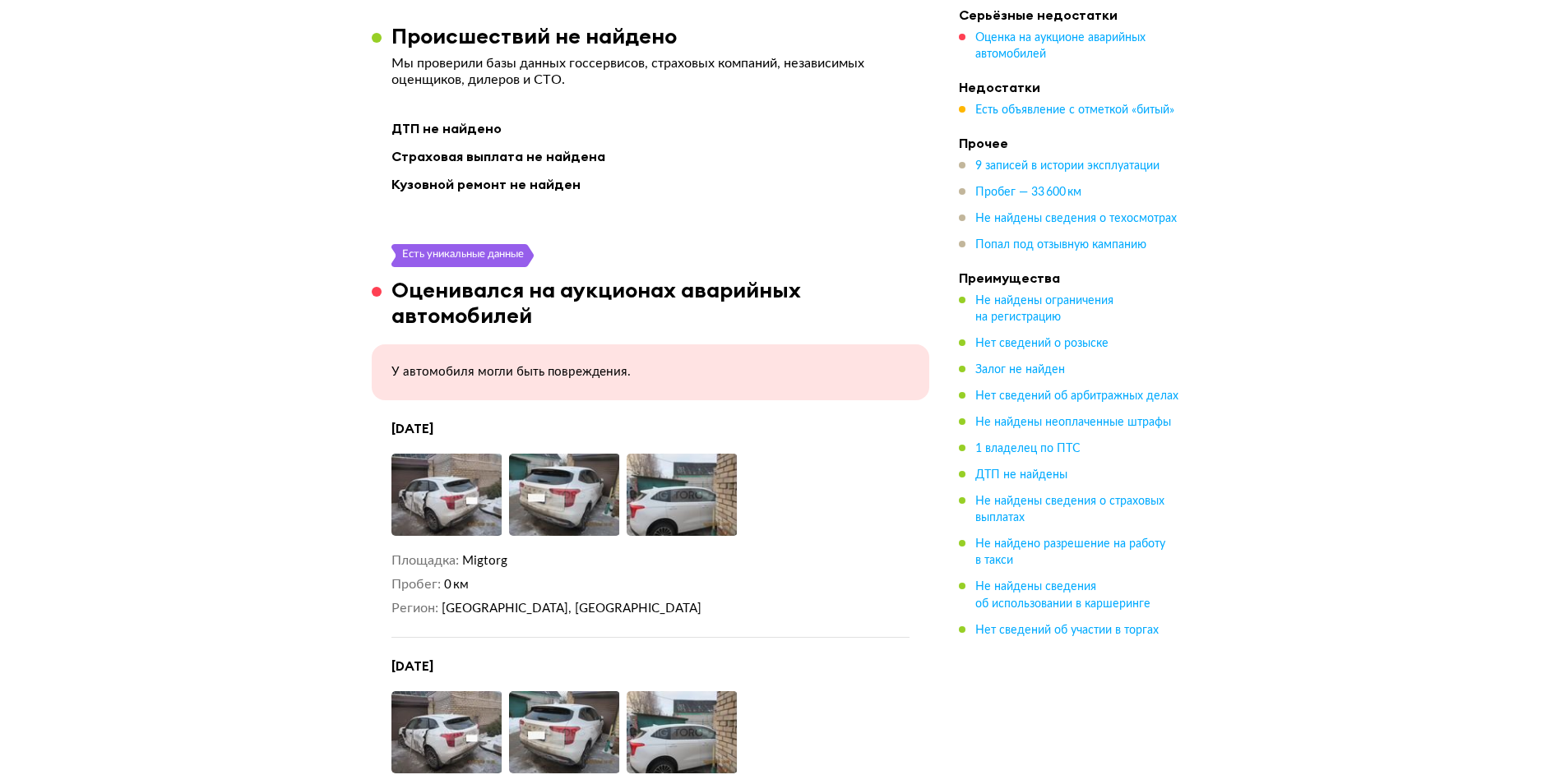
scroll to position [2138, 0]
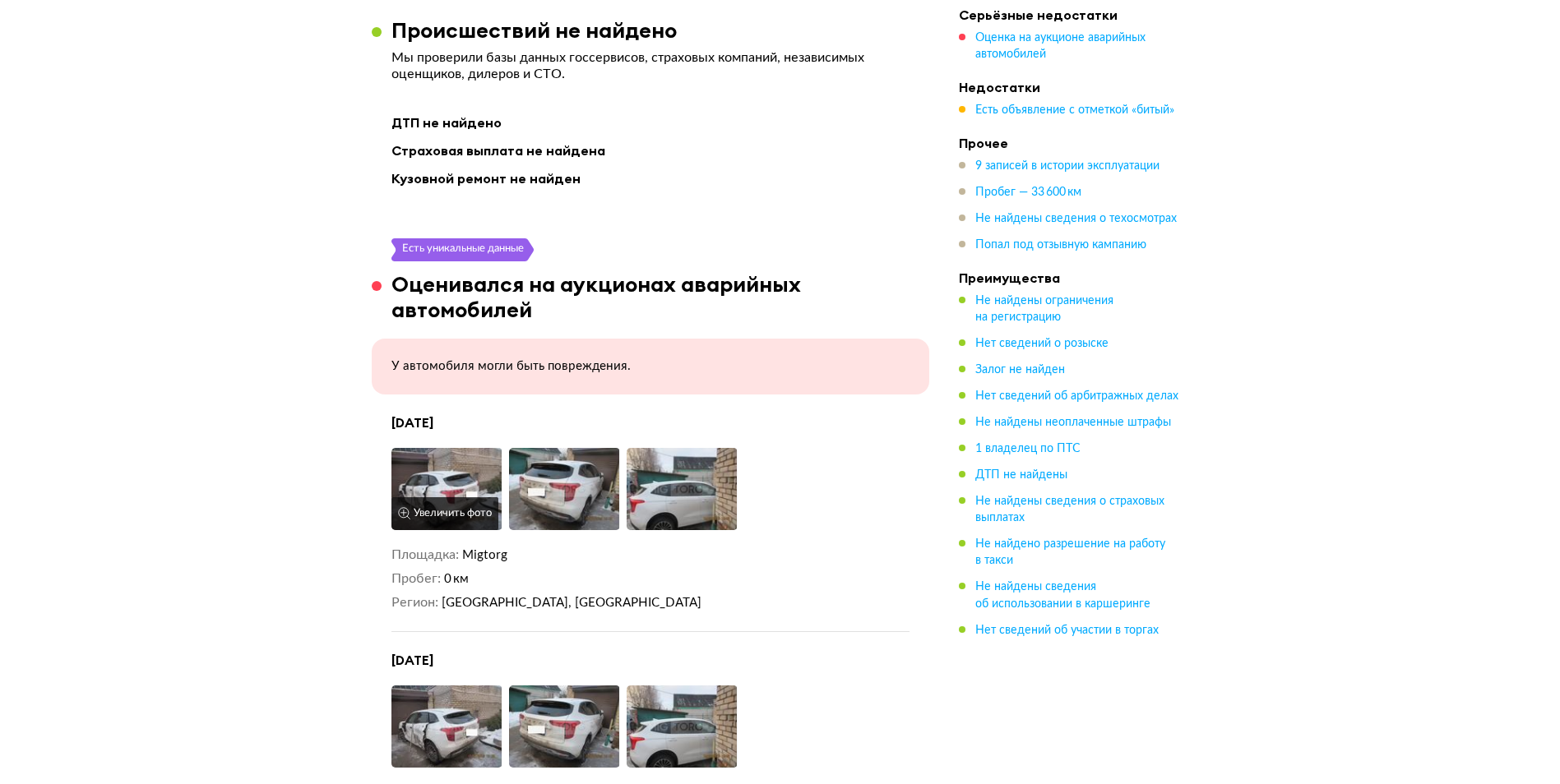
click at [453, 449] on img at bounding box center [447, 489] width 111 height 82
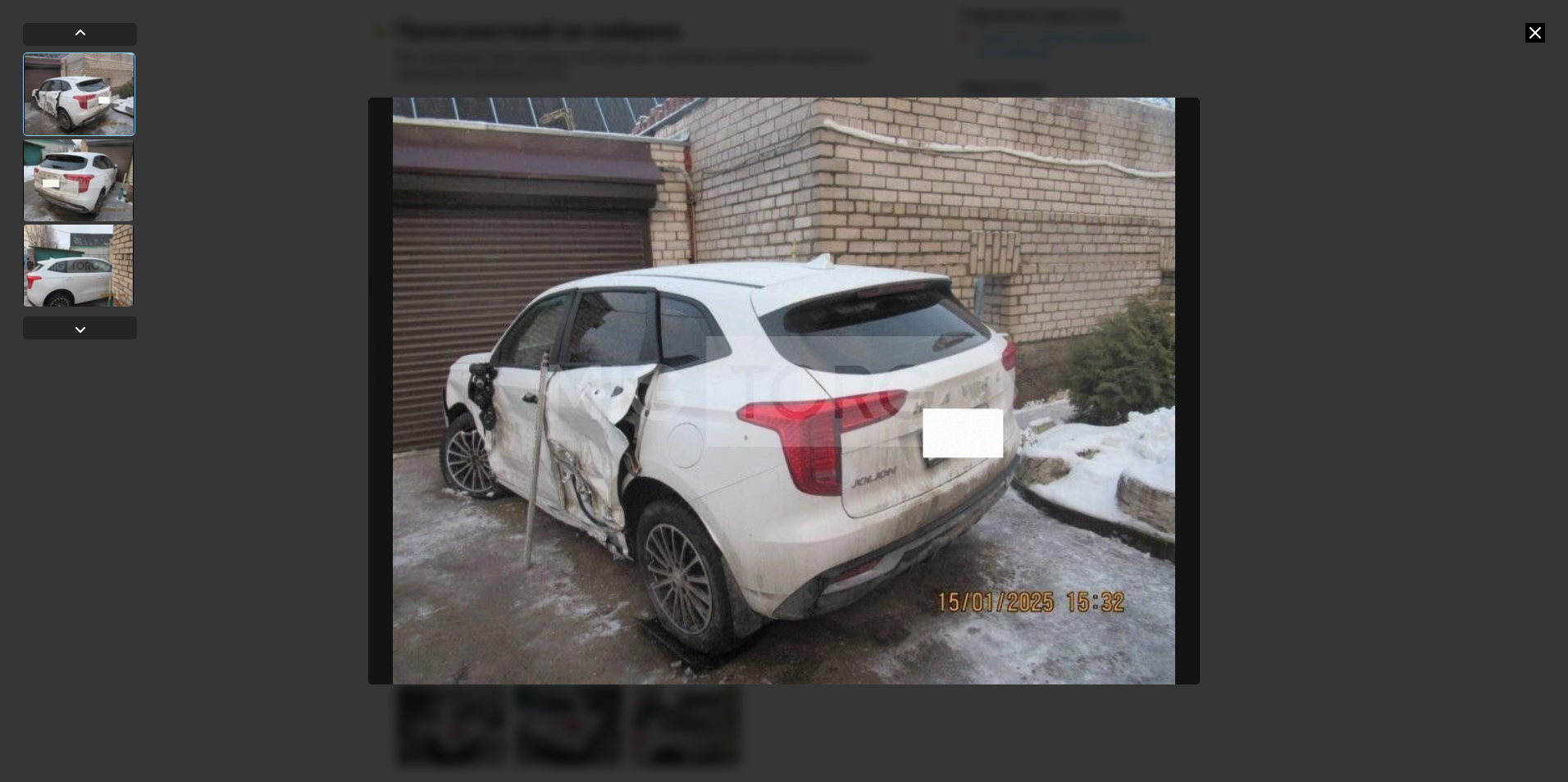
click at [98, 181] on div at bounding box center [78, 180] width 111 height 82
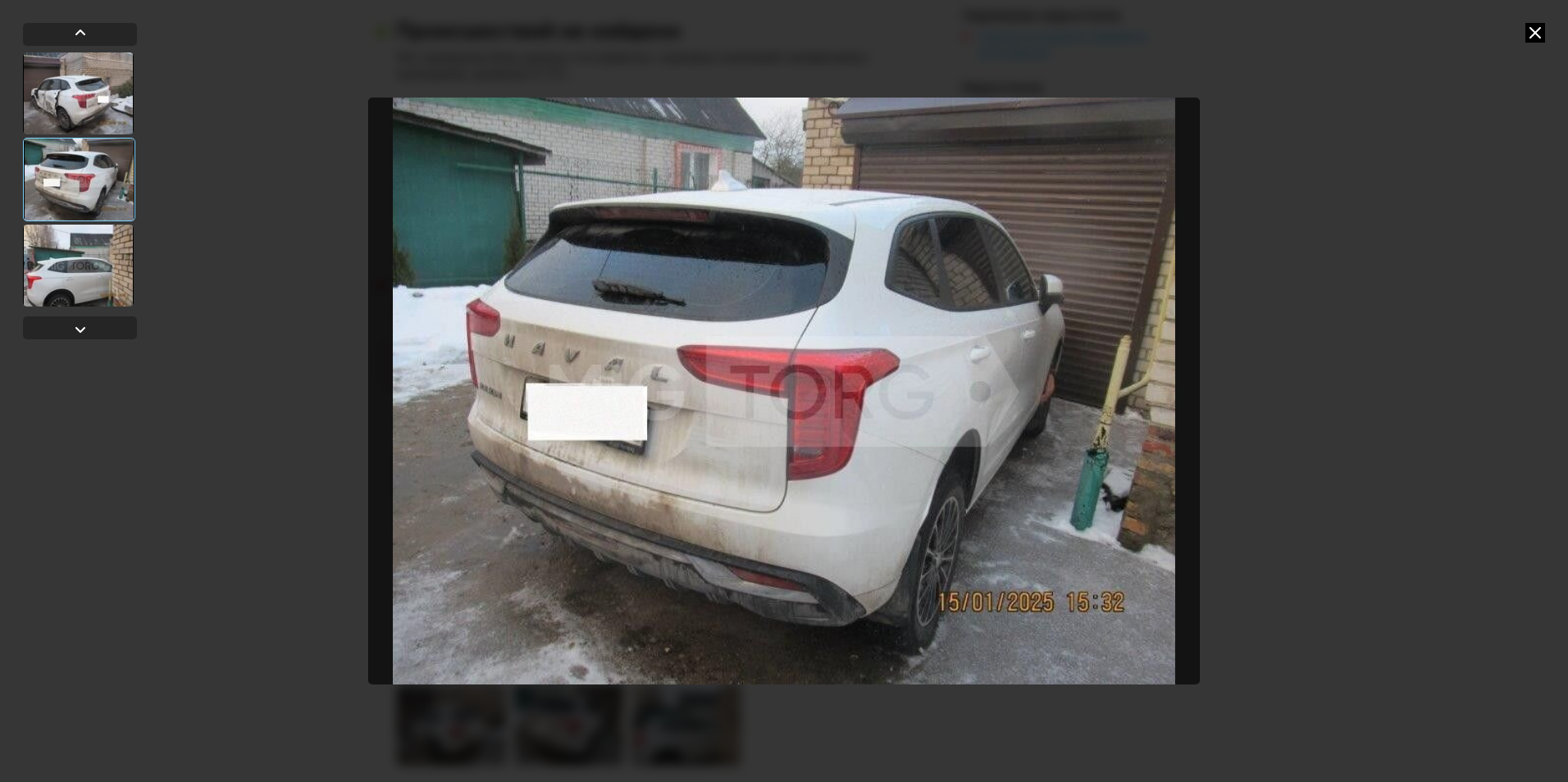
click at [101, 278] on div at bounding box center [78, 266] width 111 height 82
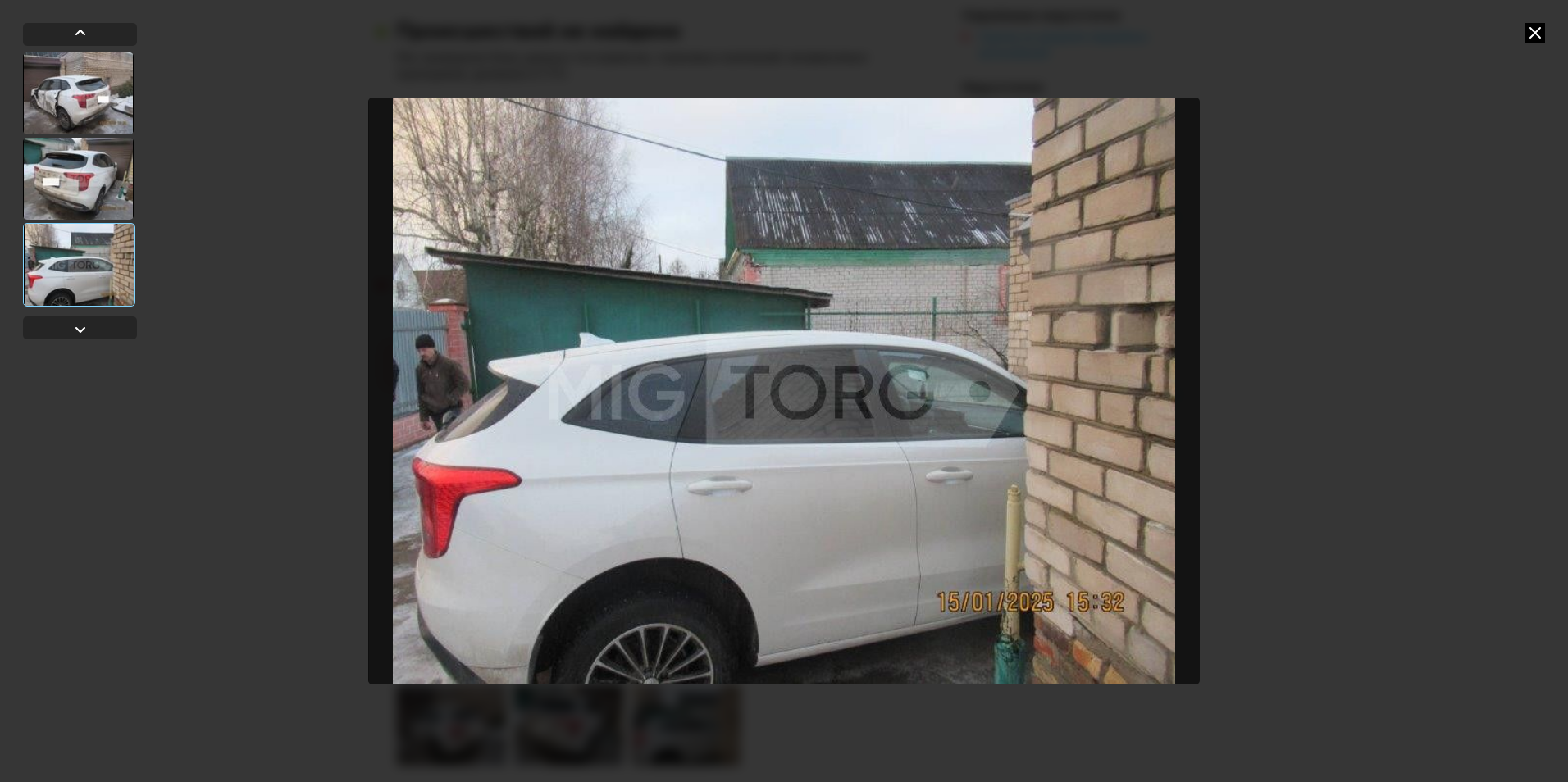
click at [106, 170] on div at bounding box center [78, 178] width 111 height 82
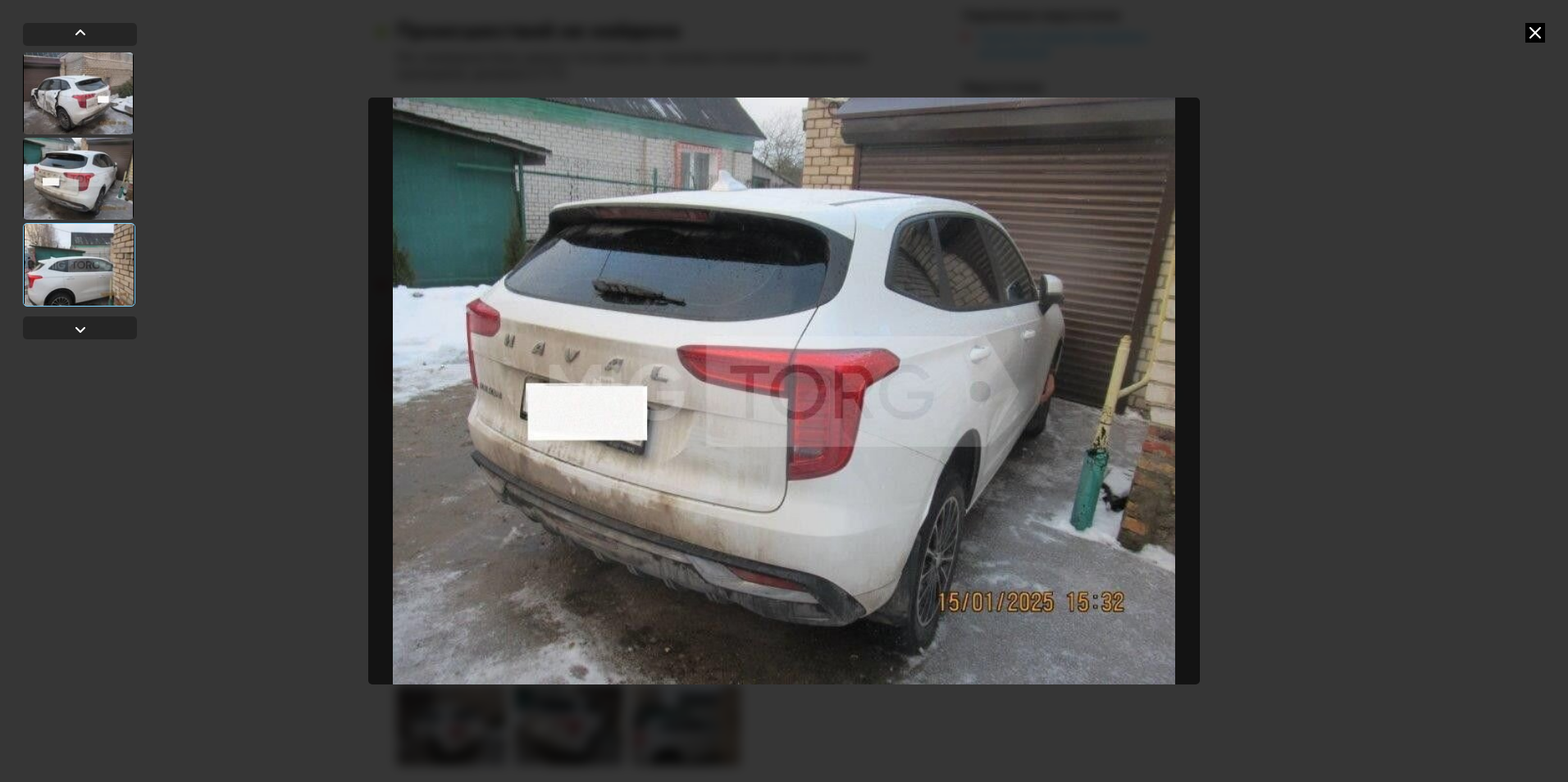
click at [114, 89] on div at bounding box center [78, 93] width 111 height 82
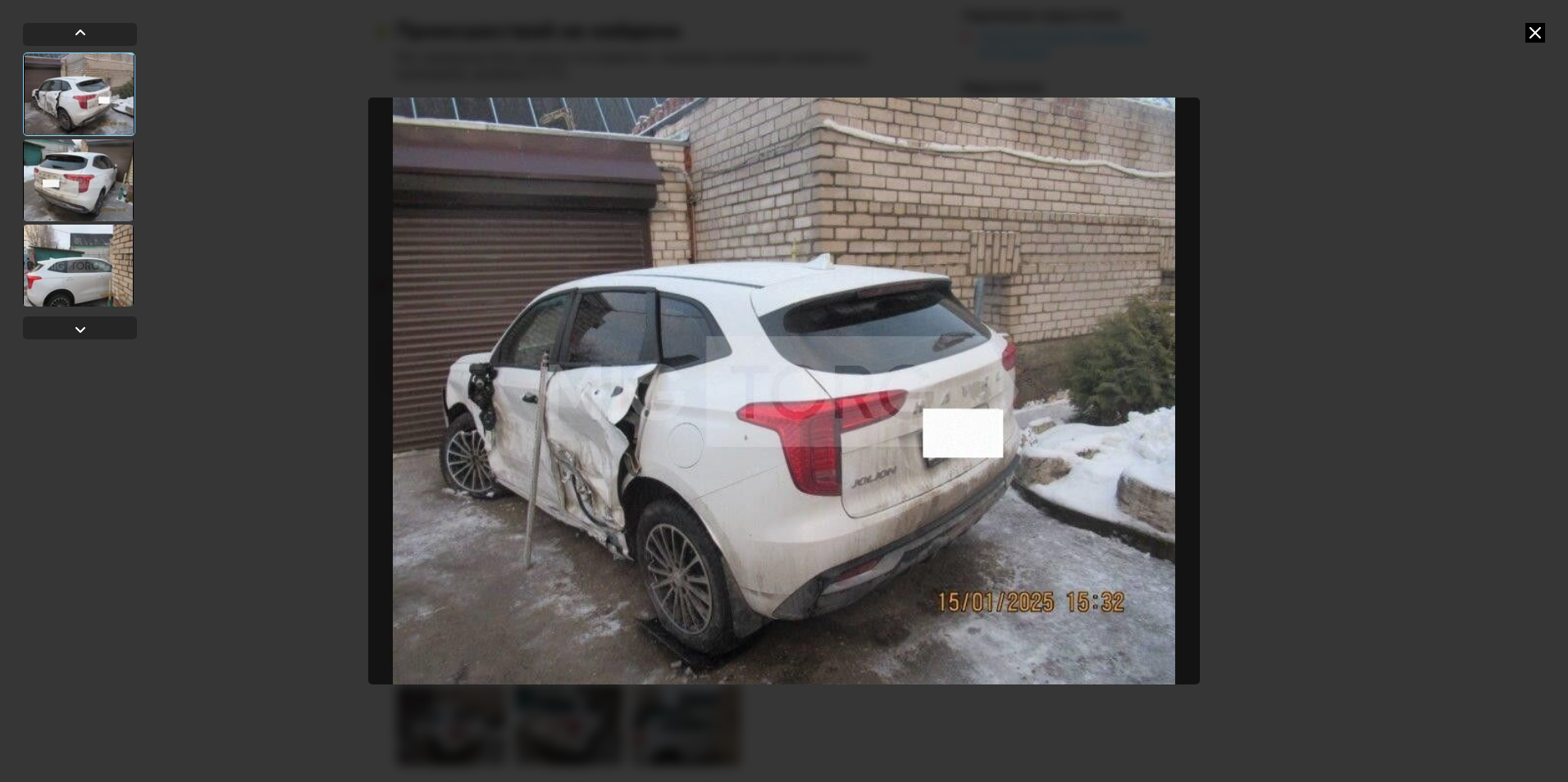
click at [1538, 30] on icon at bounding box center [1535, 32] width 19 height 19
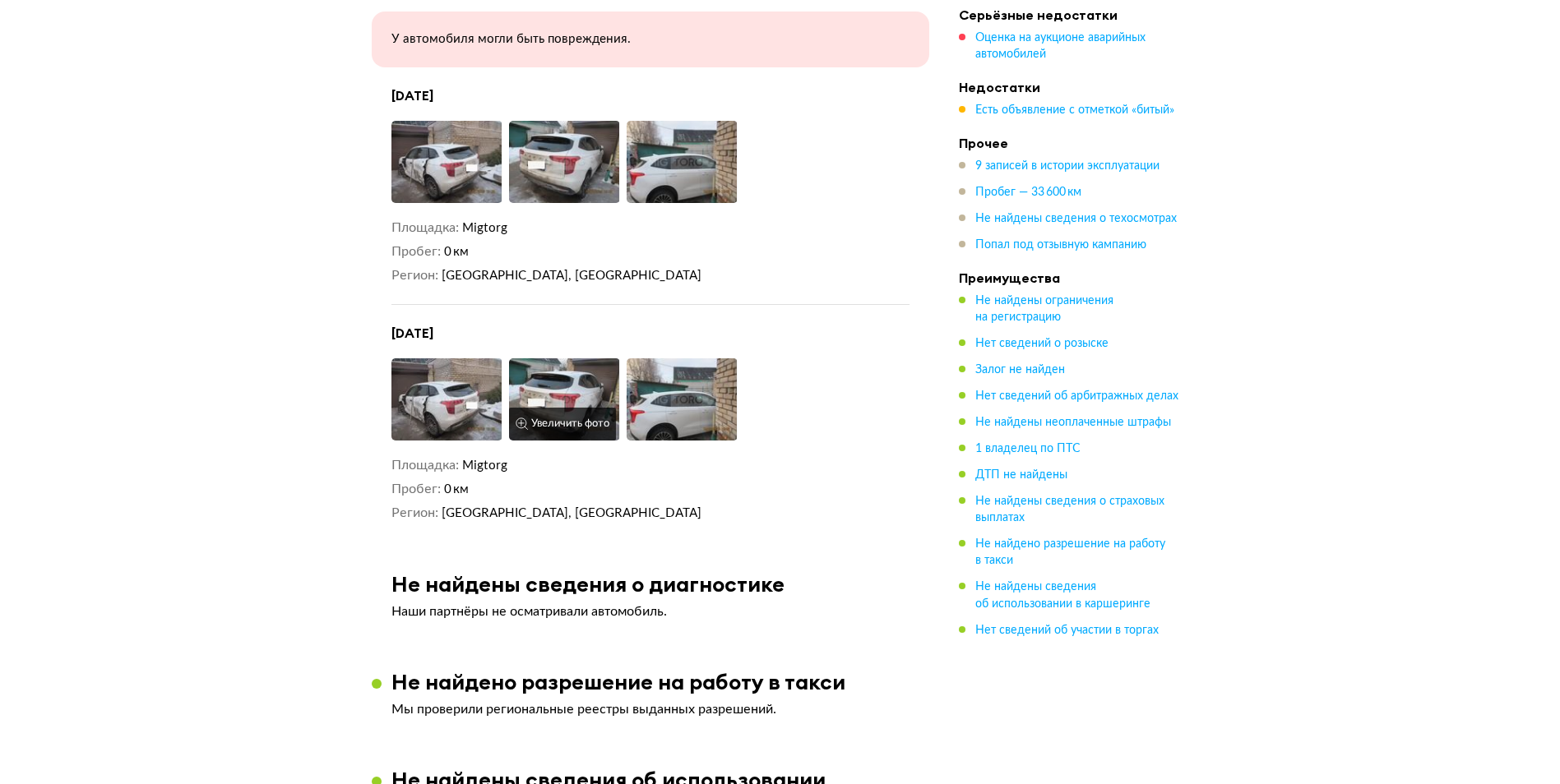
scroll to position [2467, 0]
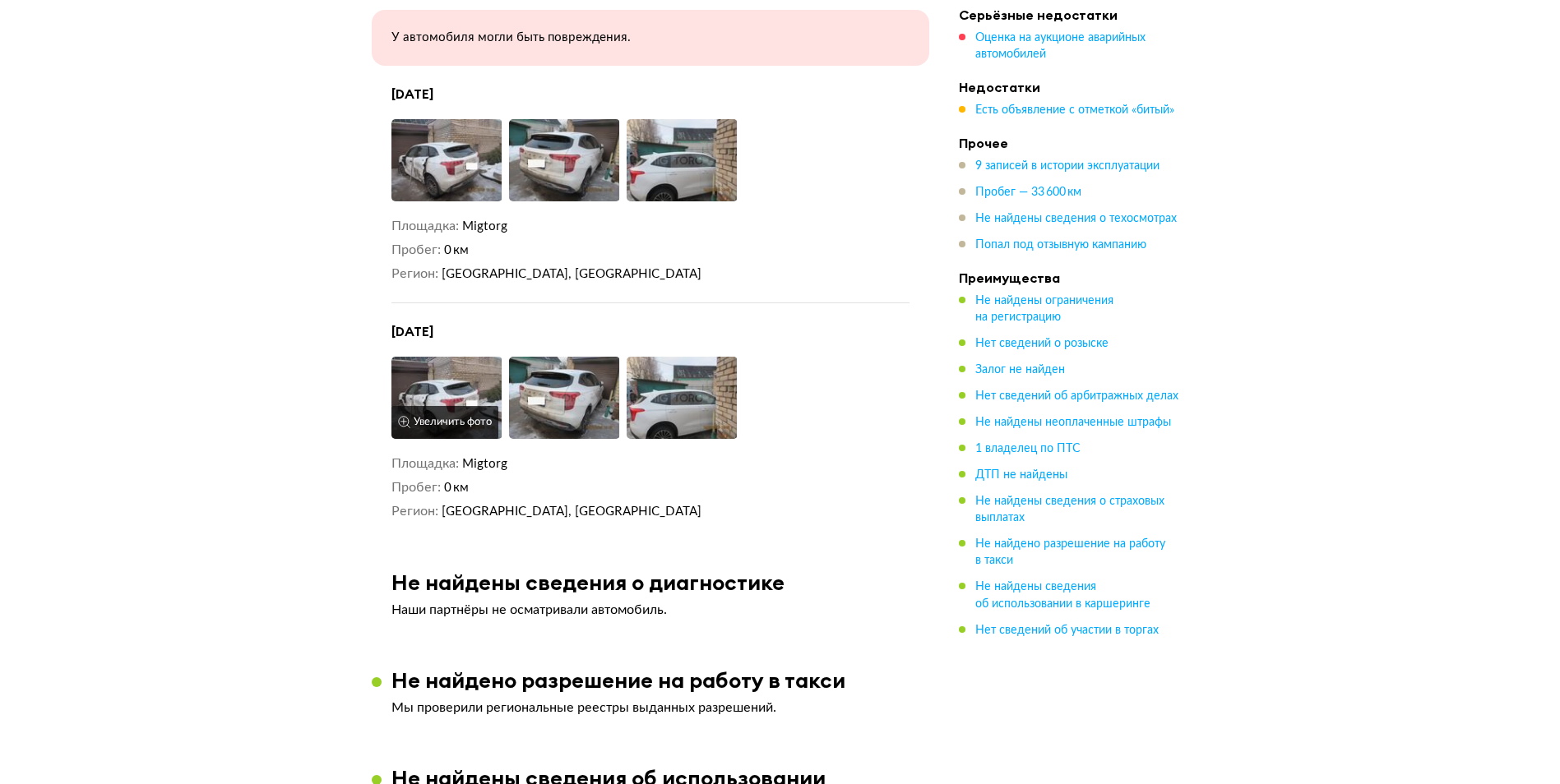
click at [426, 359] on img at bounding box center [447, 398] width 111 height 82
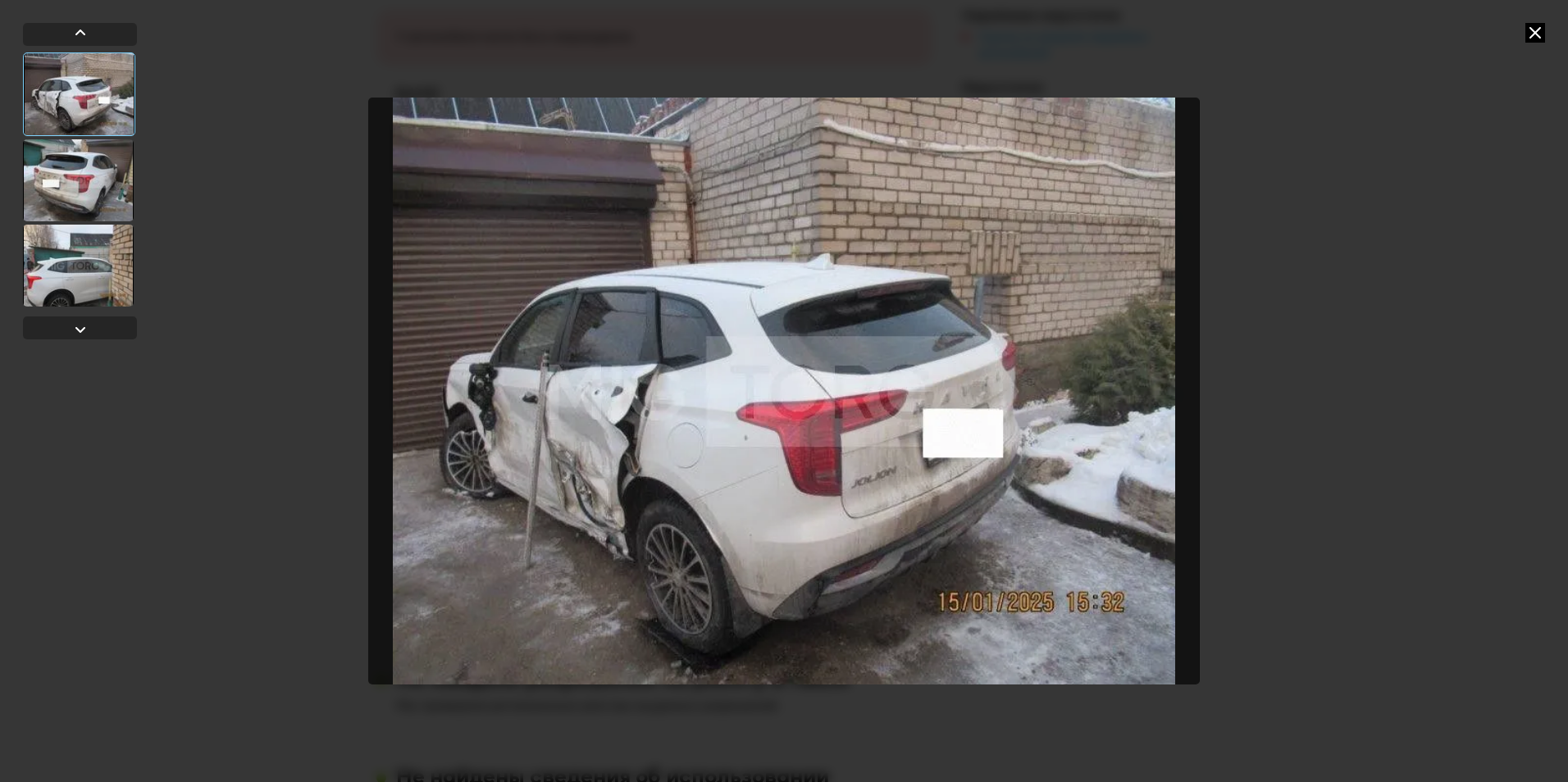
click at [1538, 29] on icon at bounding box center [1535, 32] width 19 height 19
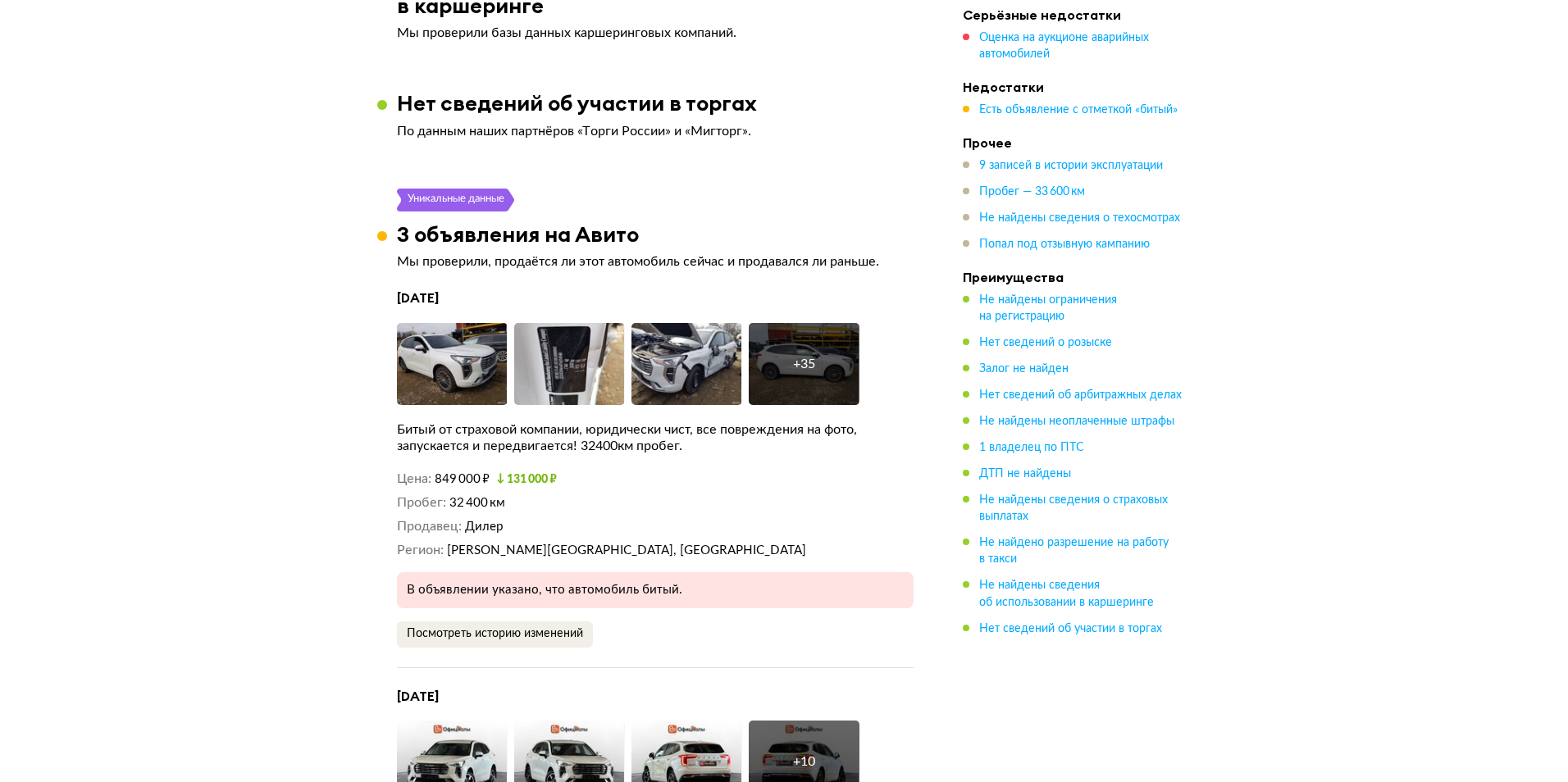
scroll to position [3280, 0]
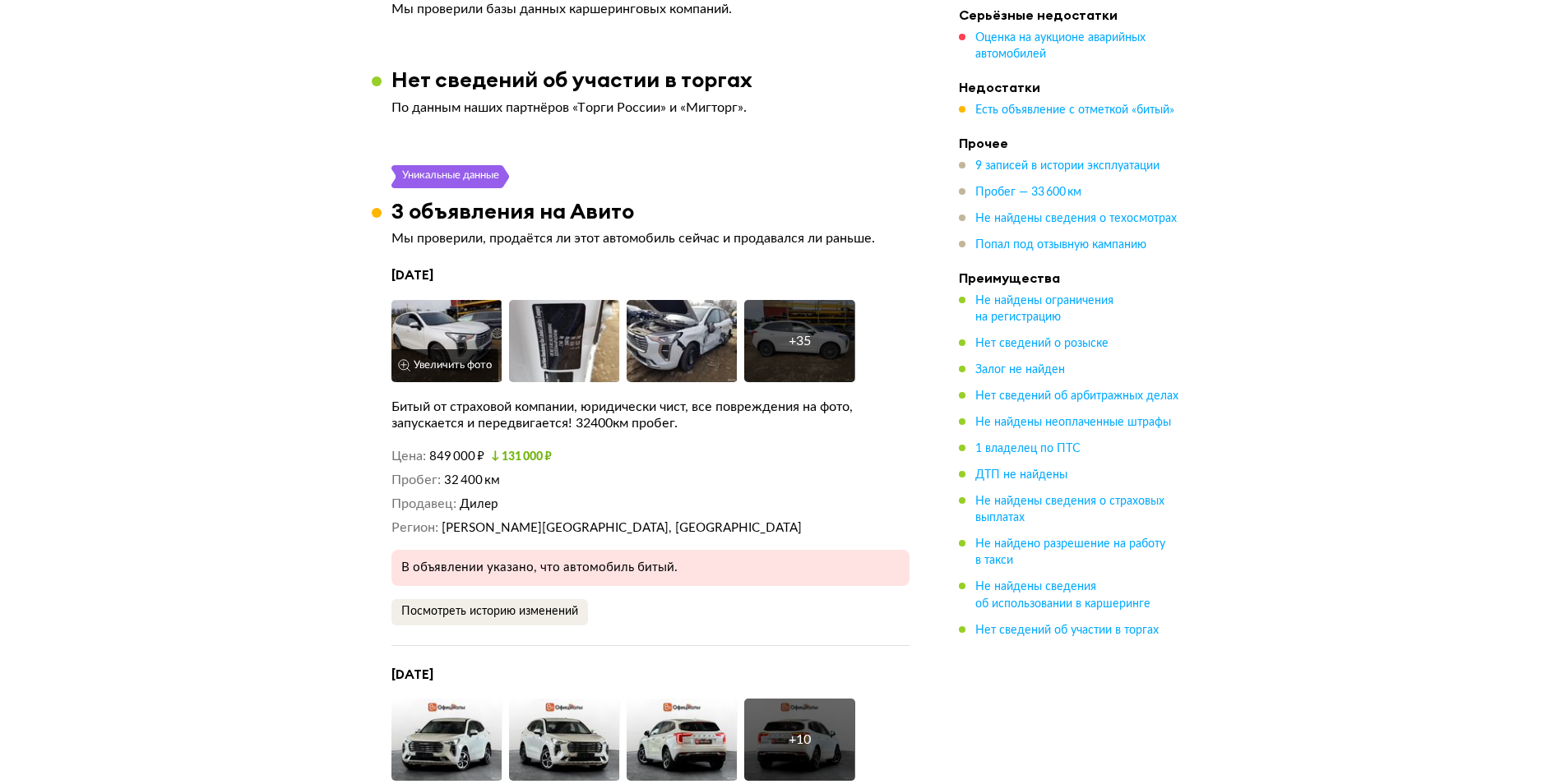
click at [457, 314] on img at bounding box center [447, 341] width 111 height 82
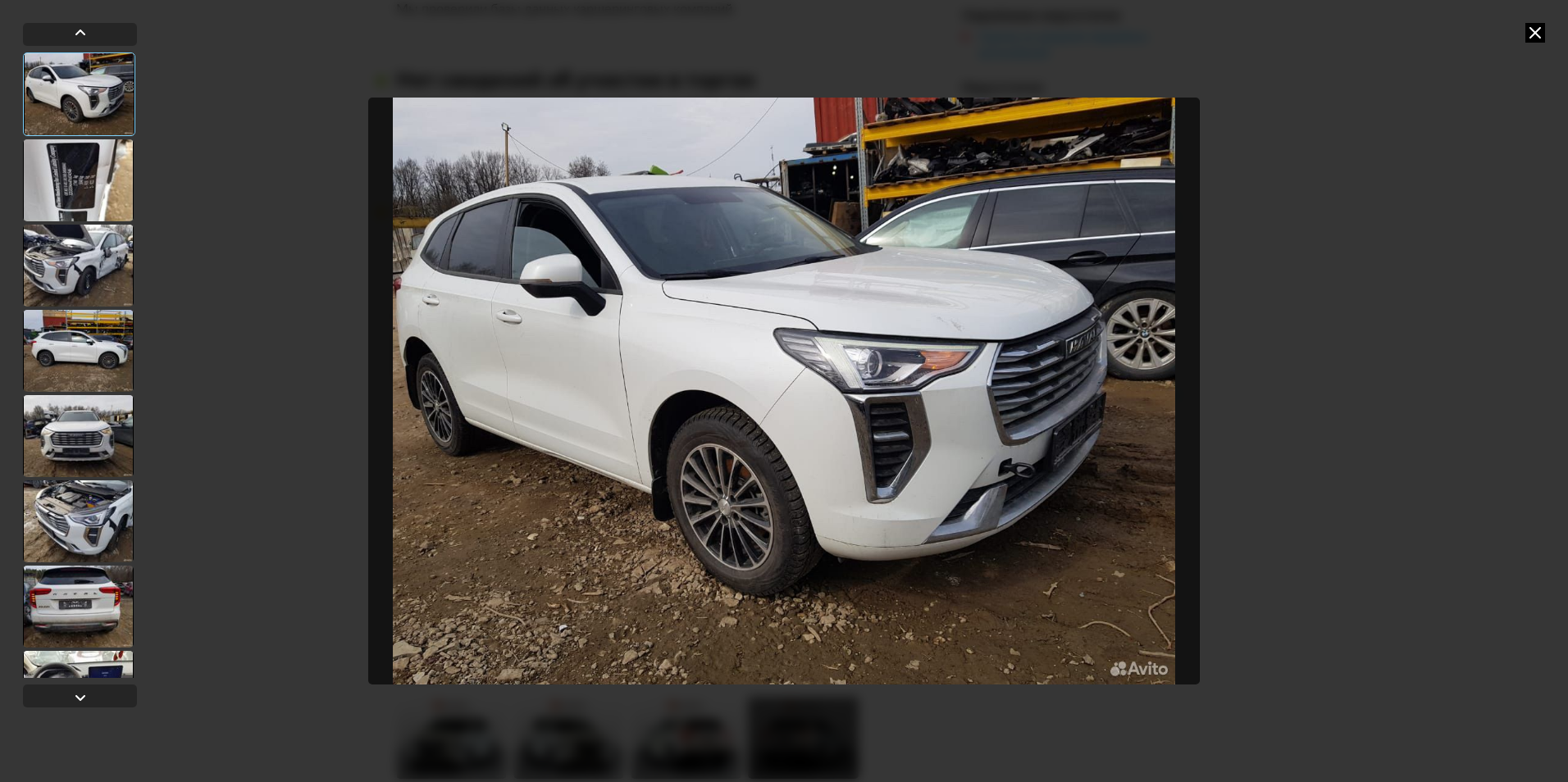
click at [87, 184] on div at bounding box center [78, 180] width 111 height 82
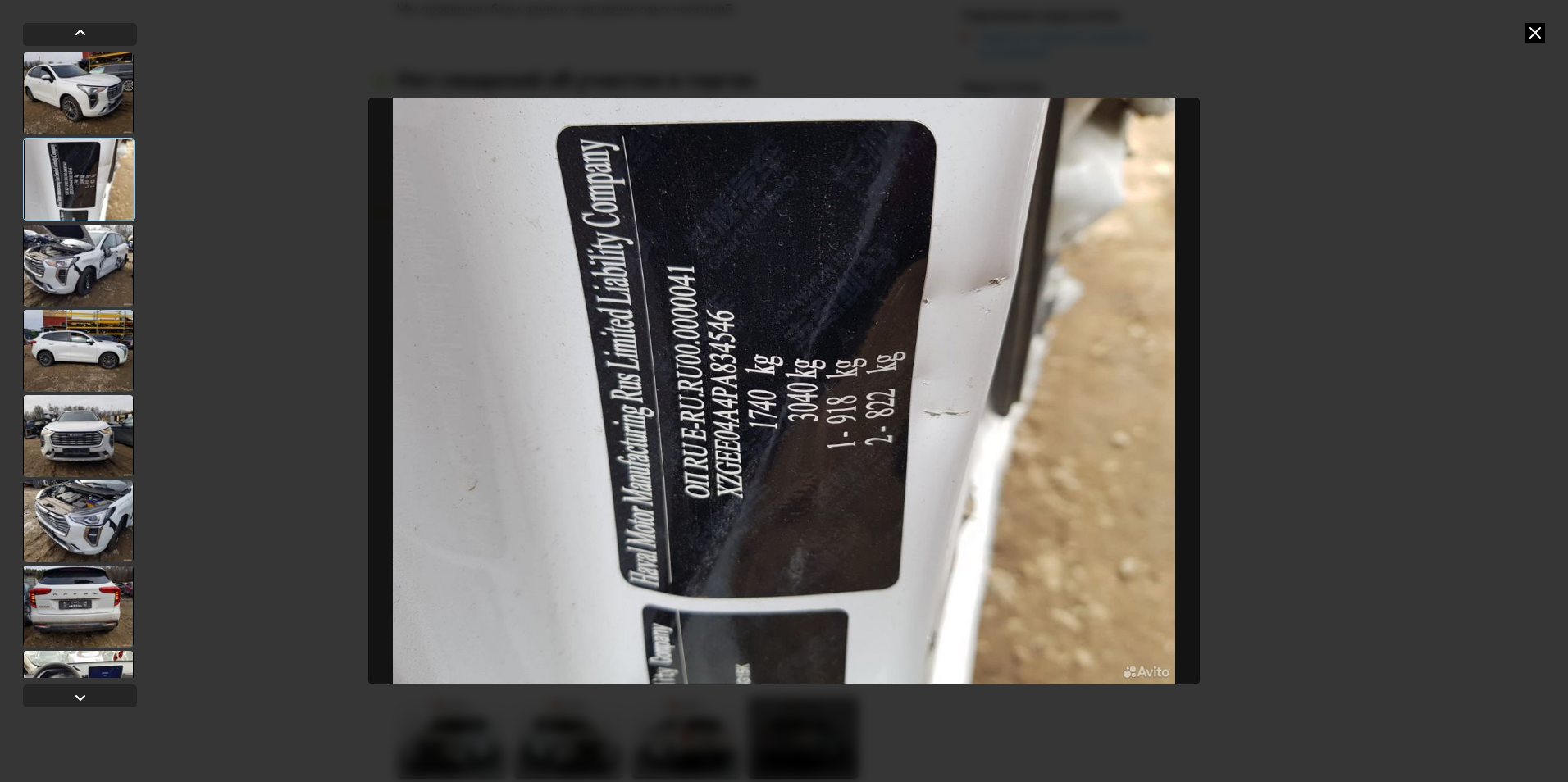
click at [102, 268] on div at bounding box center [78, 266] width 111 height 82
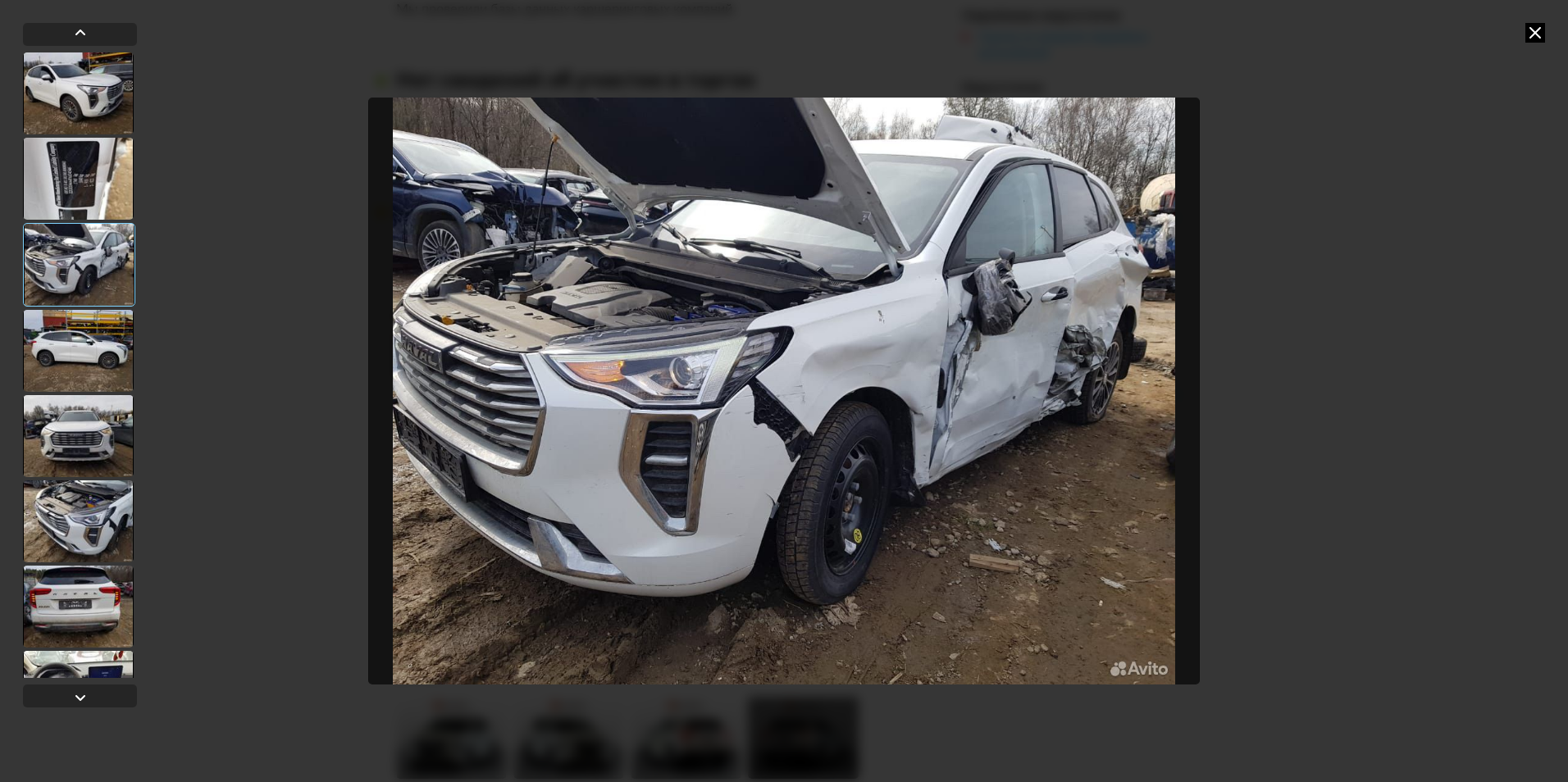
click at [86, 329] on div at bounding box center [78, 350] width 111 height 82
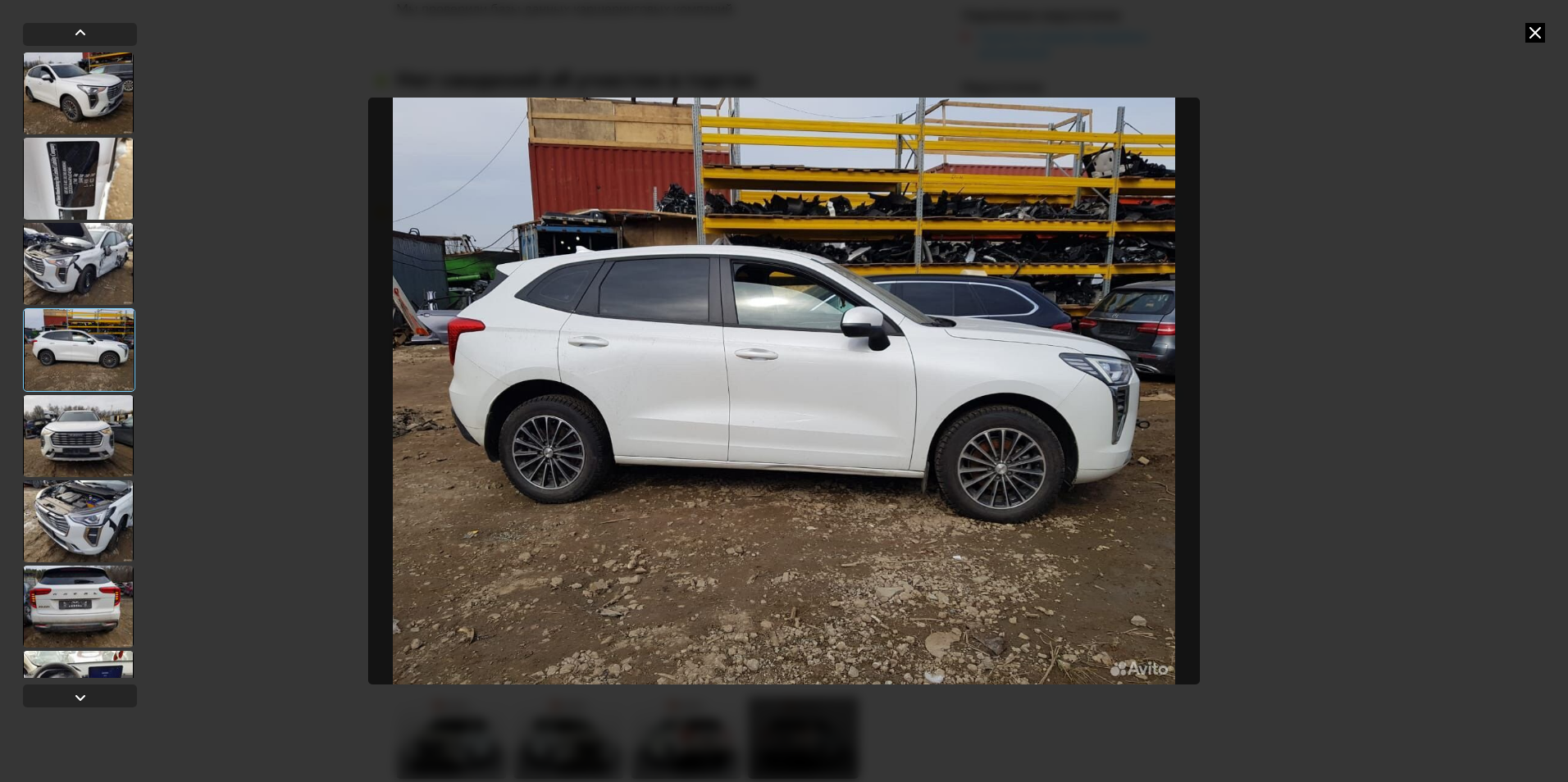
click at [63, 430] on div at bounding box center [78, 436] width 111 height 82
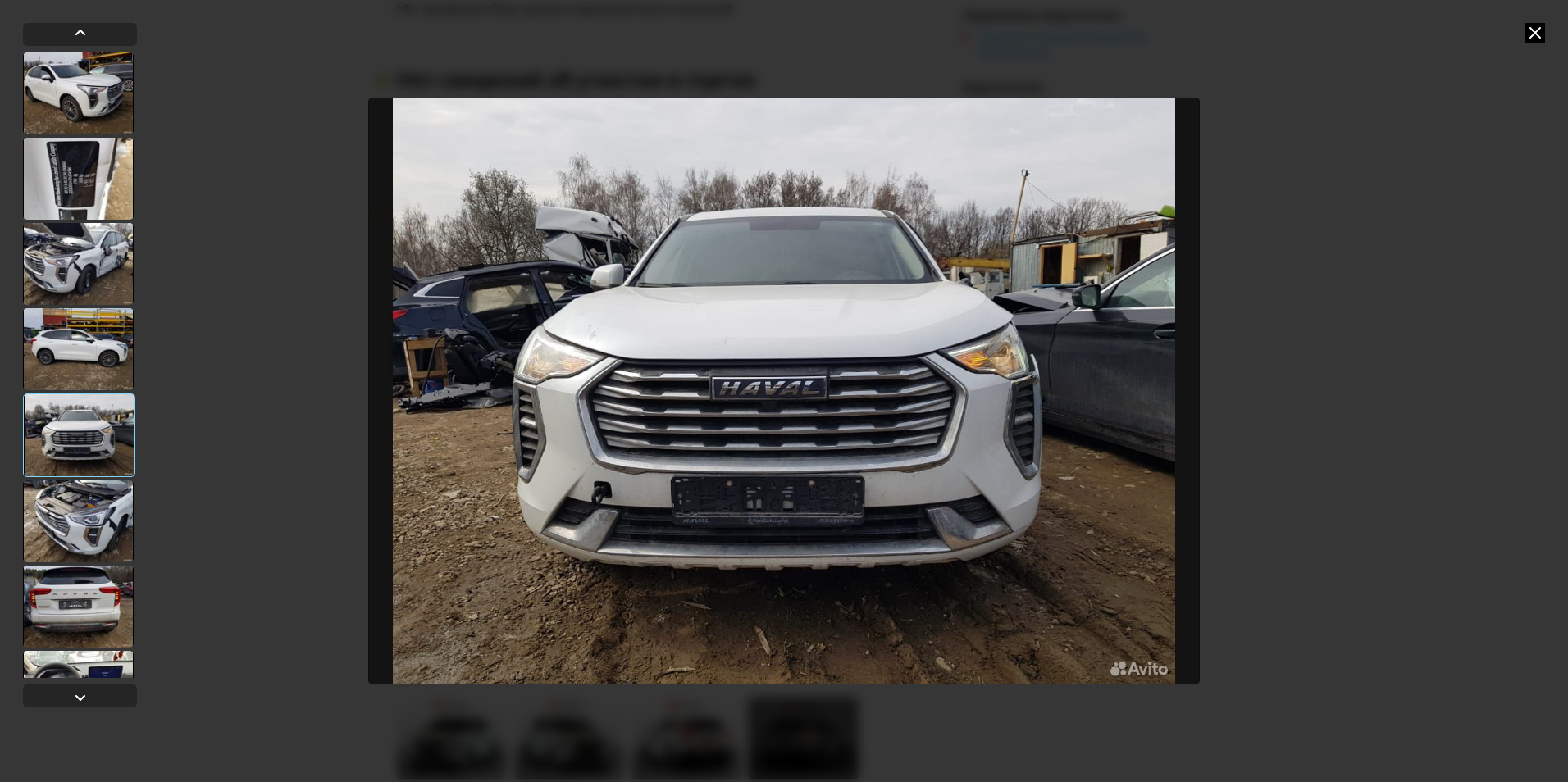
click at [87, 527] on div at bounding box center [78, 521] width 111 height 82
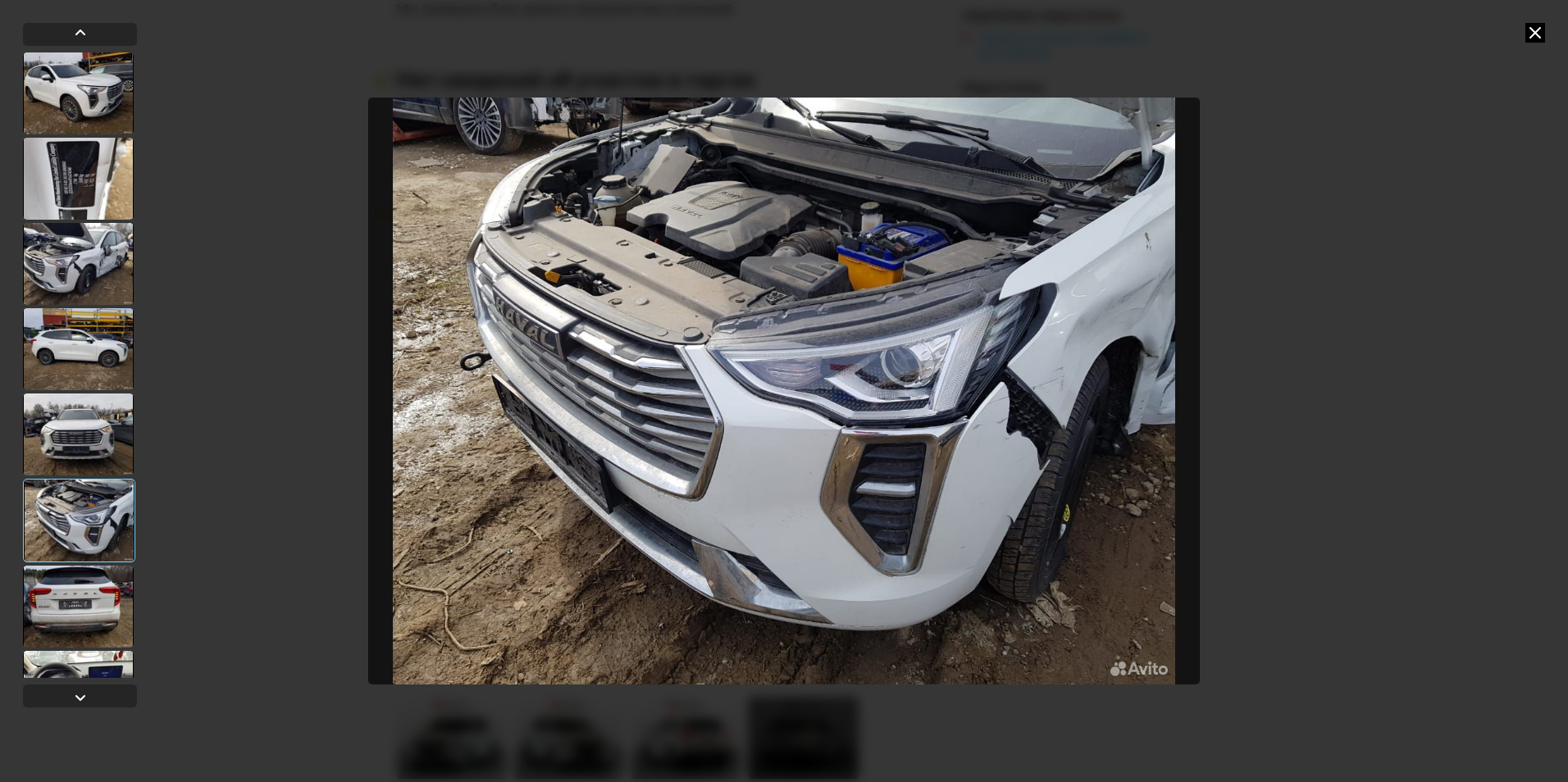
click at [70, 616] on div at bounding box center [78, 607] width 111 height 82
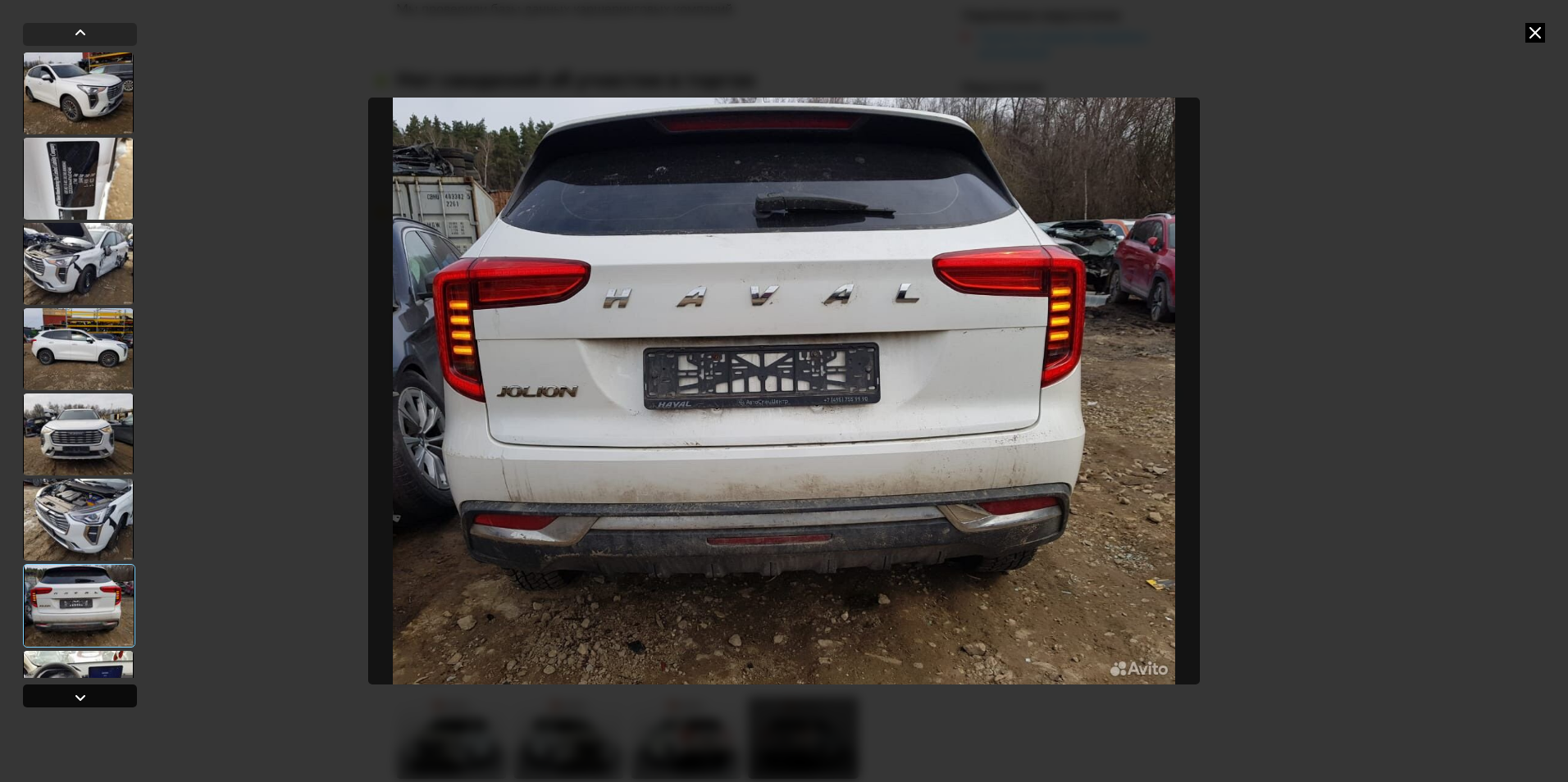
click at [89, 703] on div at bounding box center [79, 697] width 19 height 19
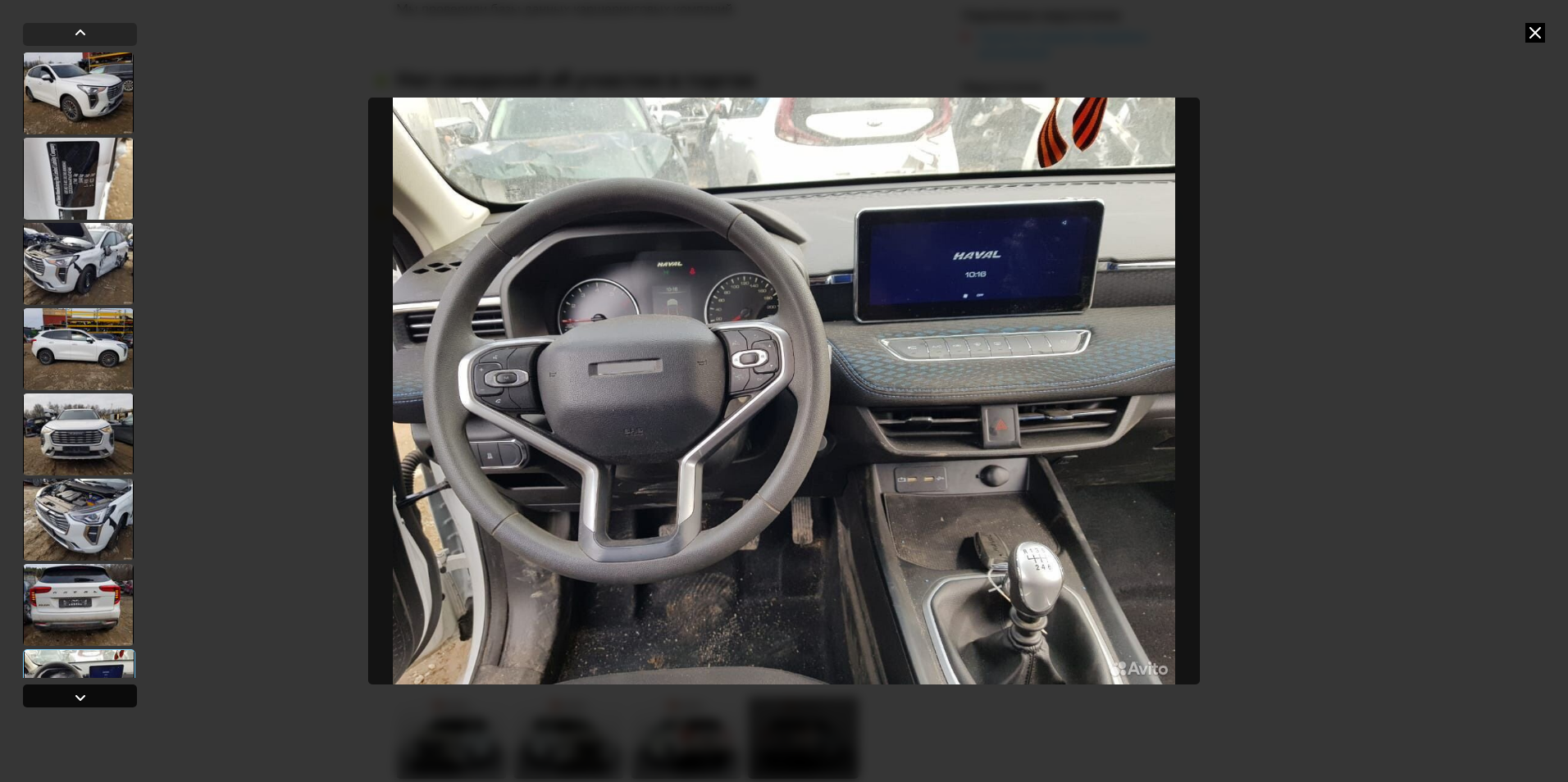
click at [87, 703] on div at bounding box center [79, 697] width 19 height 19
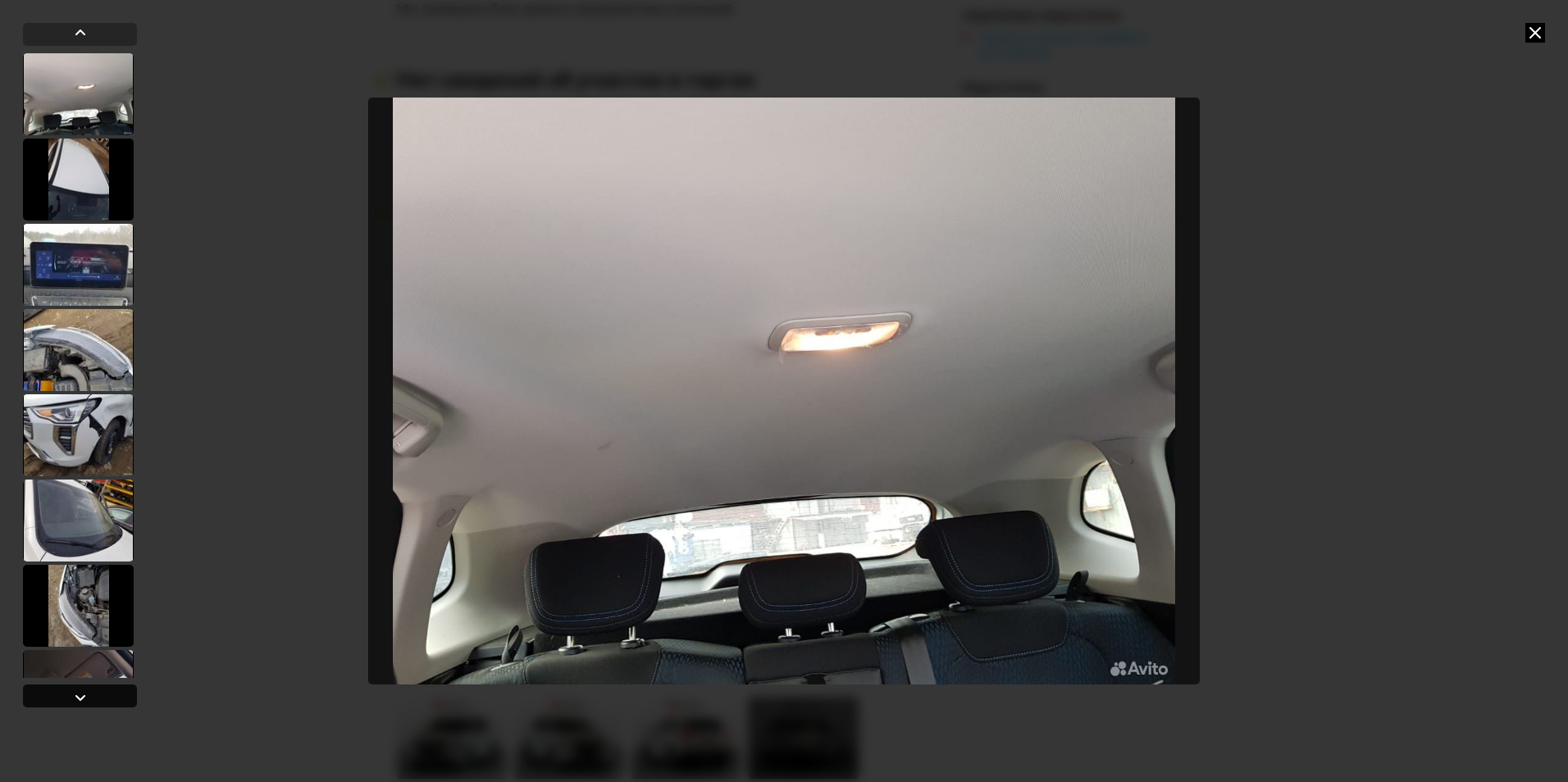
scroll to position [681, 0]
click at [87, 703] on div at bounding box center [79, 697] width 19 height 19
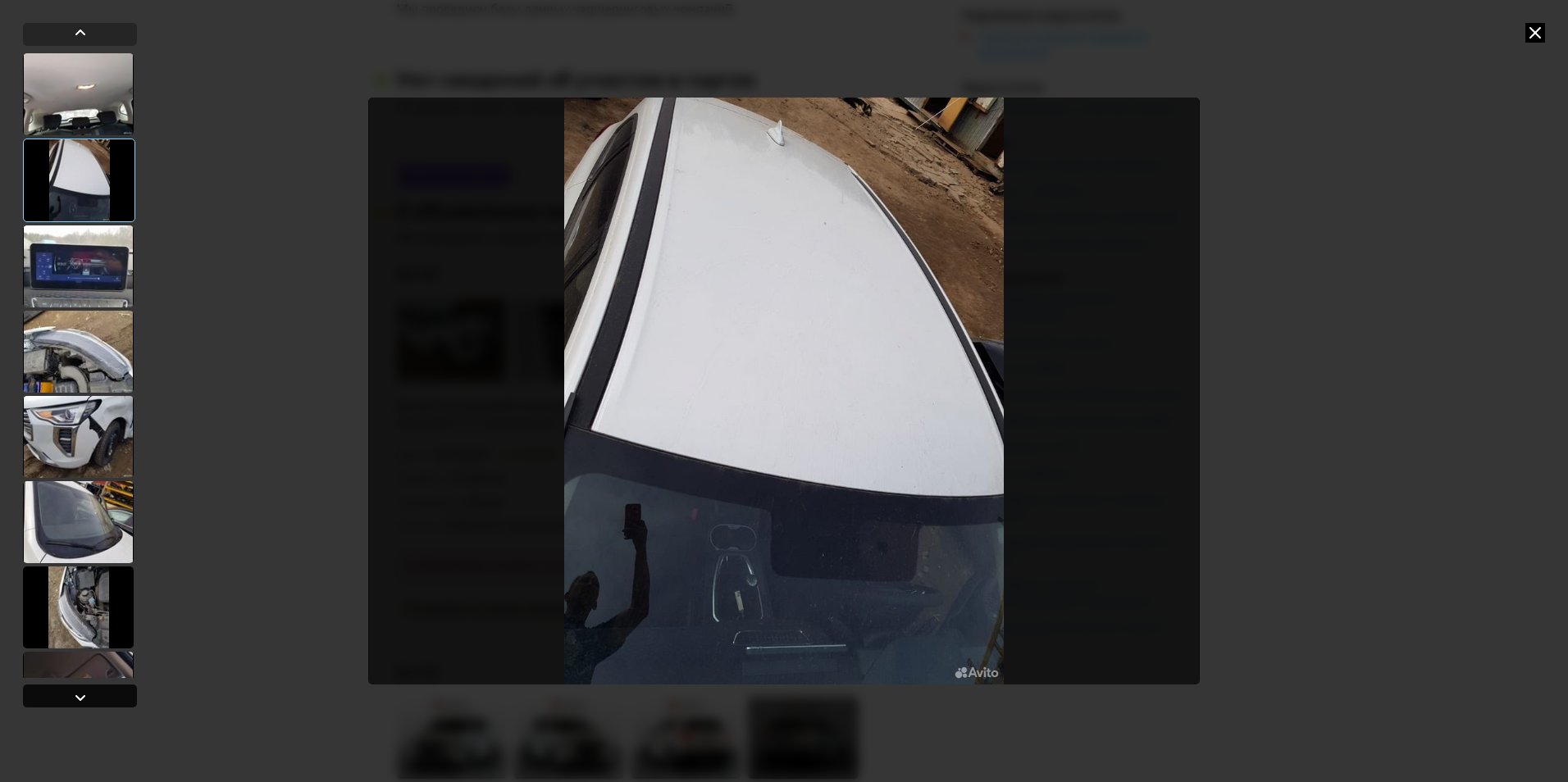
click at [87, 703] on div at bounding box center [79, 697] width 19 height 19
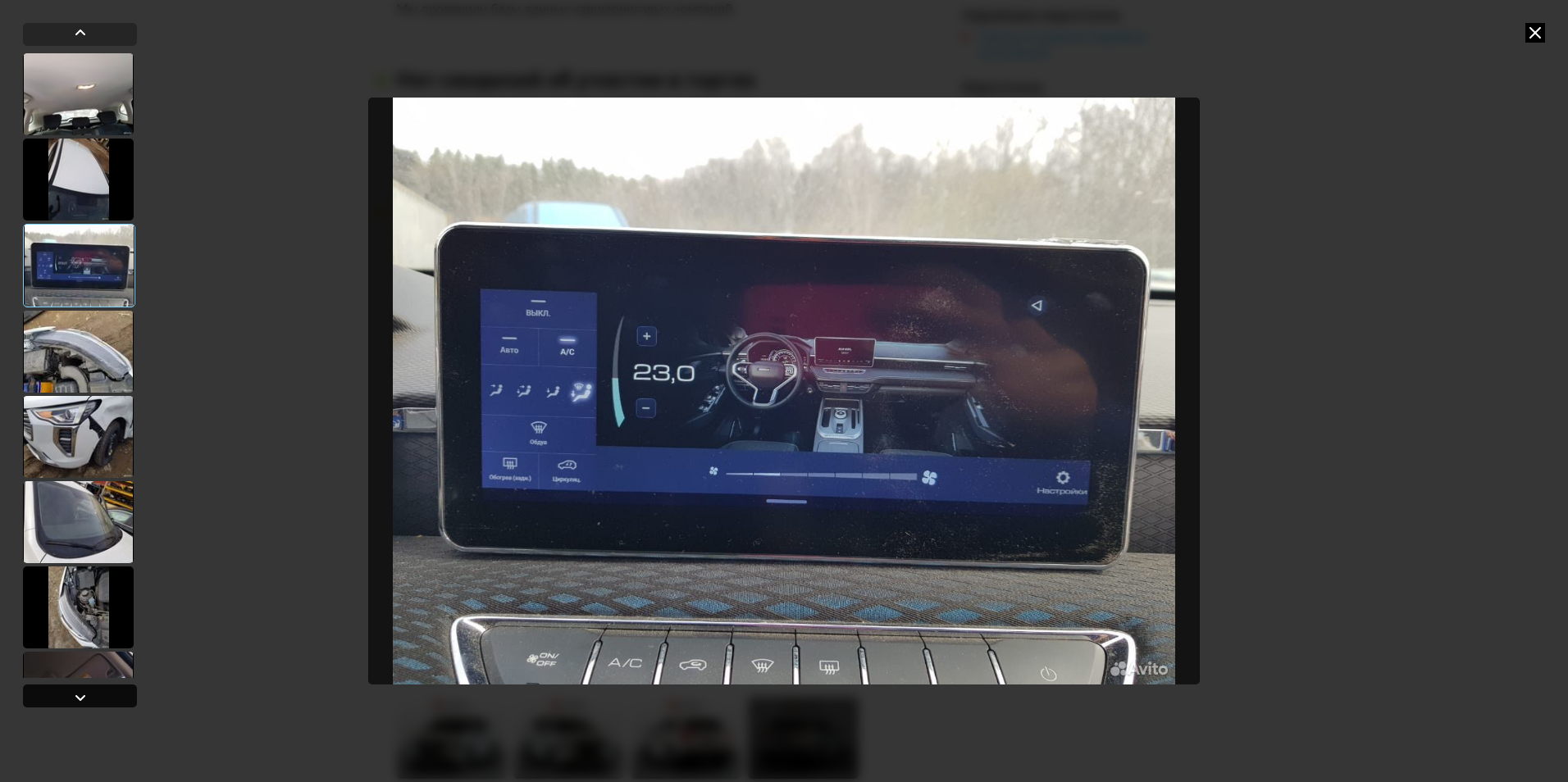
click at [87, 703] on div at bounding box center [79, 697] width 19 height 19
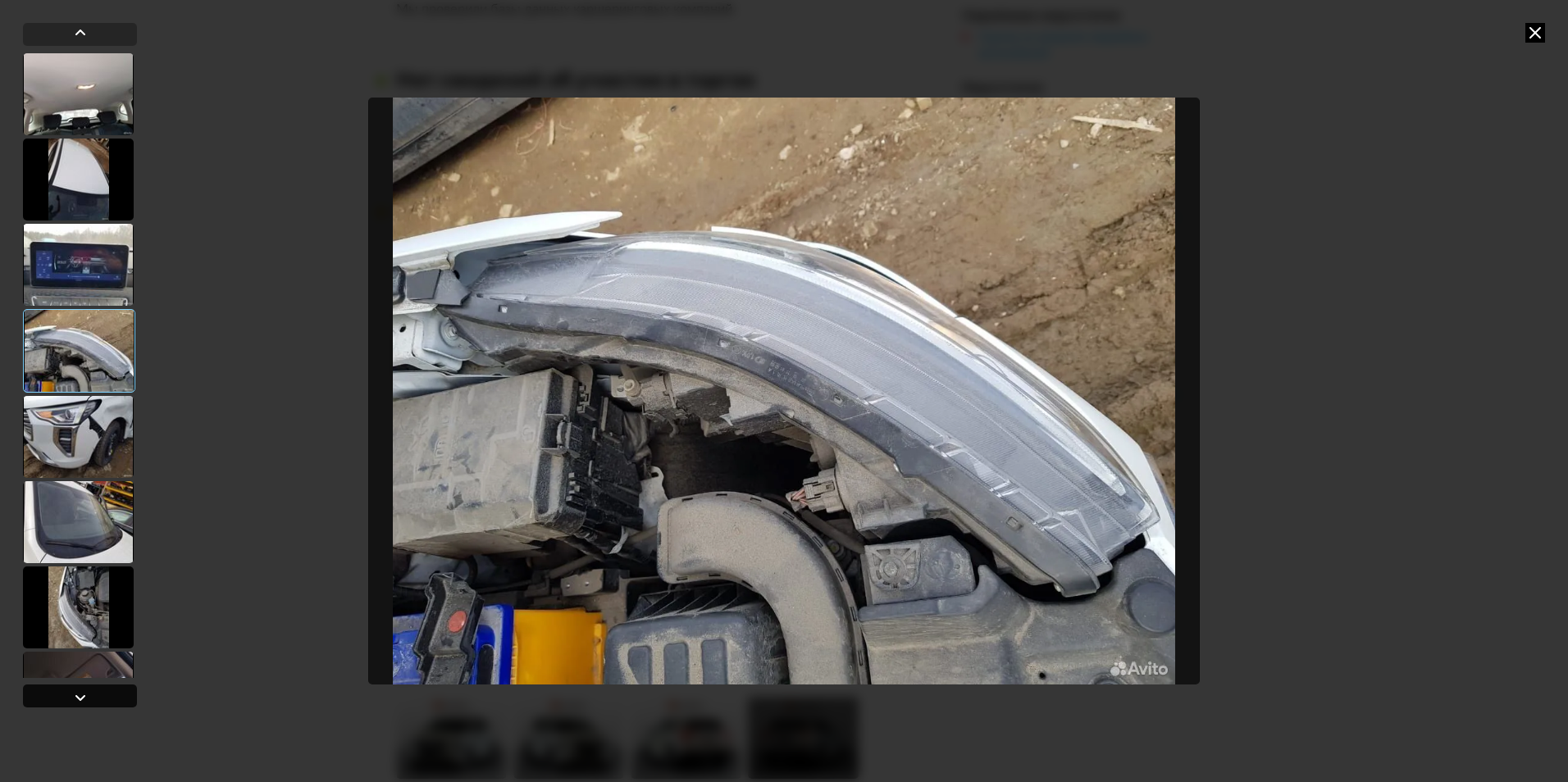
click at [87, 703] on div at bounding box center [79, 697] width 19 height 19
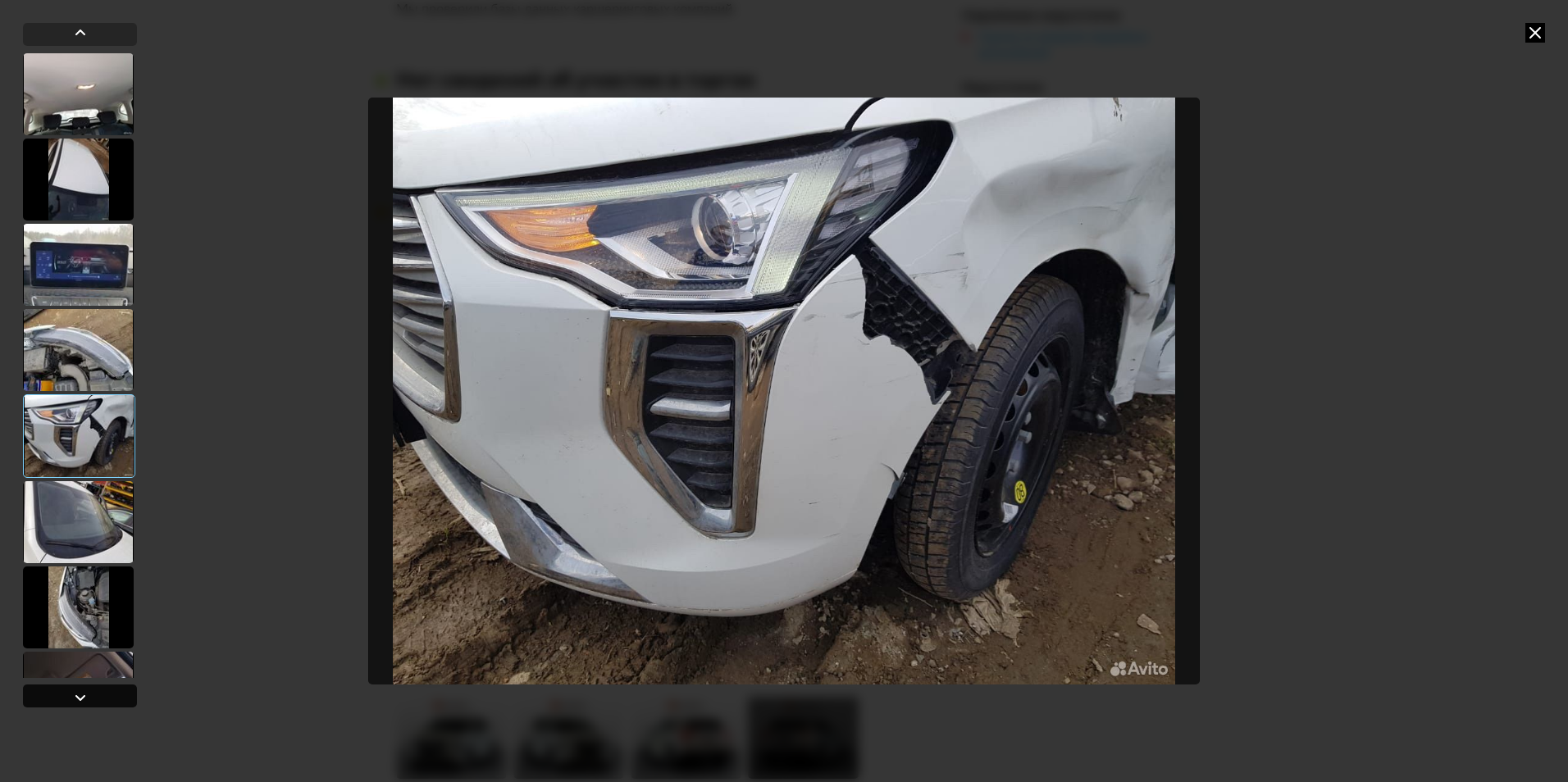
click at [87, 703] on div at bounding box center [79, 697] width 19 height 19
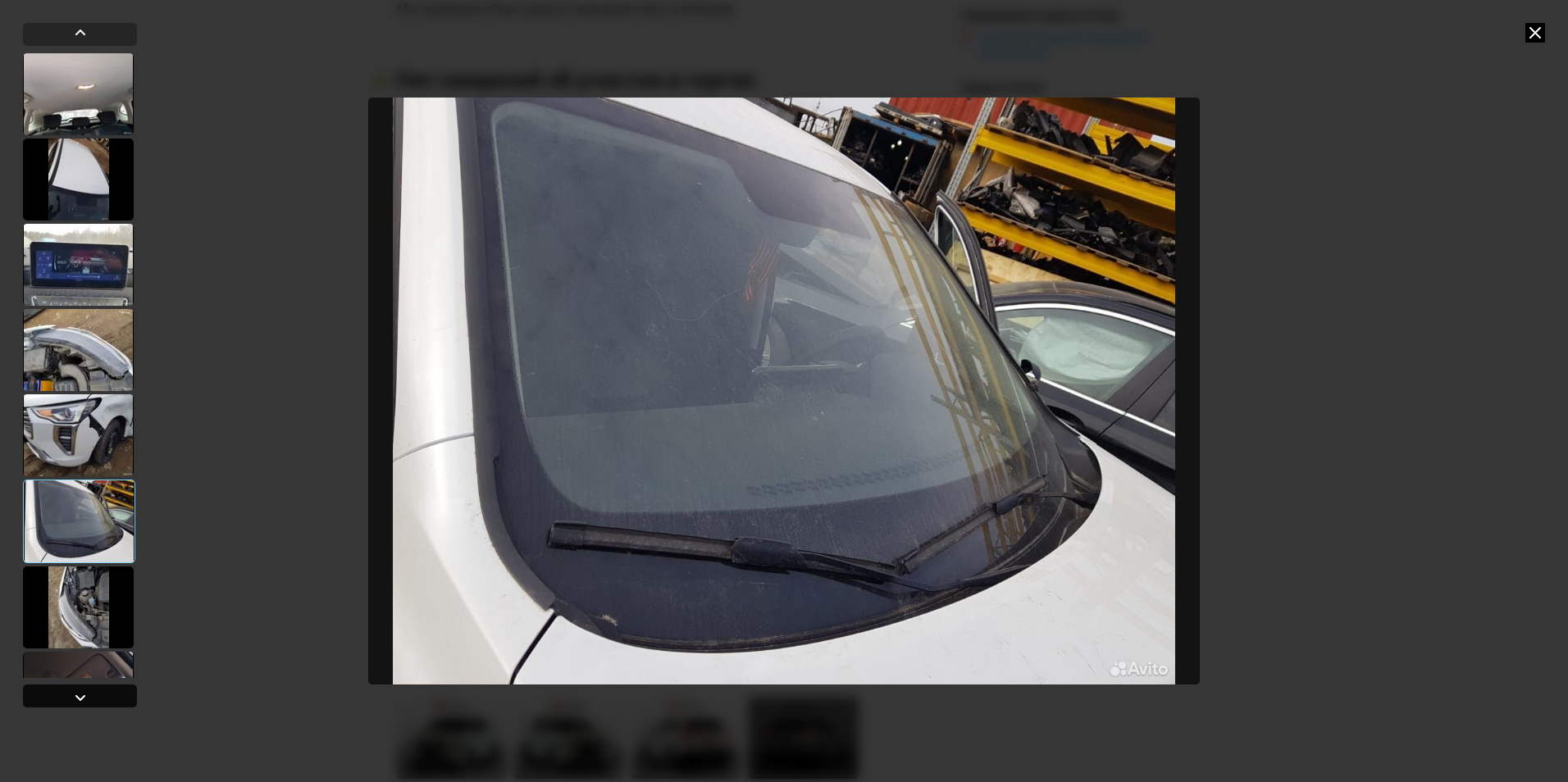
click at [87, 703] on div at bounding box center [79, 697] width 19 height 19
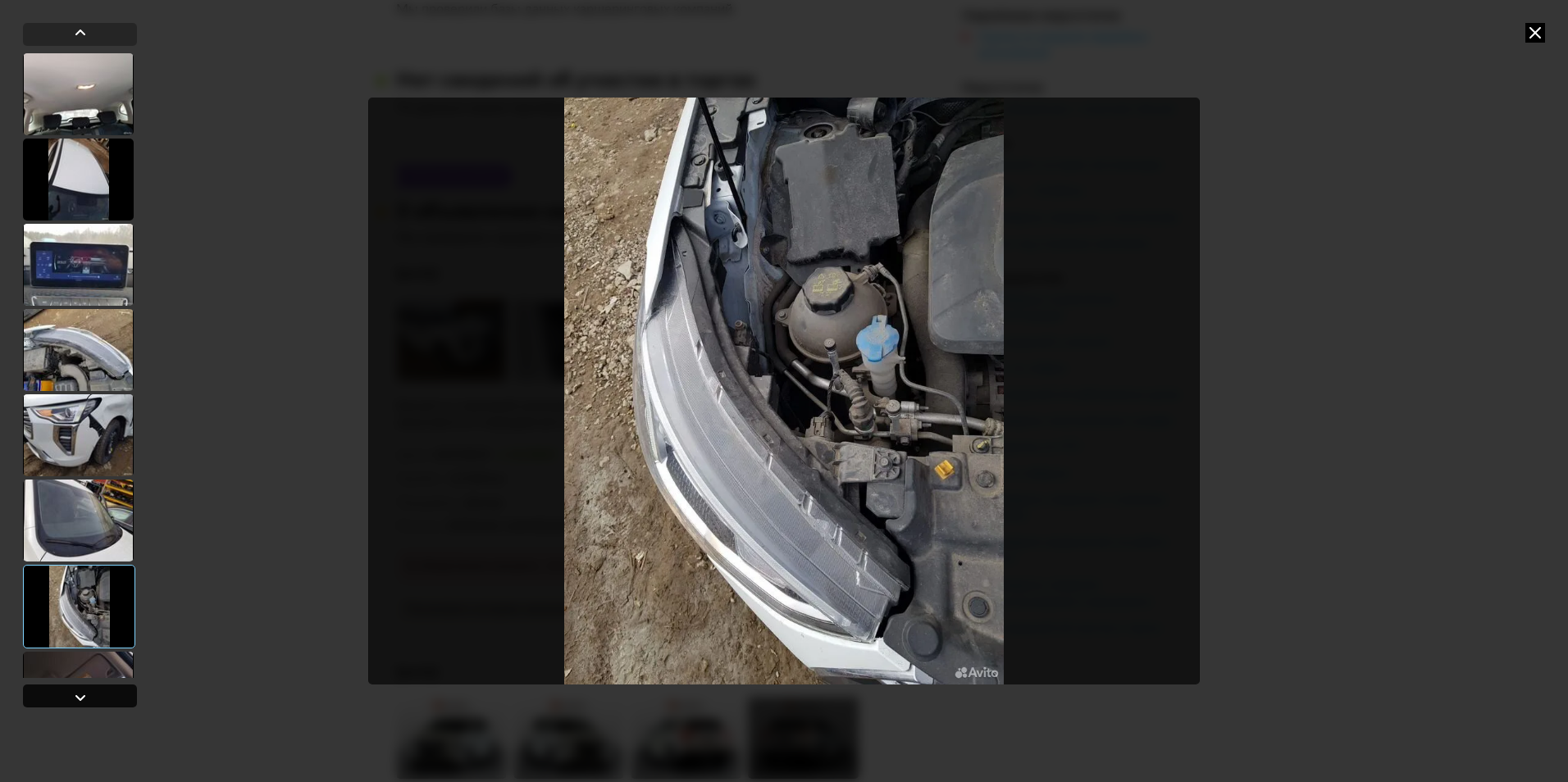
click at [87, 703] on div at bounding box center [79, 697] width 19 height 19
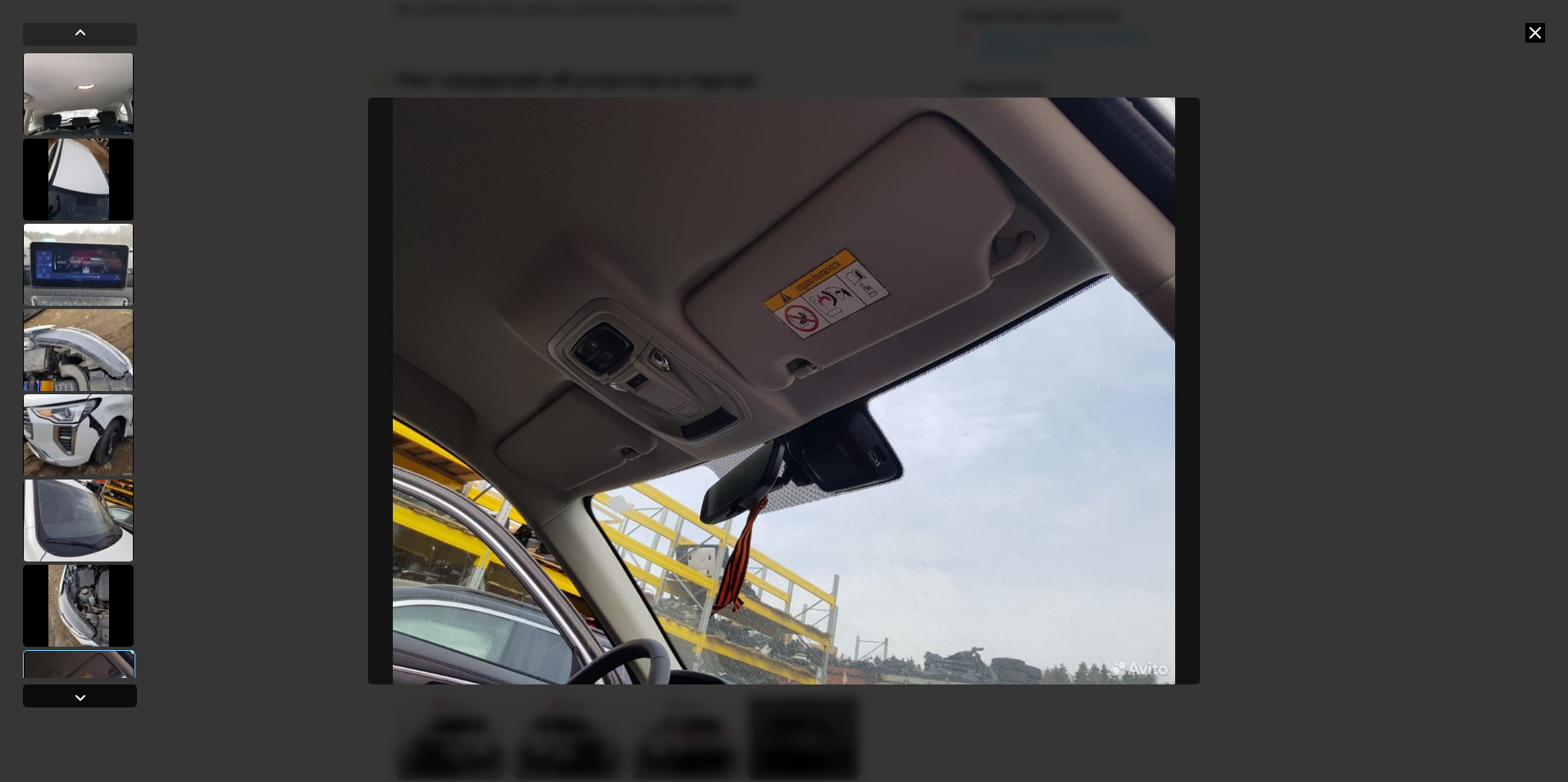
click at [87, 703] on div at bounding box center [79, 697] width 19 height 19
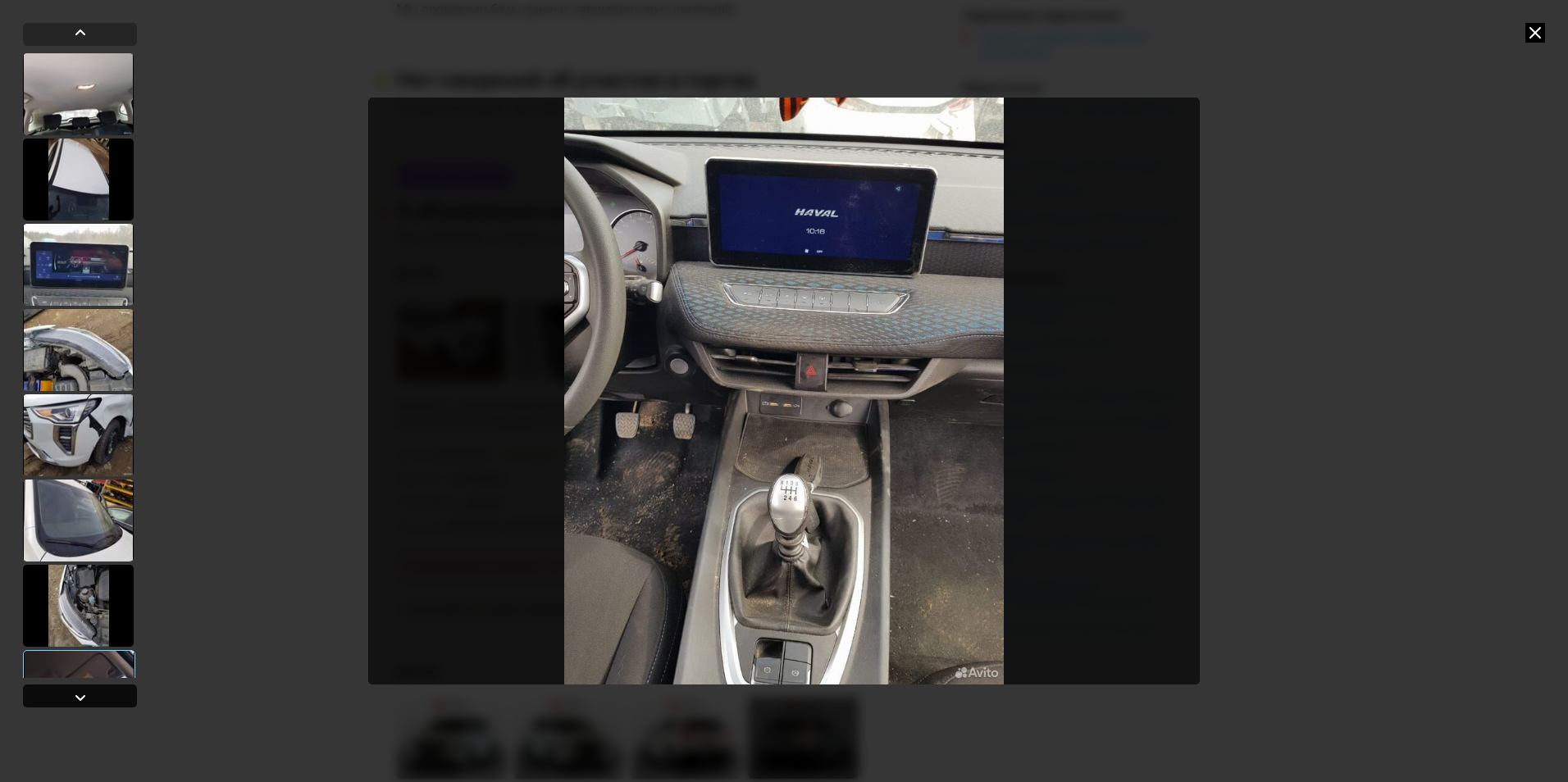
scroll to position [1339, 0]
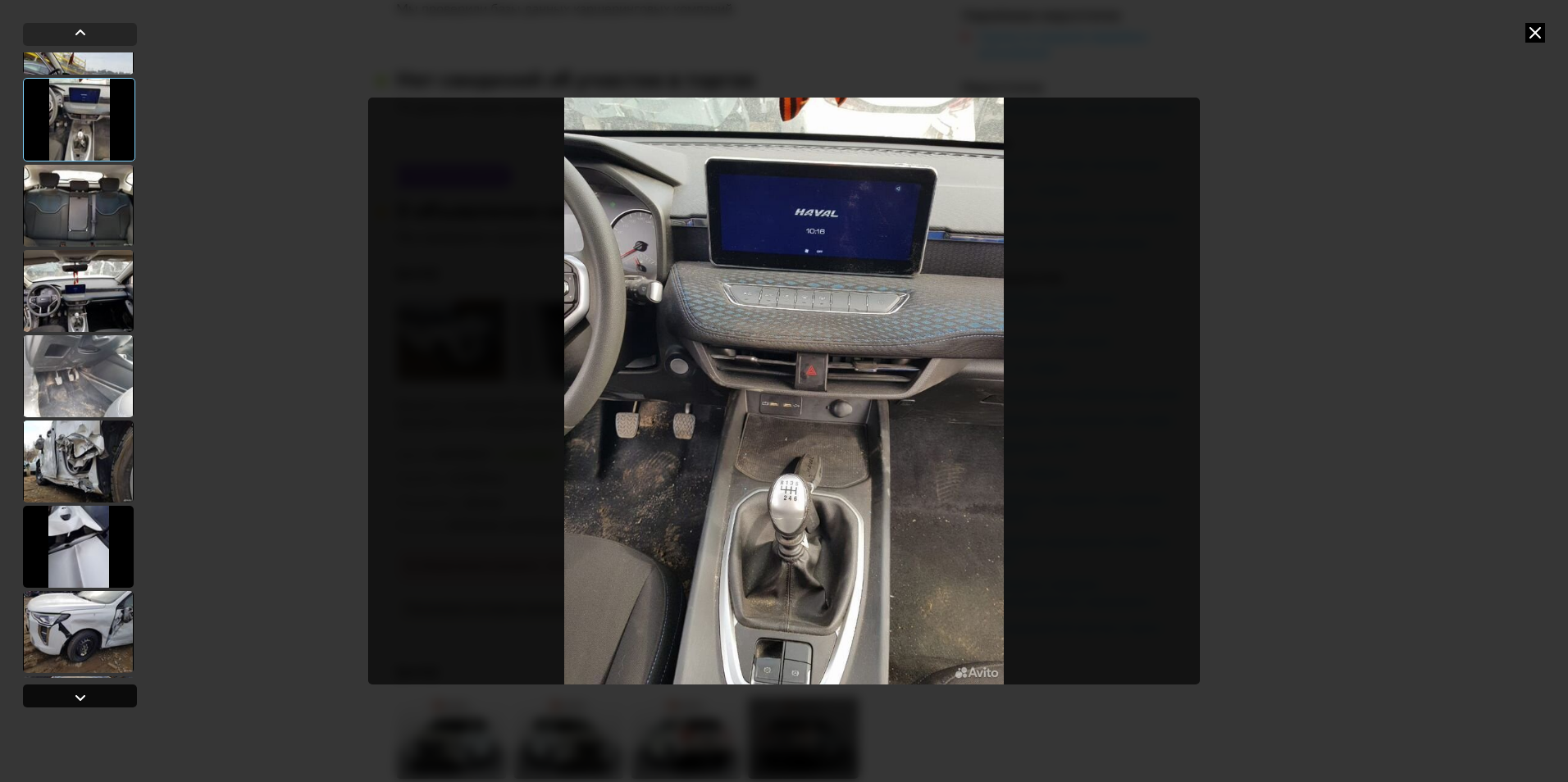
click at [87, 703] on div at bounding box center [79, 697] width 19 height 19
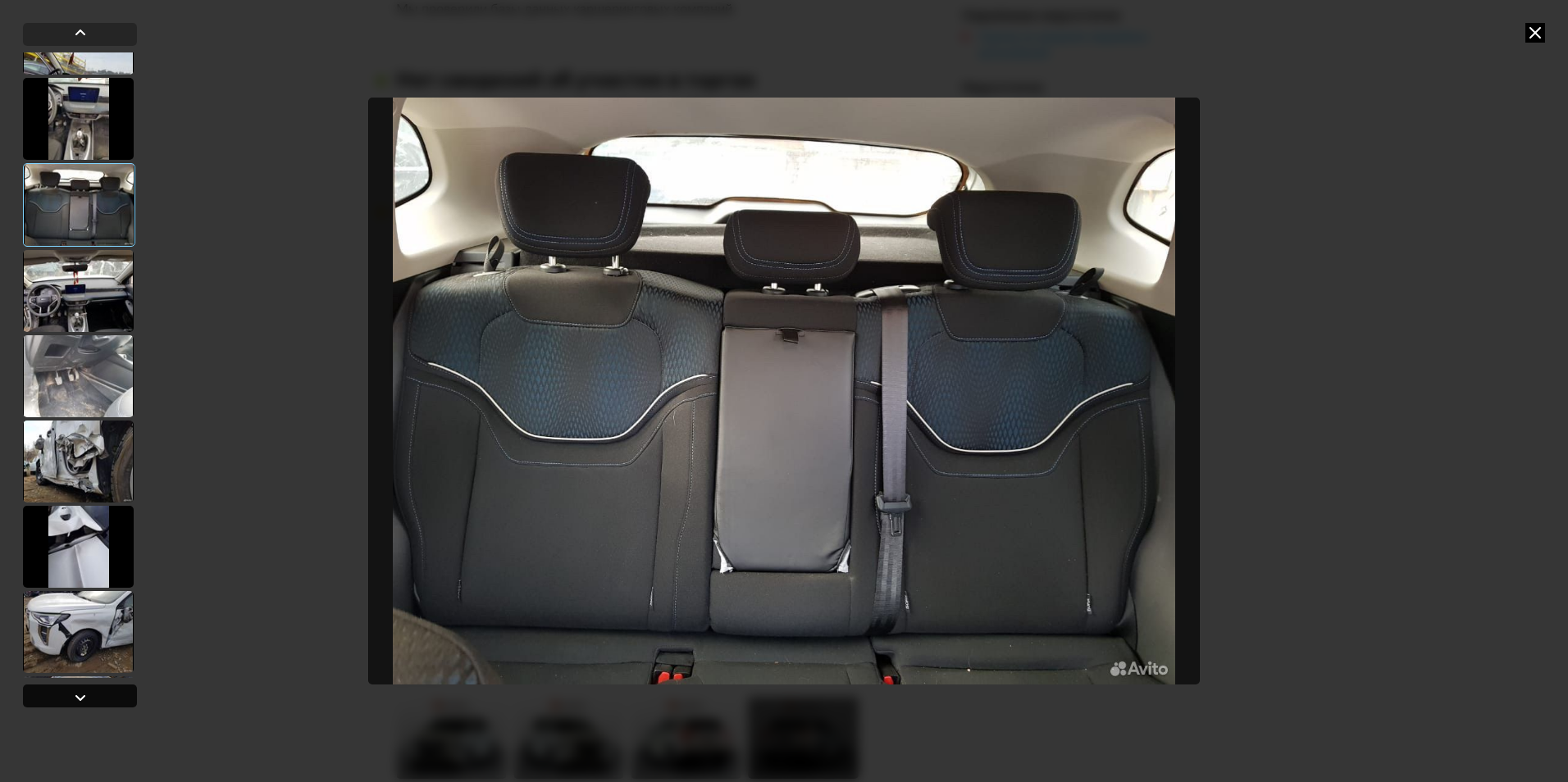
click at [87, 703] on div at bounding box center [79, 697] width 19 height 19
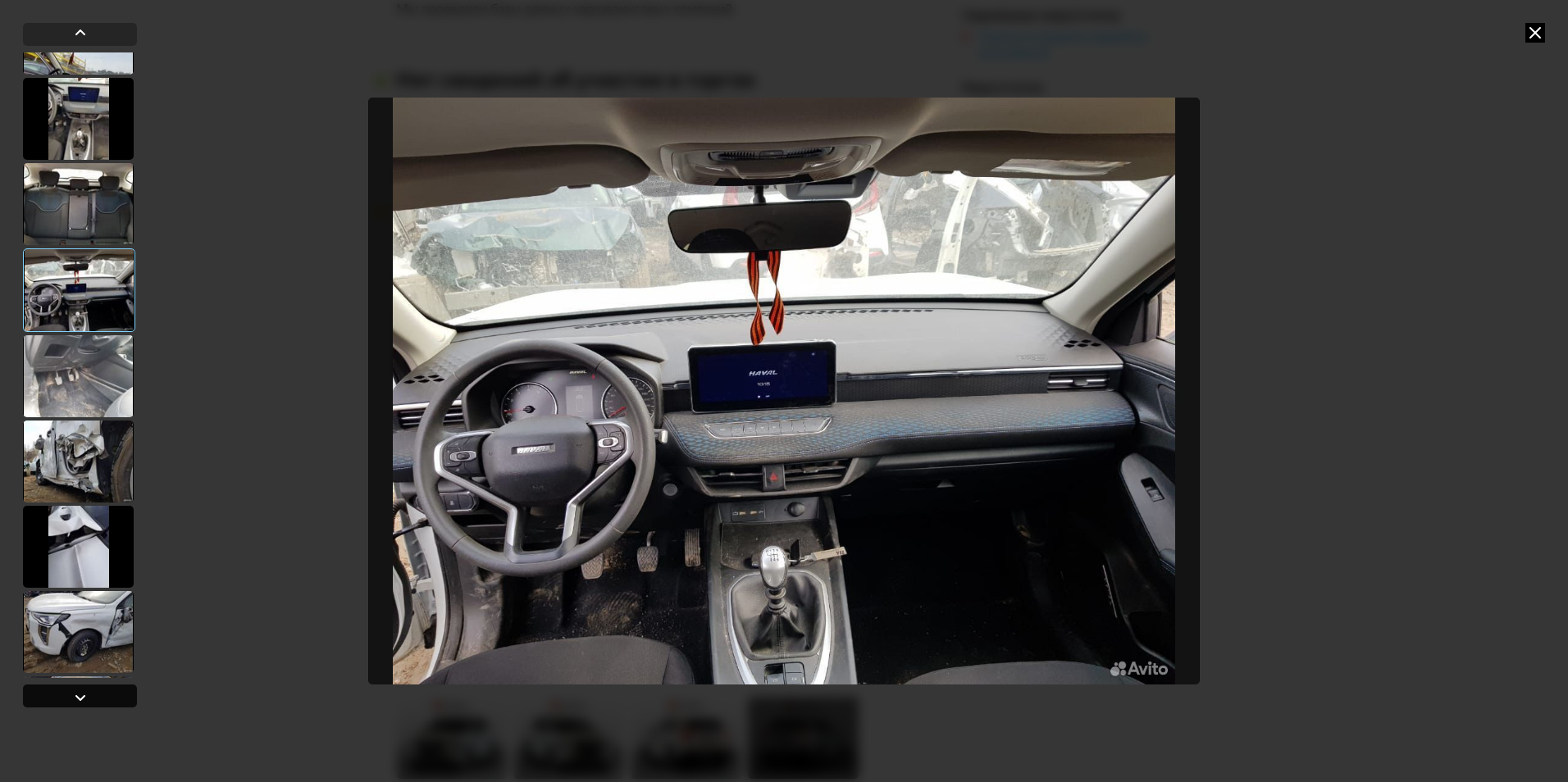
click at [87, 703] on div at bounding box center [79, 697] width 19 height 19
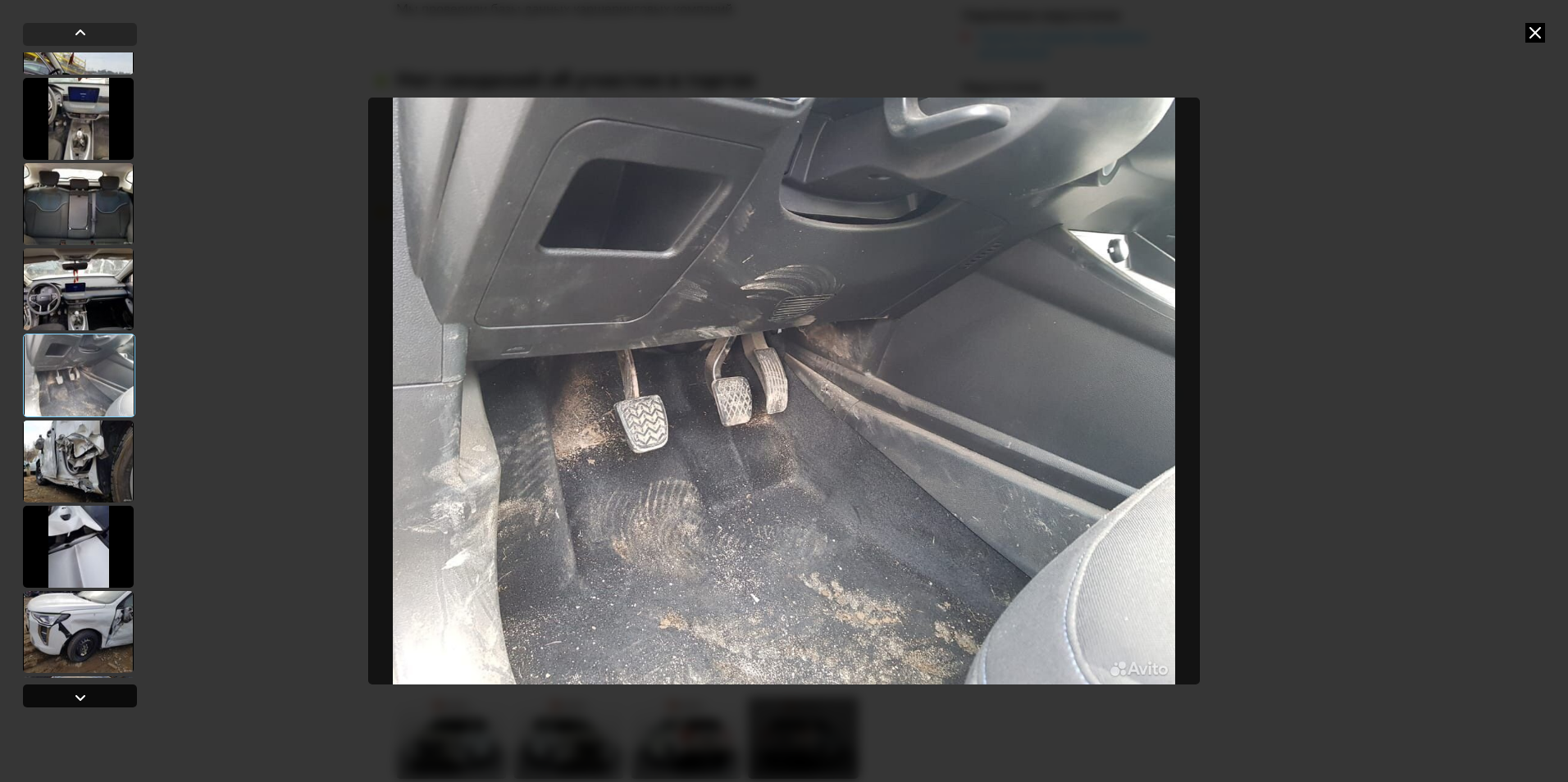
click at [87, 703] on div at bounding box center [79, 697] width 19 height 19
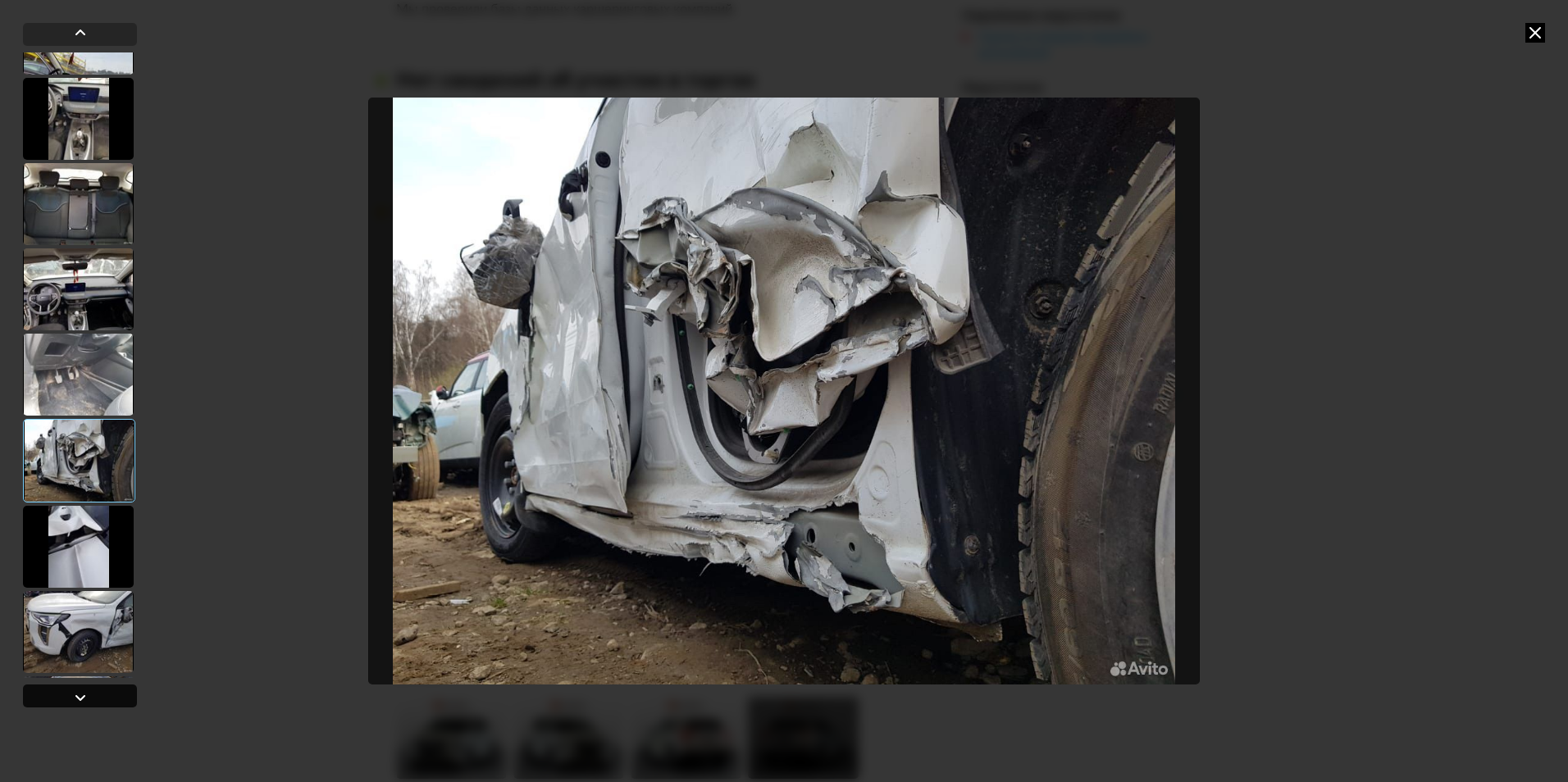
click at [86, 703] on div at bounding box center [79, 697] width 19 height 19
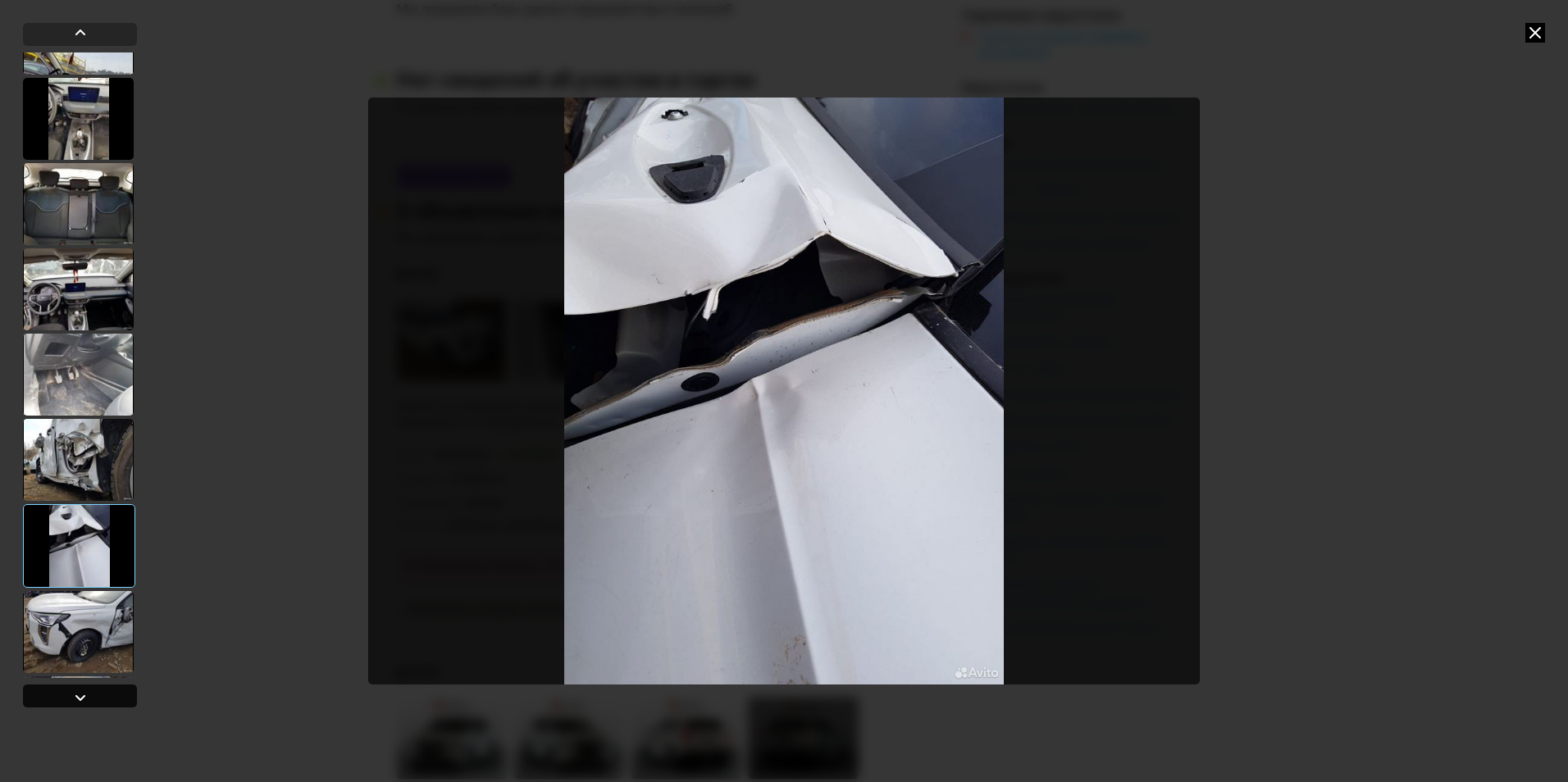
click at [86, 703] on div at bounding box center [79, 697] width 19 height 19
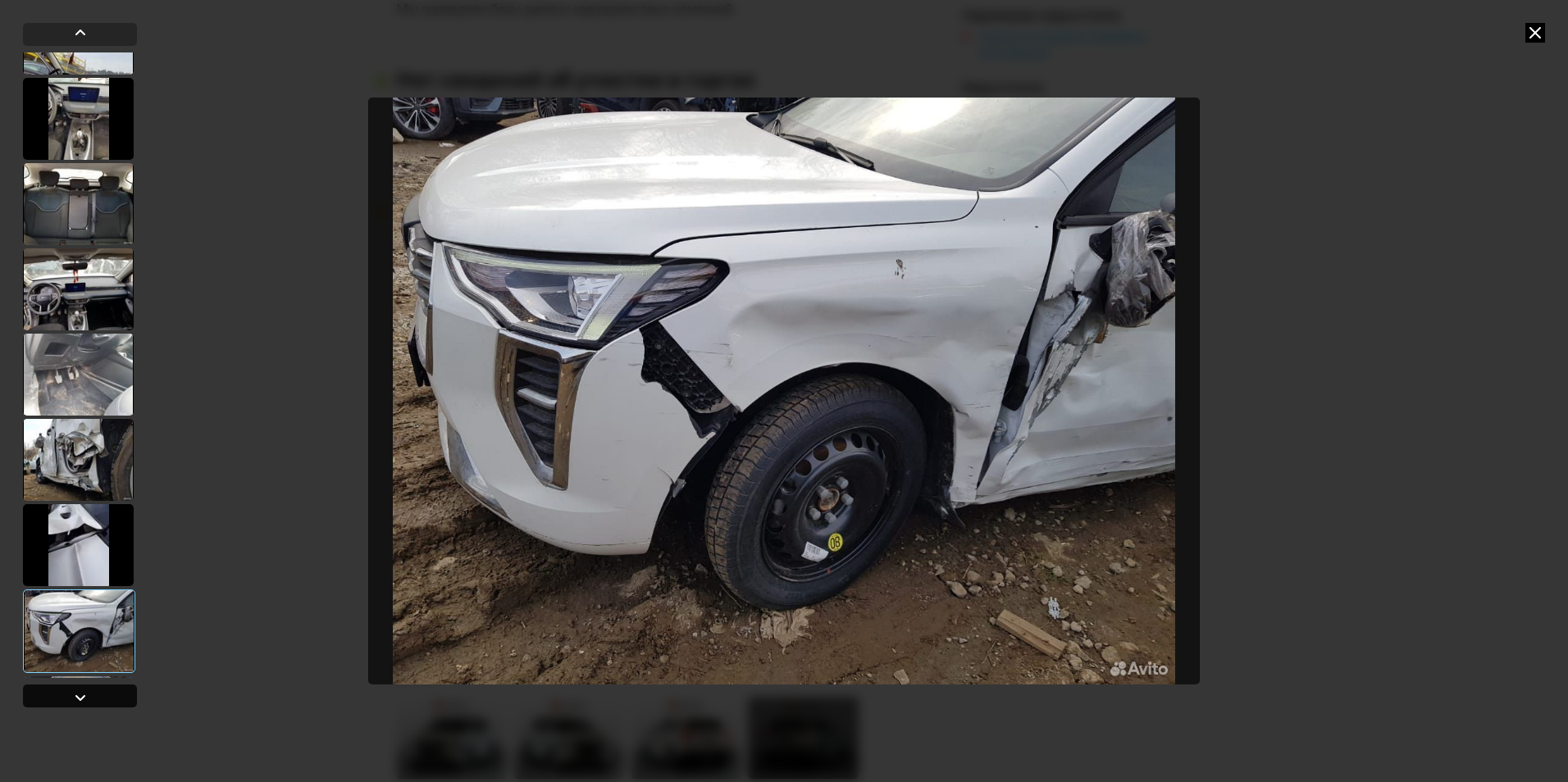
click at [86, 703] on div at bounding box center [79, 697] width 19 height 19
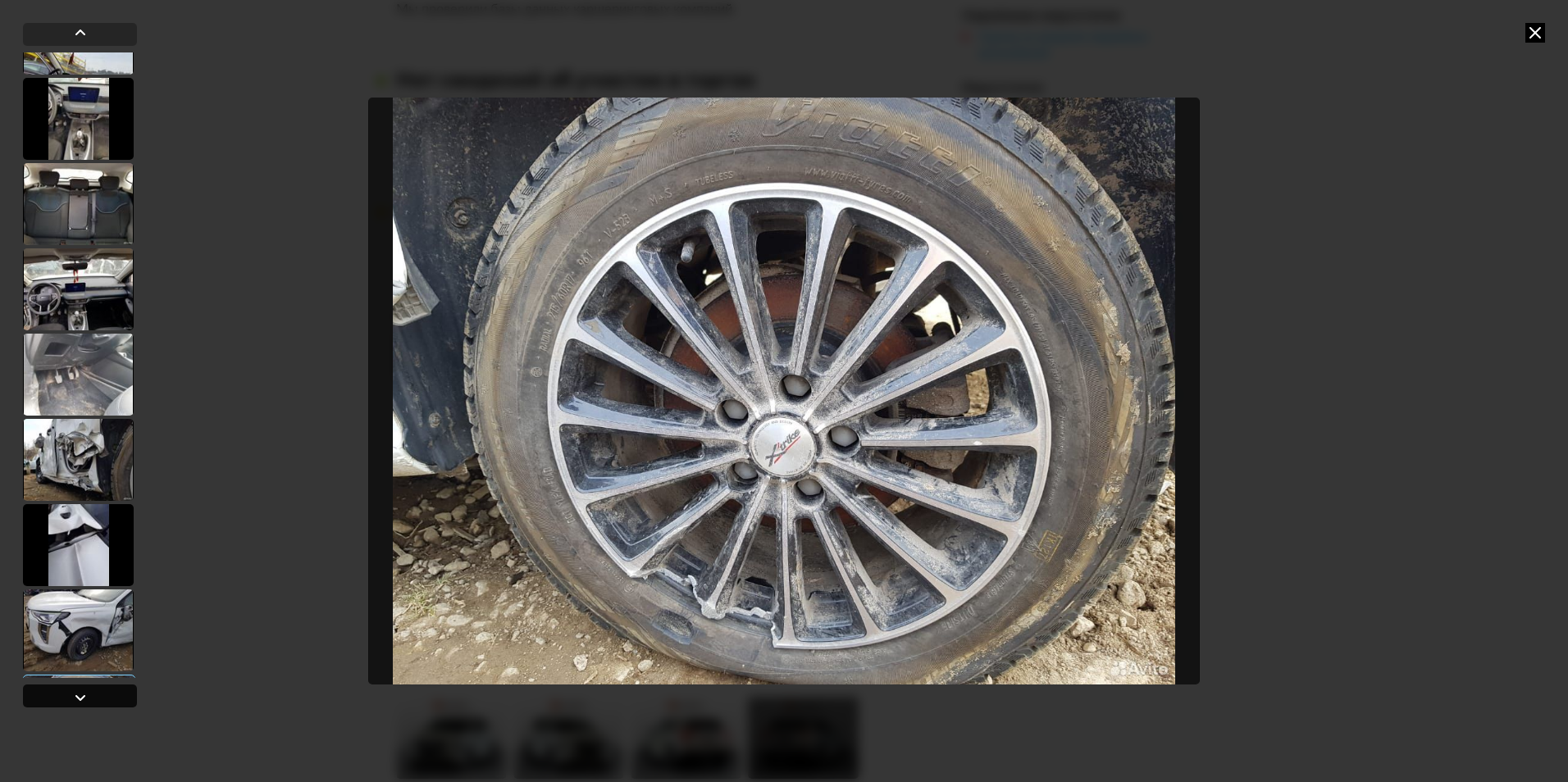
click at [86, 703] on div at bounding box center [79, 697] width 19 height 19
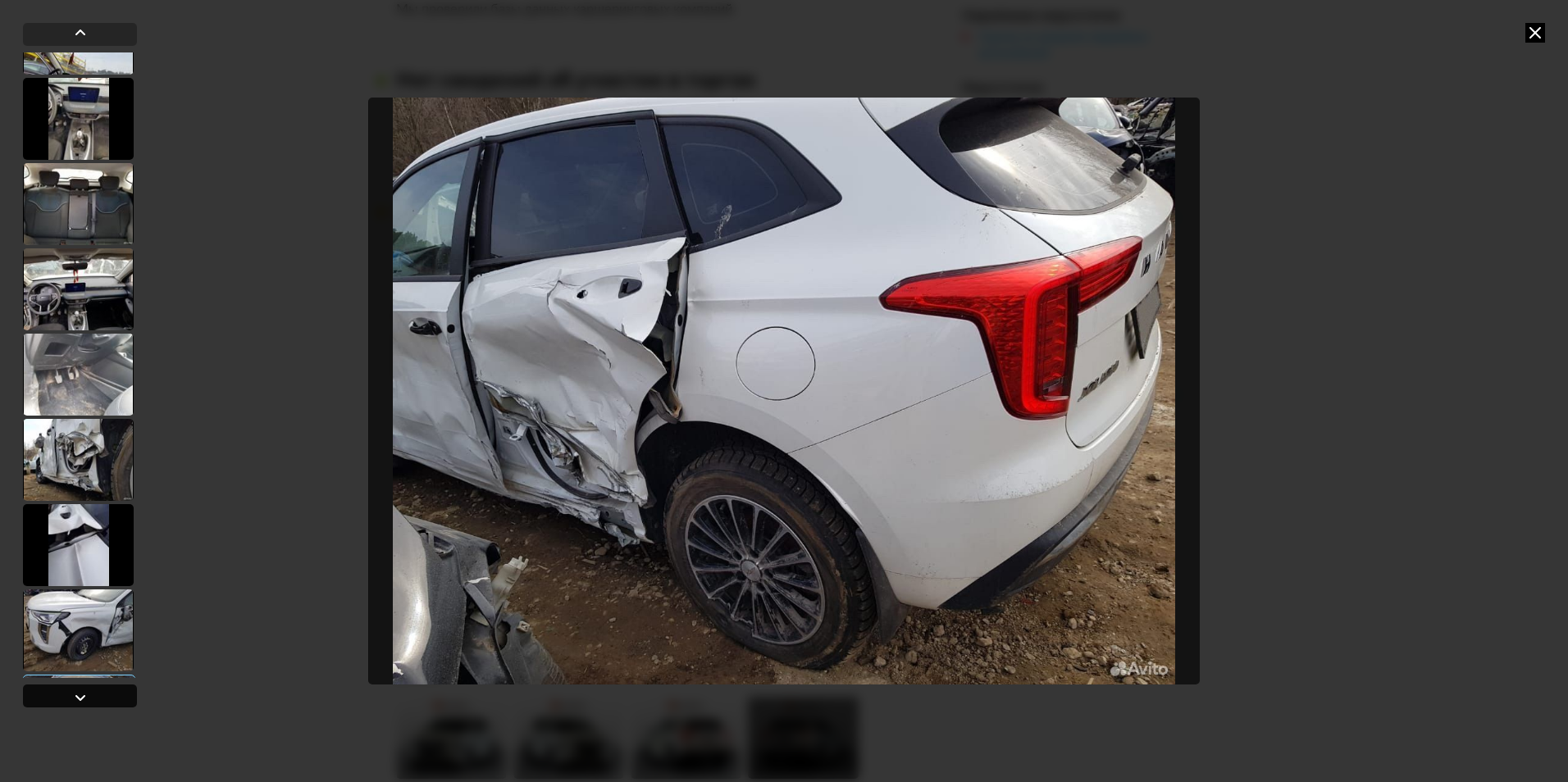
scroll to position [1996, 0]
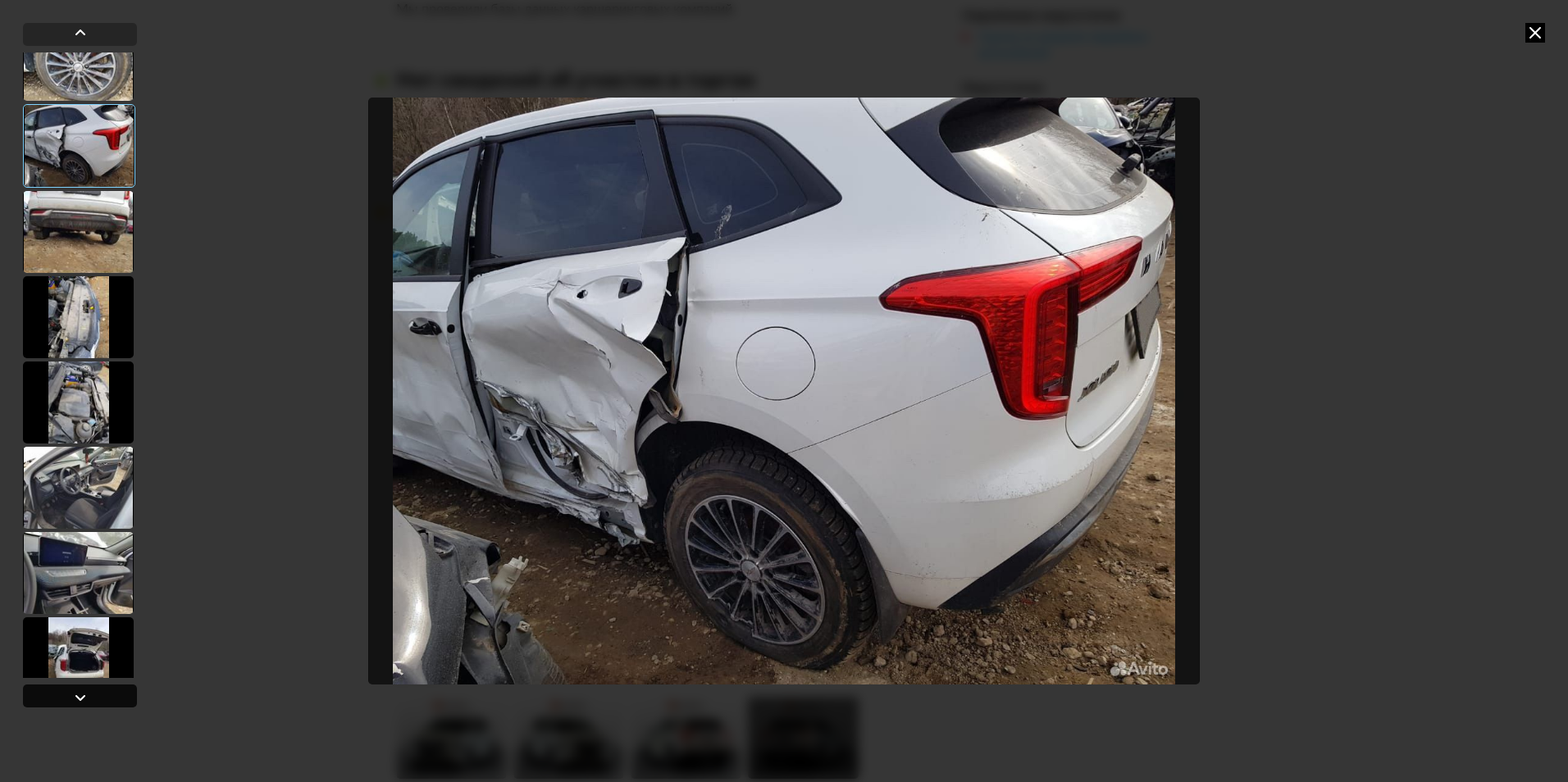
click at [86, 703] on div at bounding box center [79, 697] width 19 height 19
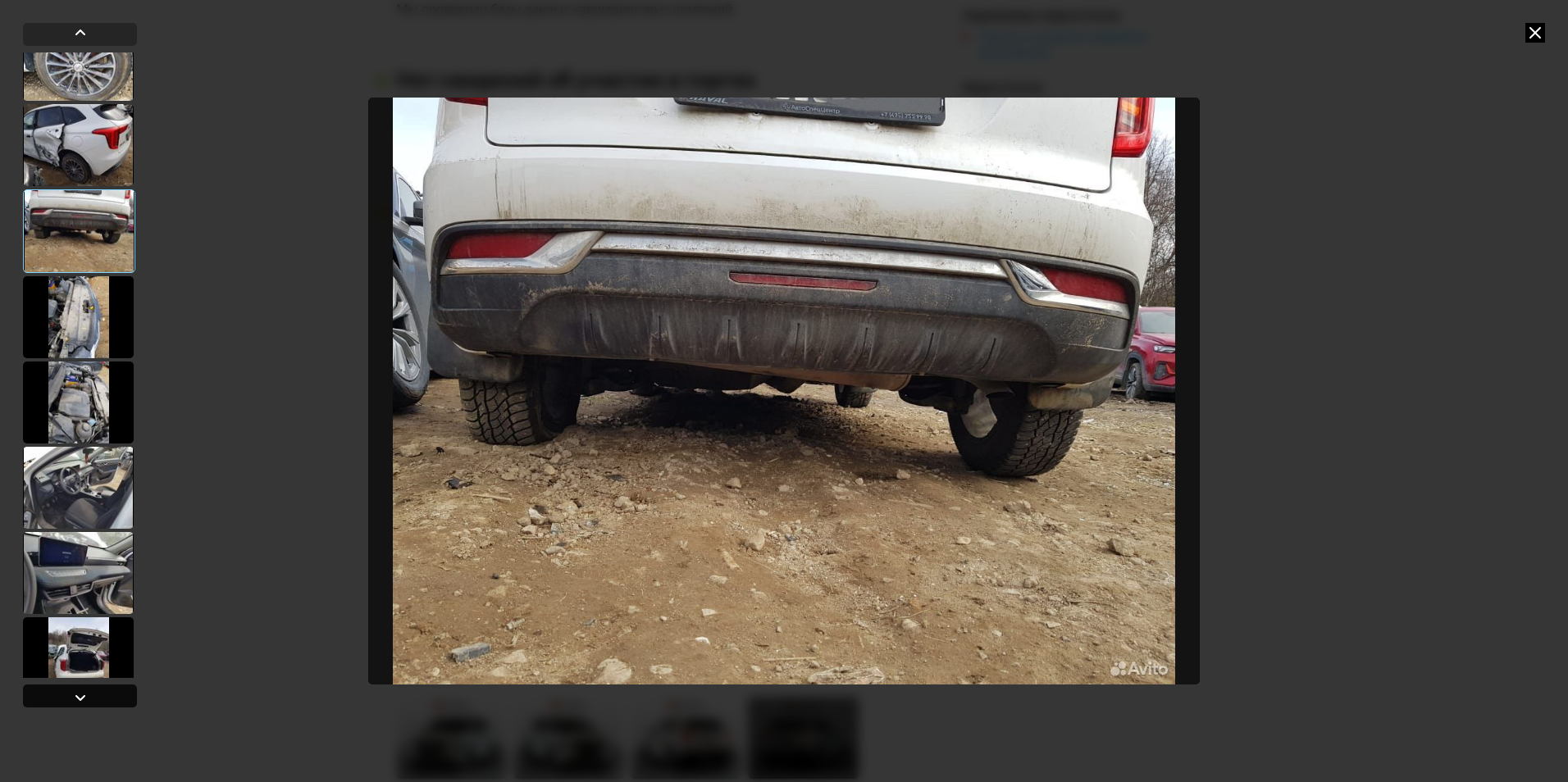
click at [86, 703] on div at bounding box center [79, 697] width 19 height 19
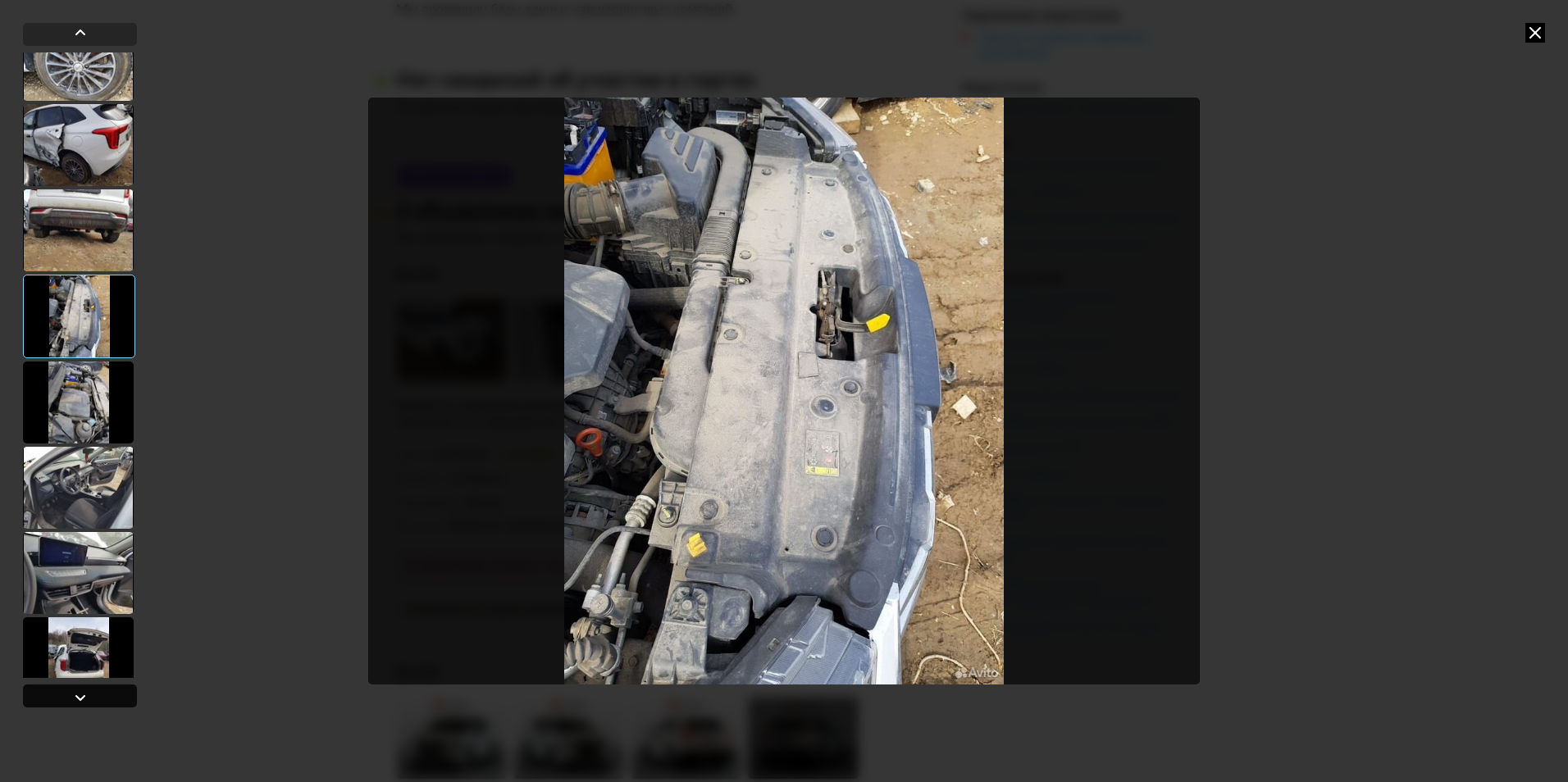
click at [86, 703] on div at bounding box center [79, 697] width 19 height 19
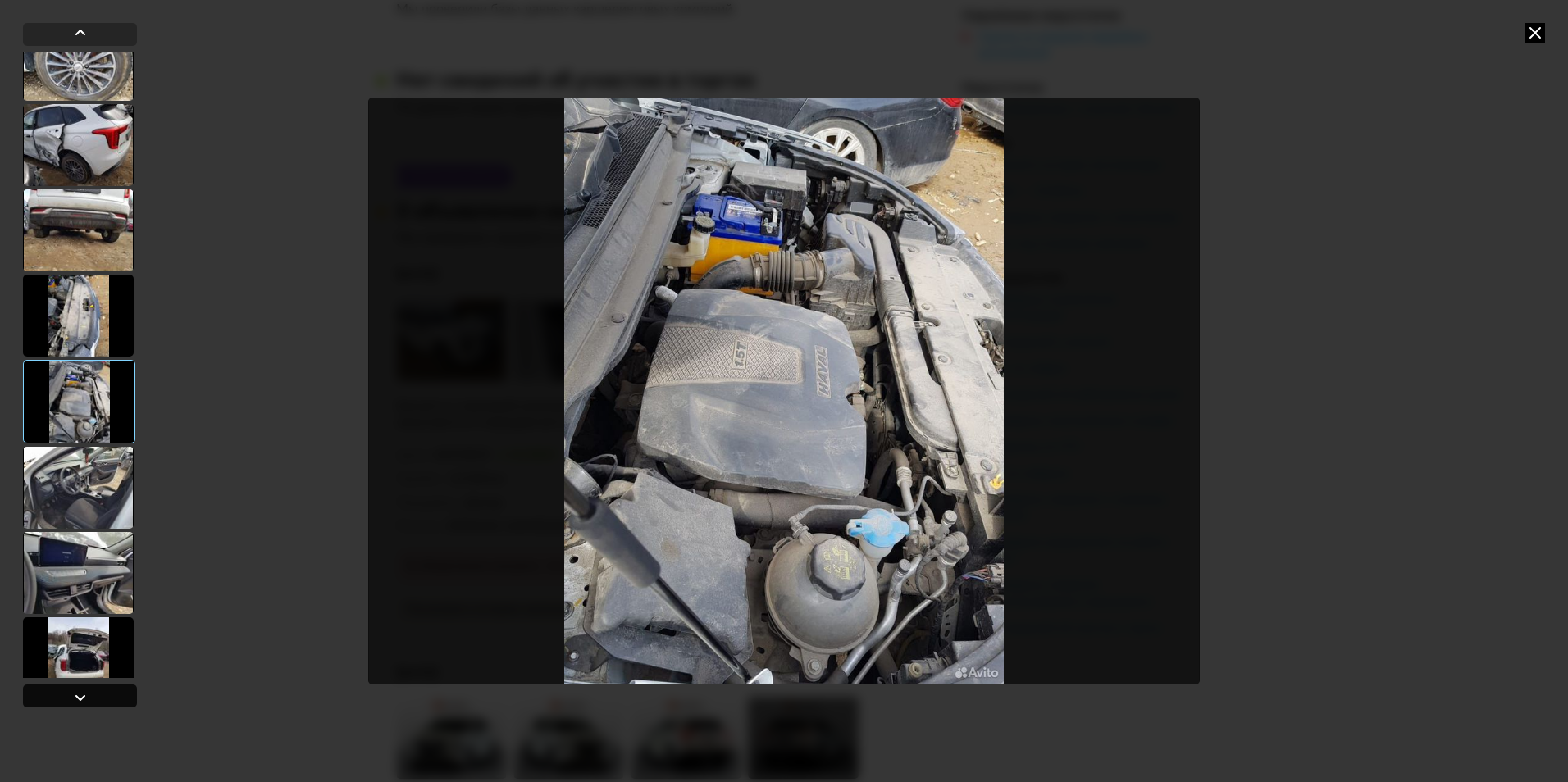
click at [86, 703] on div at bounding box center [79, 697] width 19 height 19
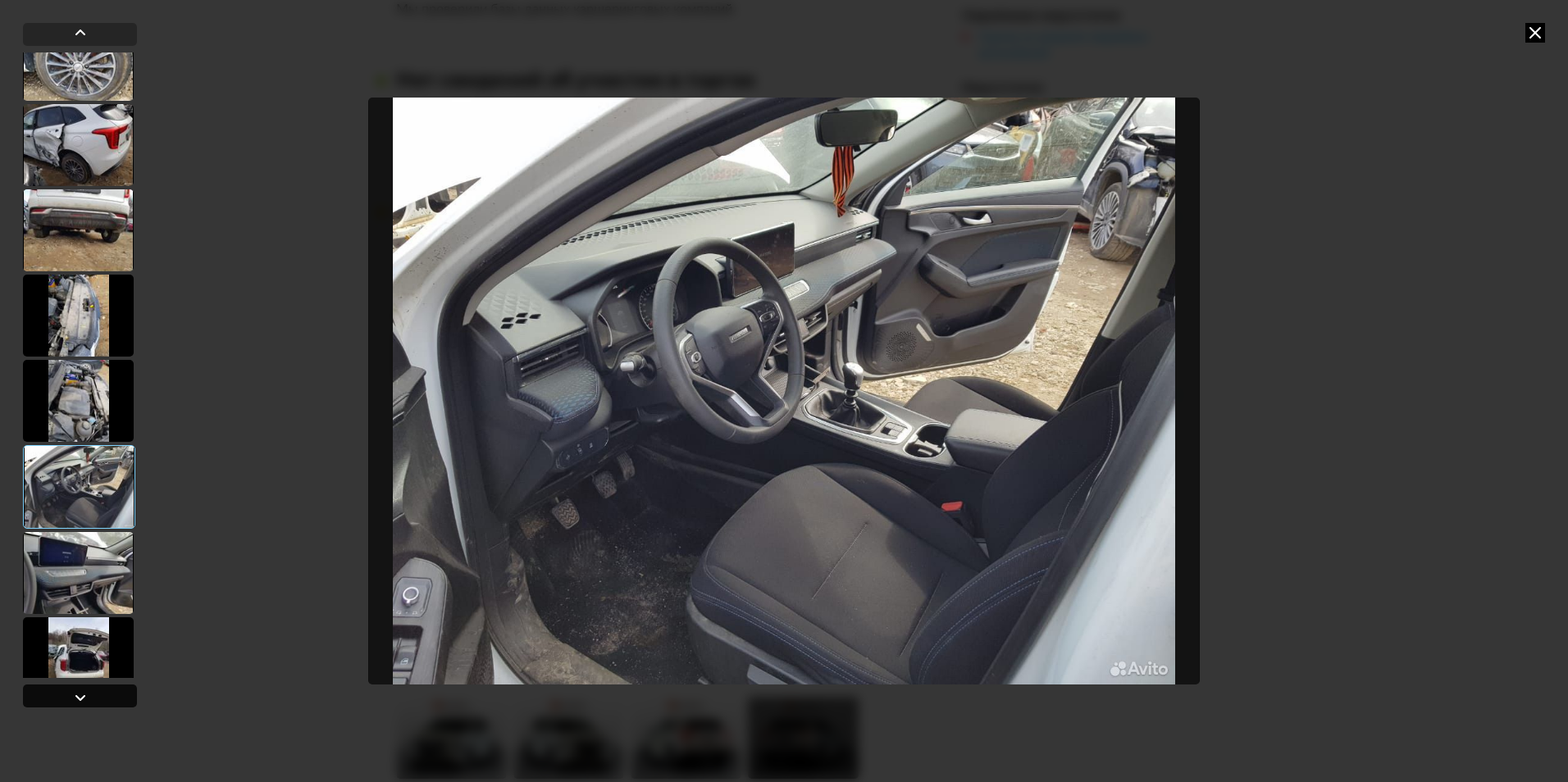
click at [86, 703] on div at bounding box center [79, 697] width 19 height 19
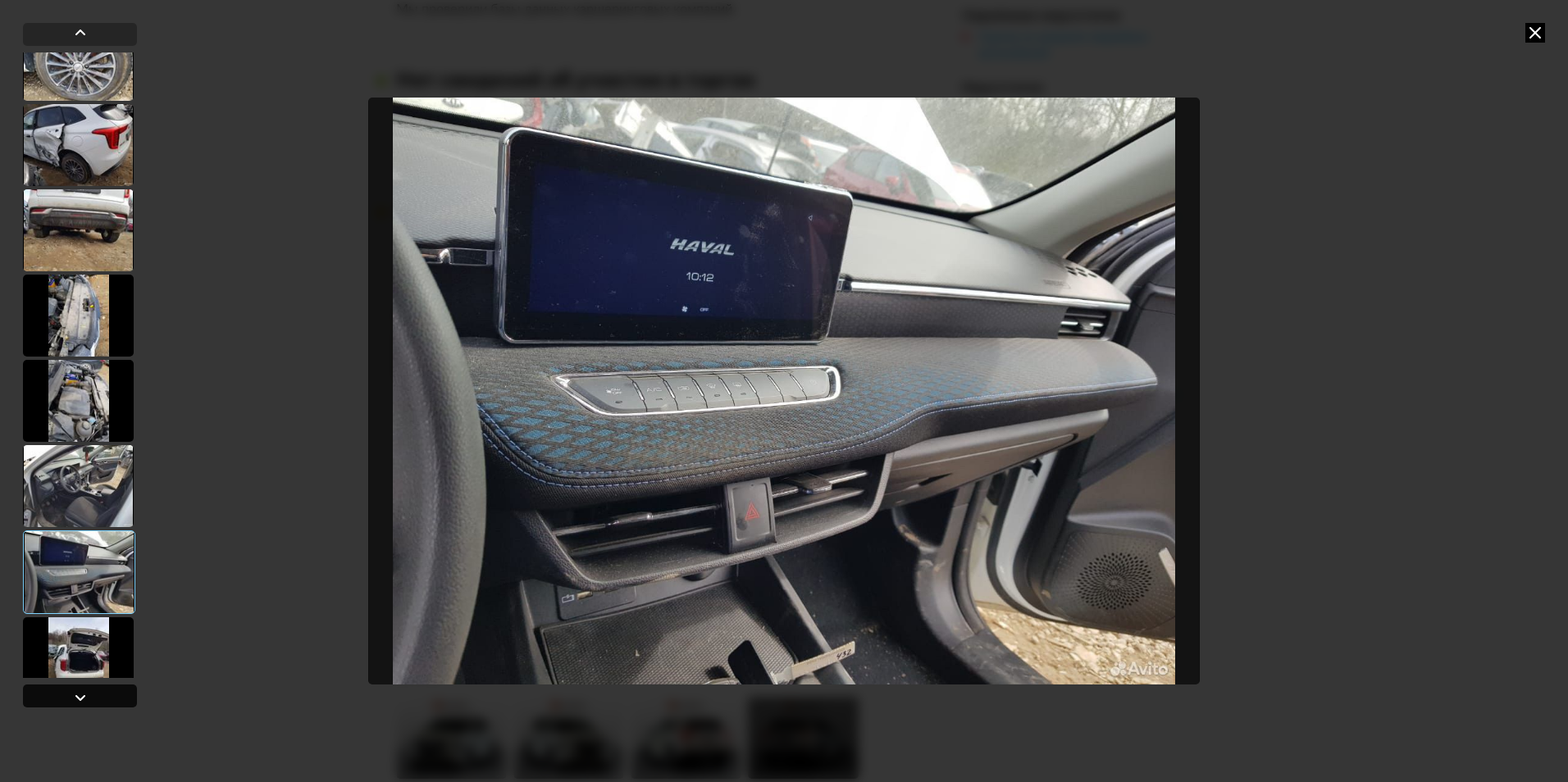
click at [86, 703] on div at bounding box center [79, 697] width 19 height 19
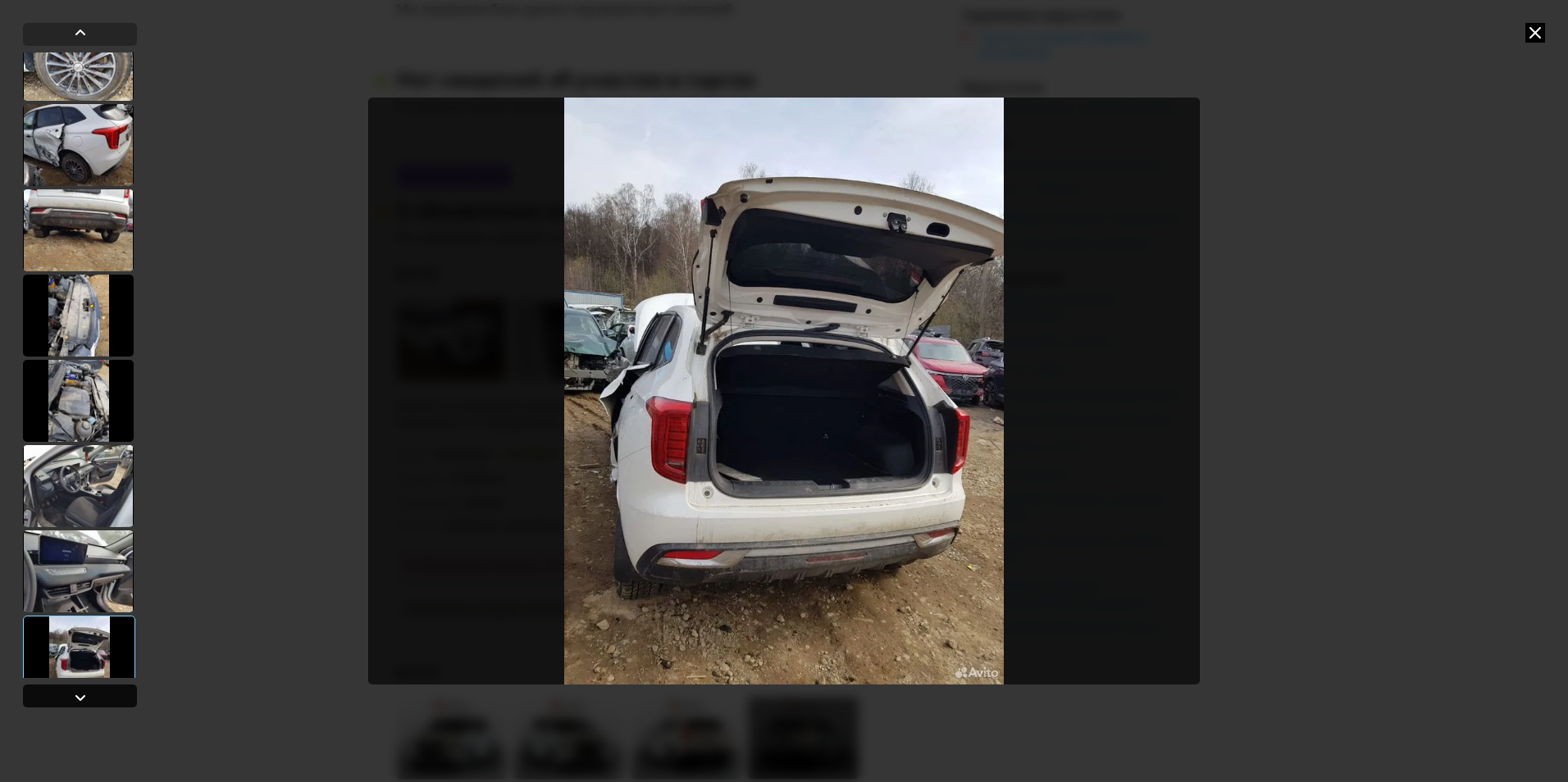
click at [85, 703] on div at bounding box center [79, 697] width 19 height 19
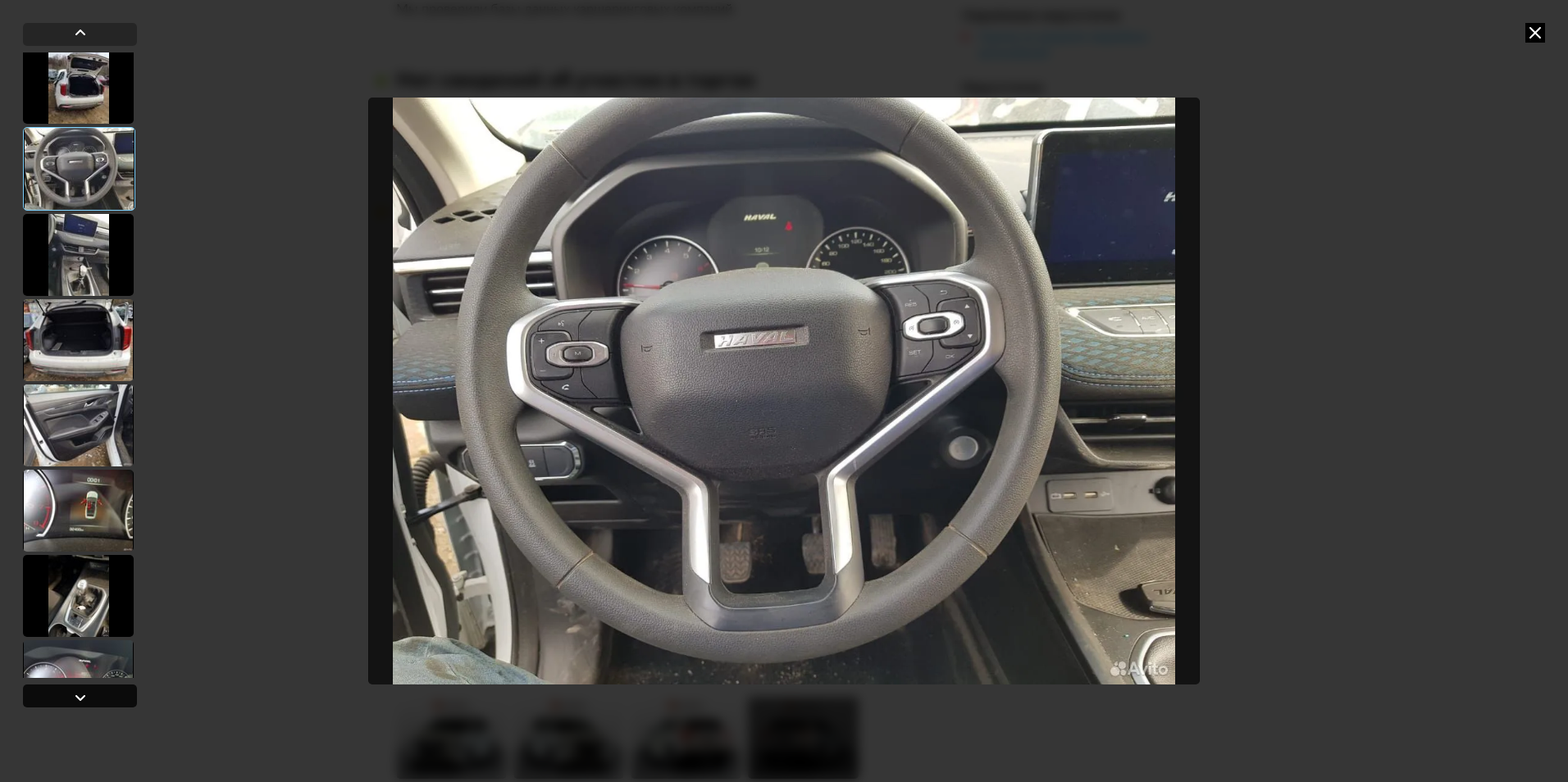
click at [77, 707] on div at bounding box center [79, 697] width 19 height 19
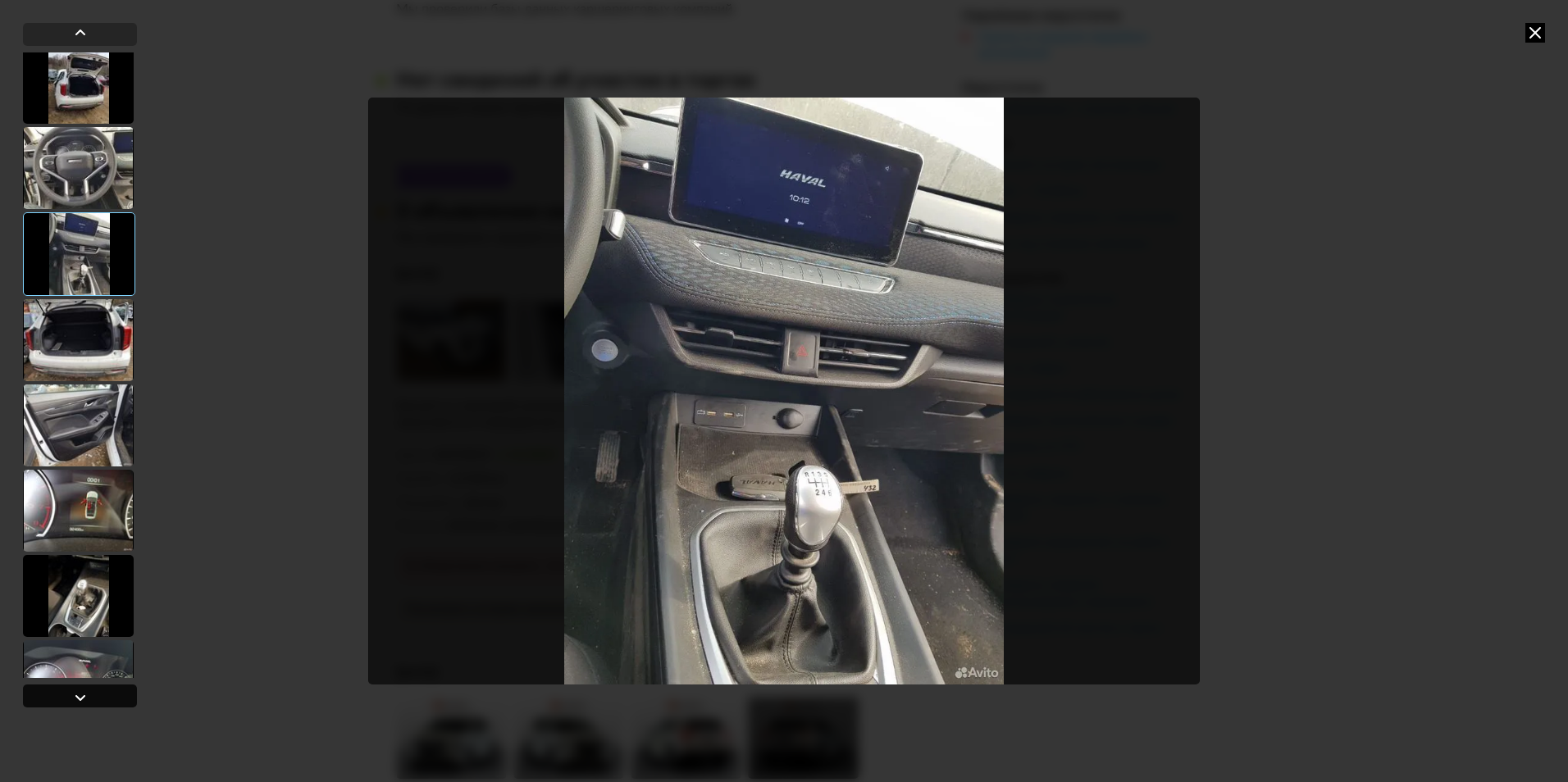
click at [77, 707] on div at bounding box center [79, 697] width 19 height 19
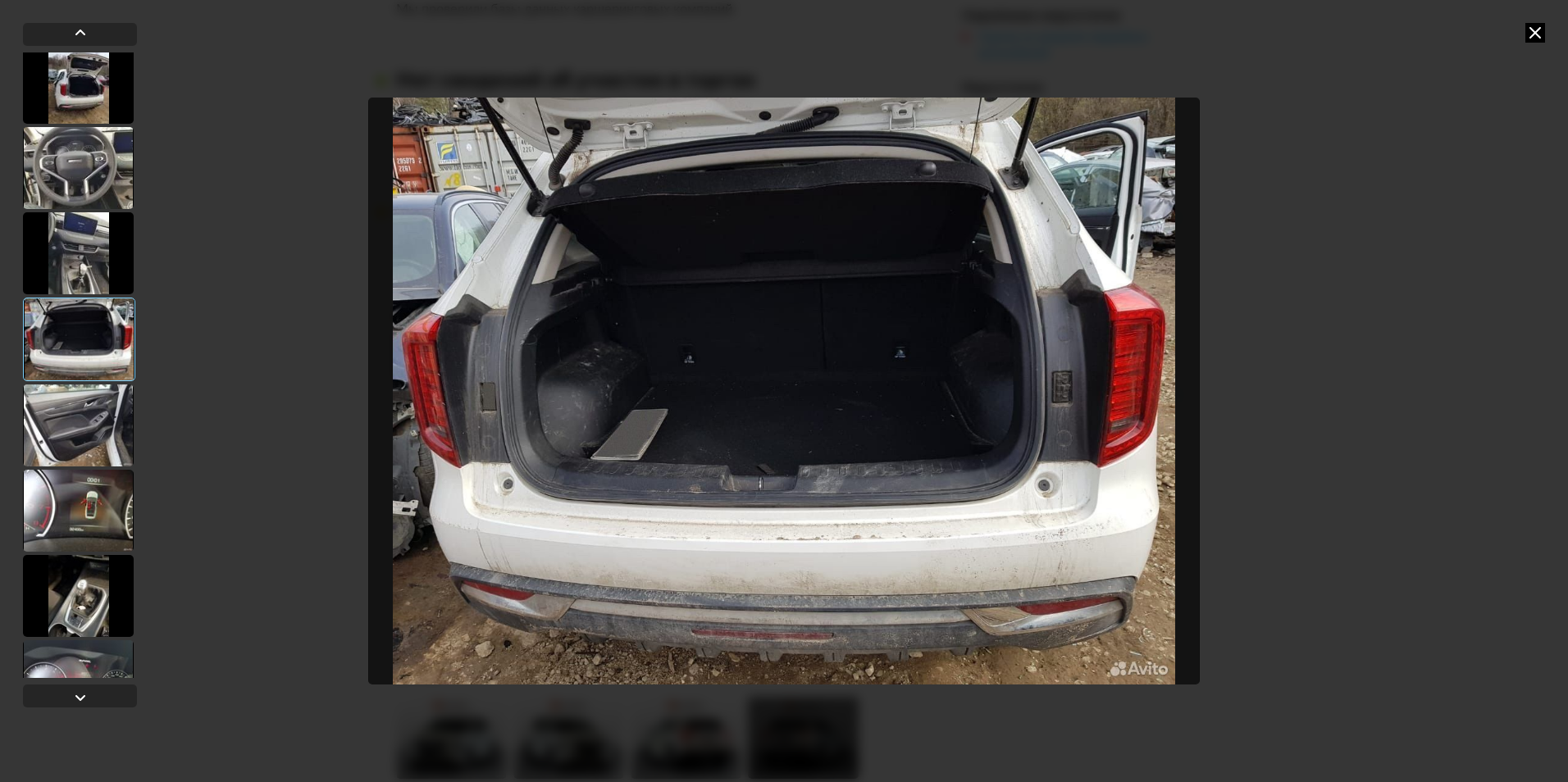
click at [77, 707] on div at bounding box center [80, 369] width 114 height 692
click at [77, 694] on div at bounding box center [79, 697] width 19 height 19
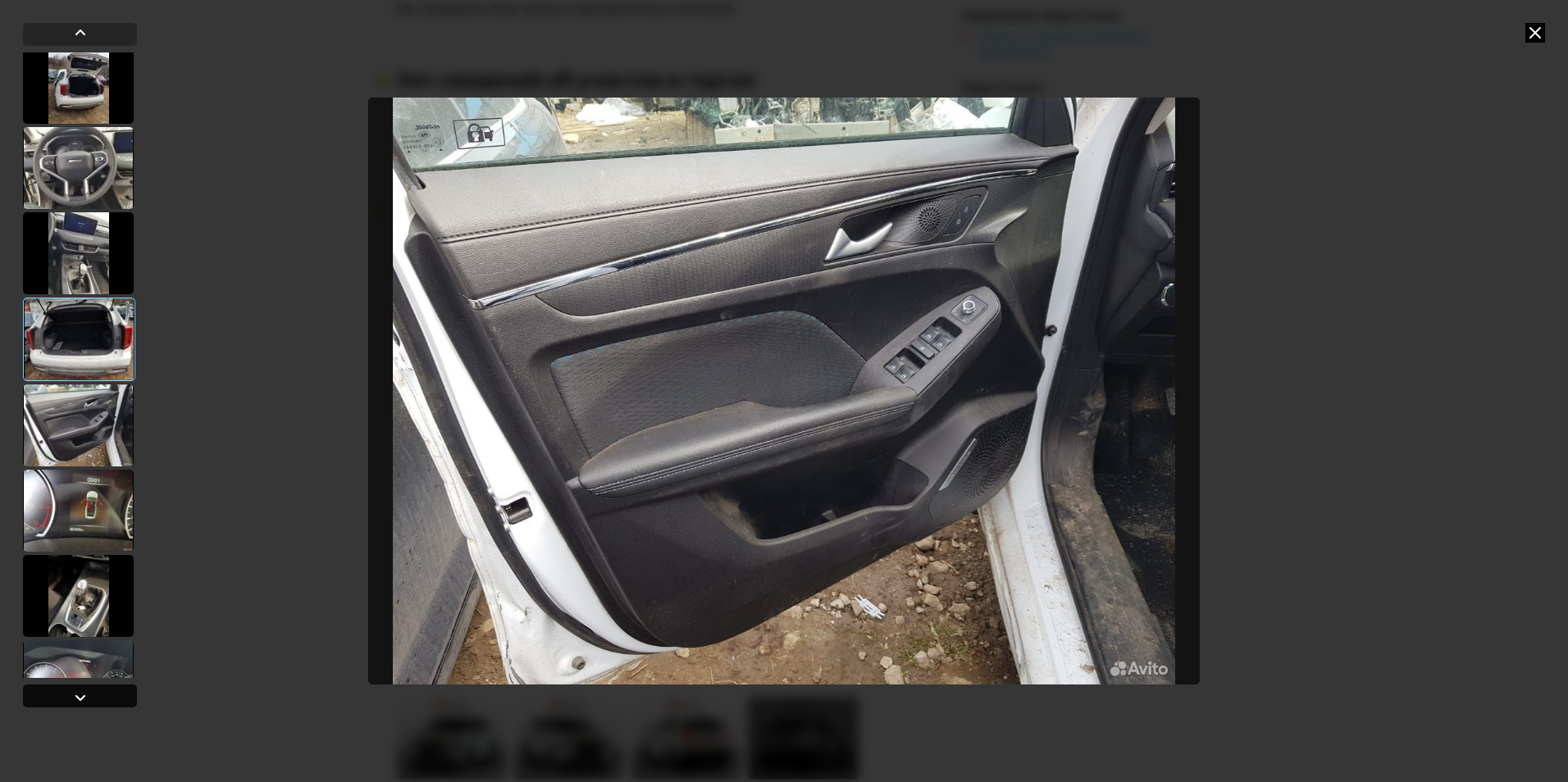
click at [77, 694] on div at bounding box center [79, 697] width 19 height 19
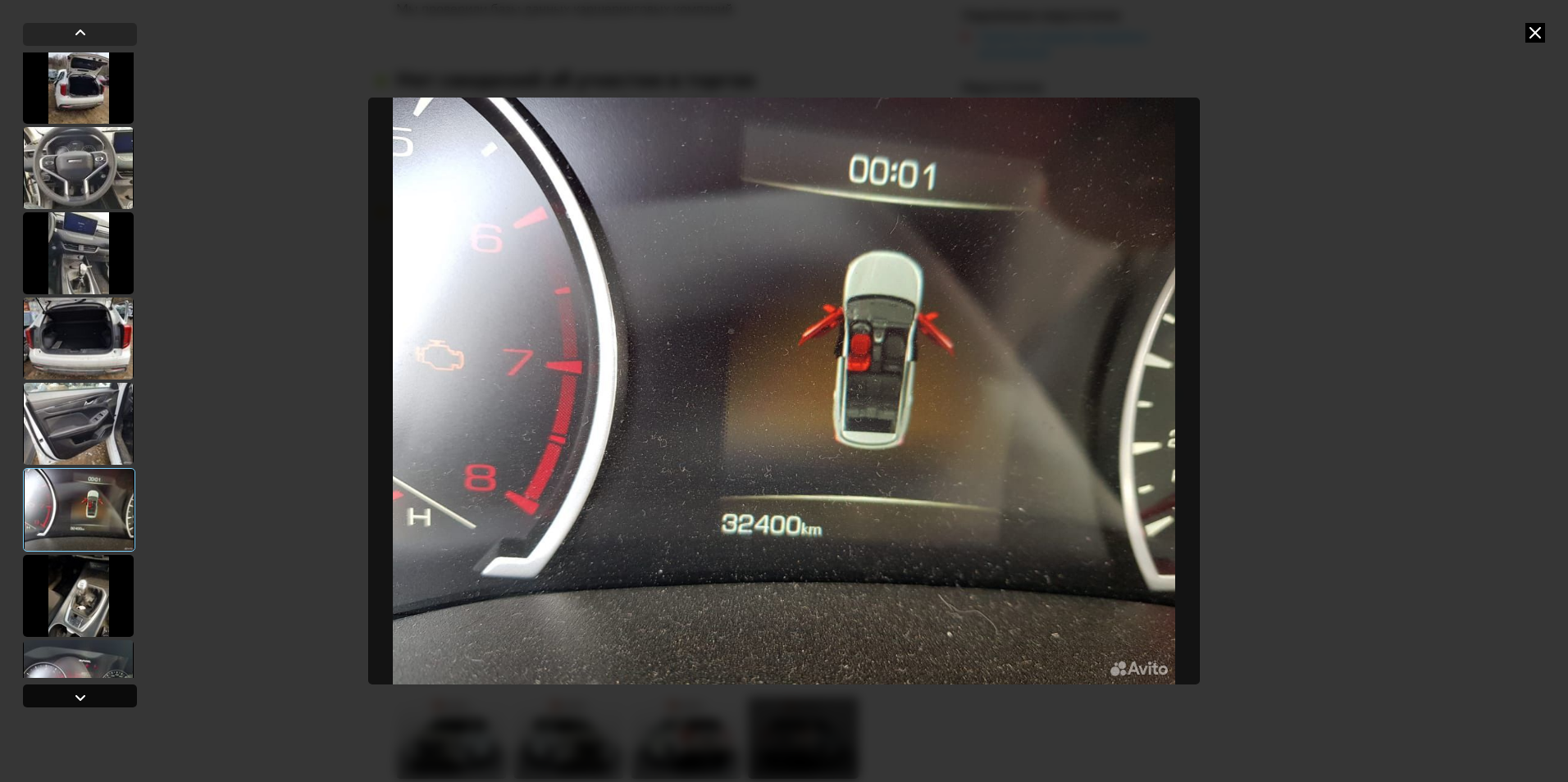
click at [77, 694] on div at bounding box center [79, 697] width 19 height 19
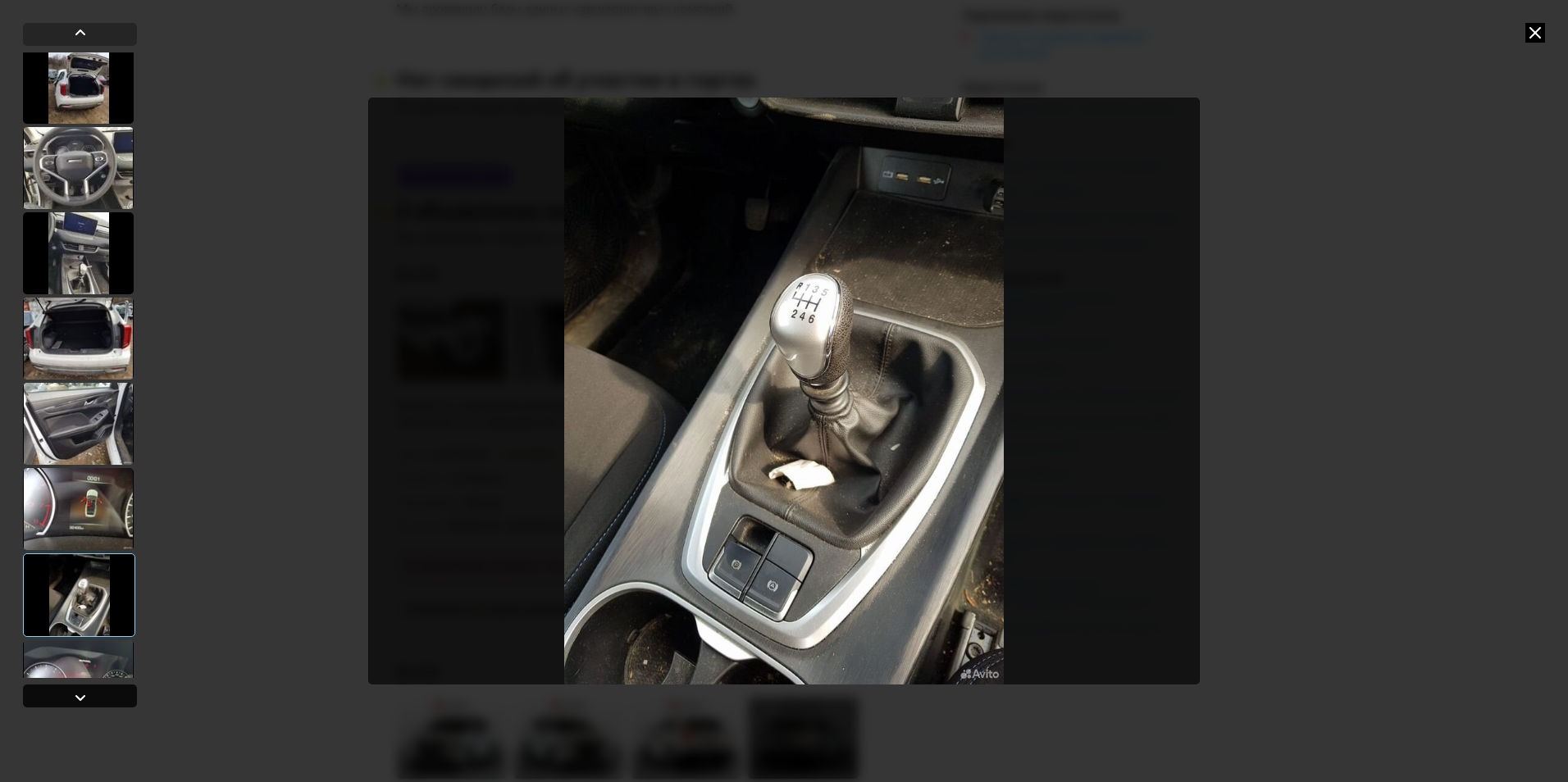
click at [77, 694] on div at bounding box center [79, 697] width 19 height 19
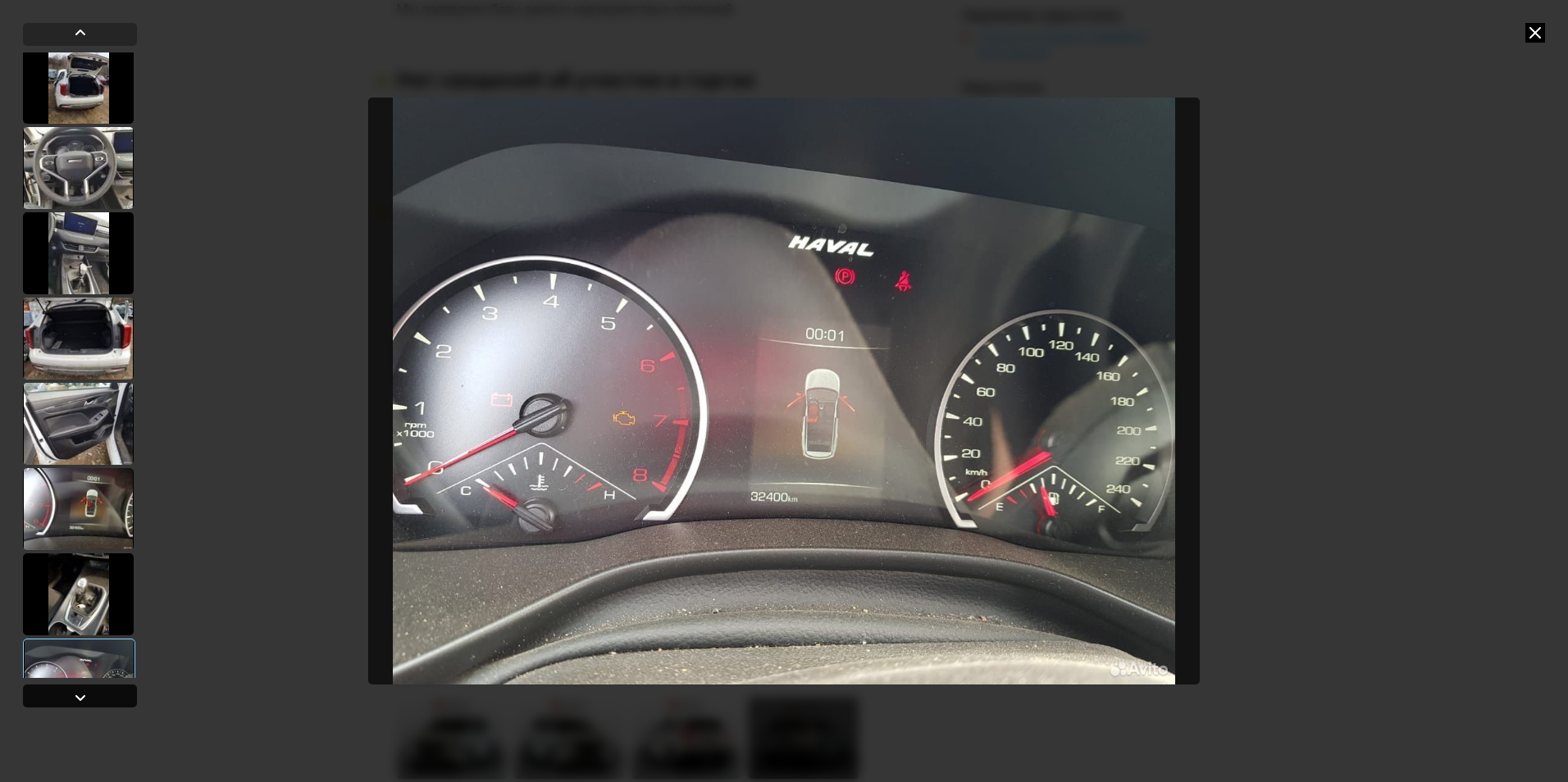
click at [77, 694] on div at bounding box center [79, 697] width 19 height 19
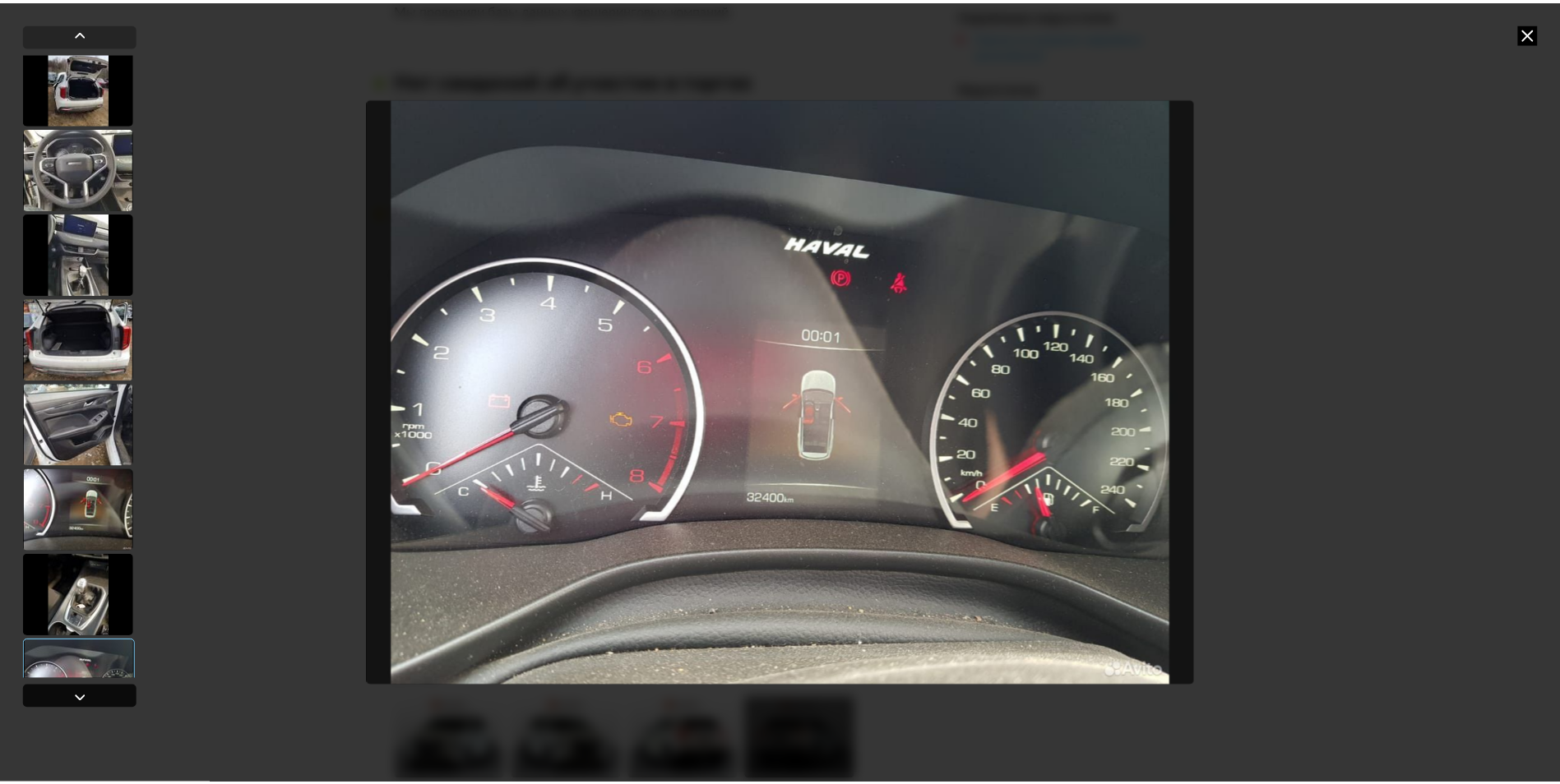
scroll to position [2624, 0]
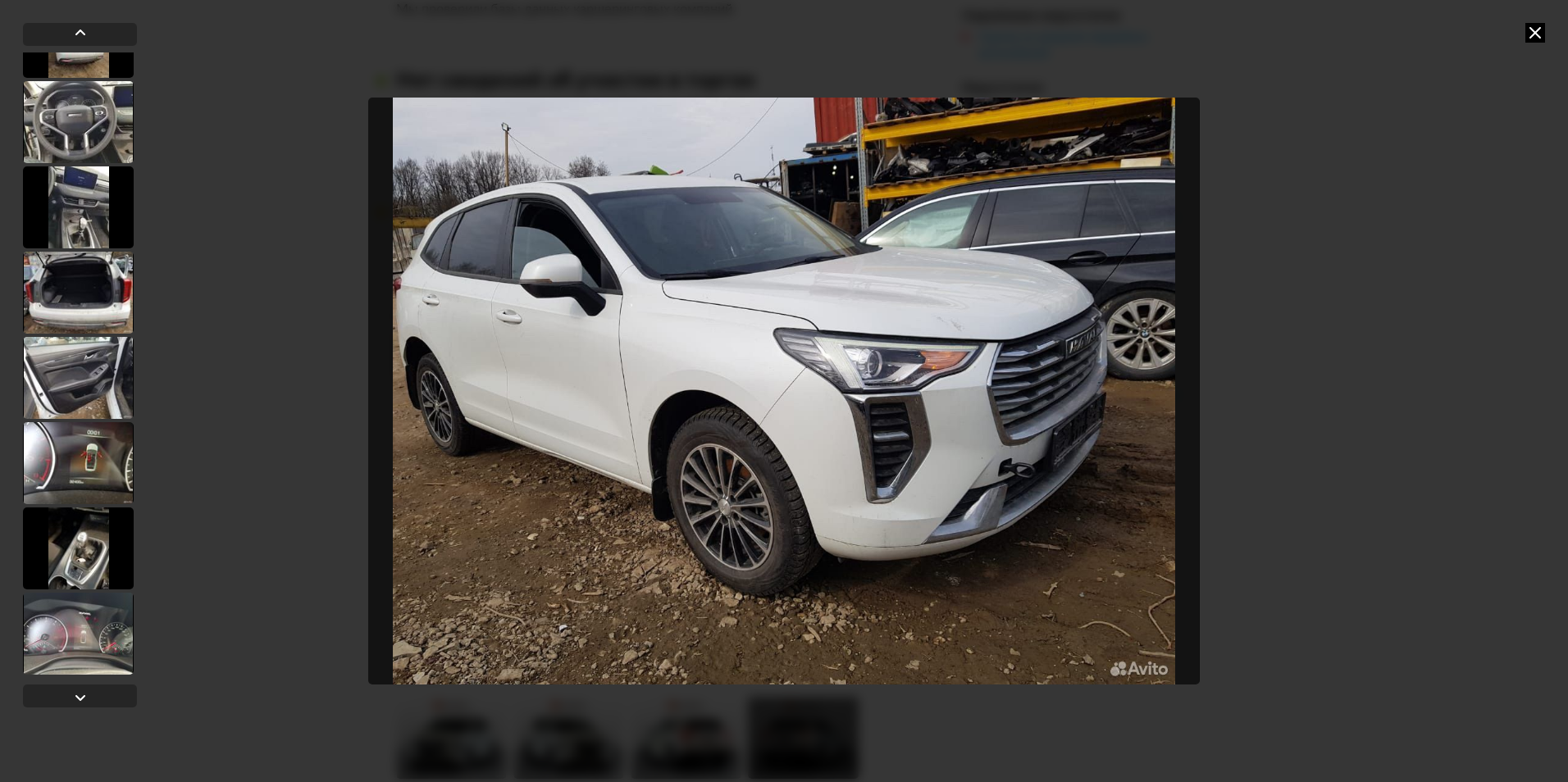
click at [1528, 31] on icon at bounding box center [1535, 32] width 19 height 19
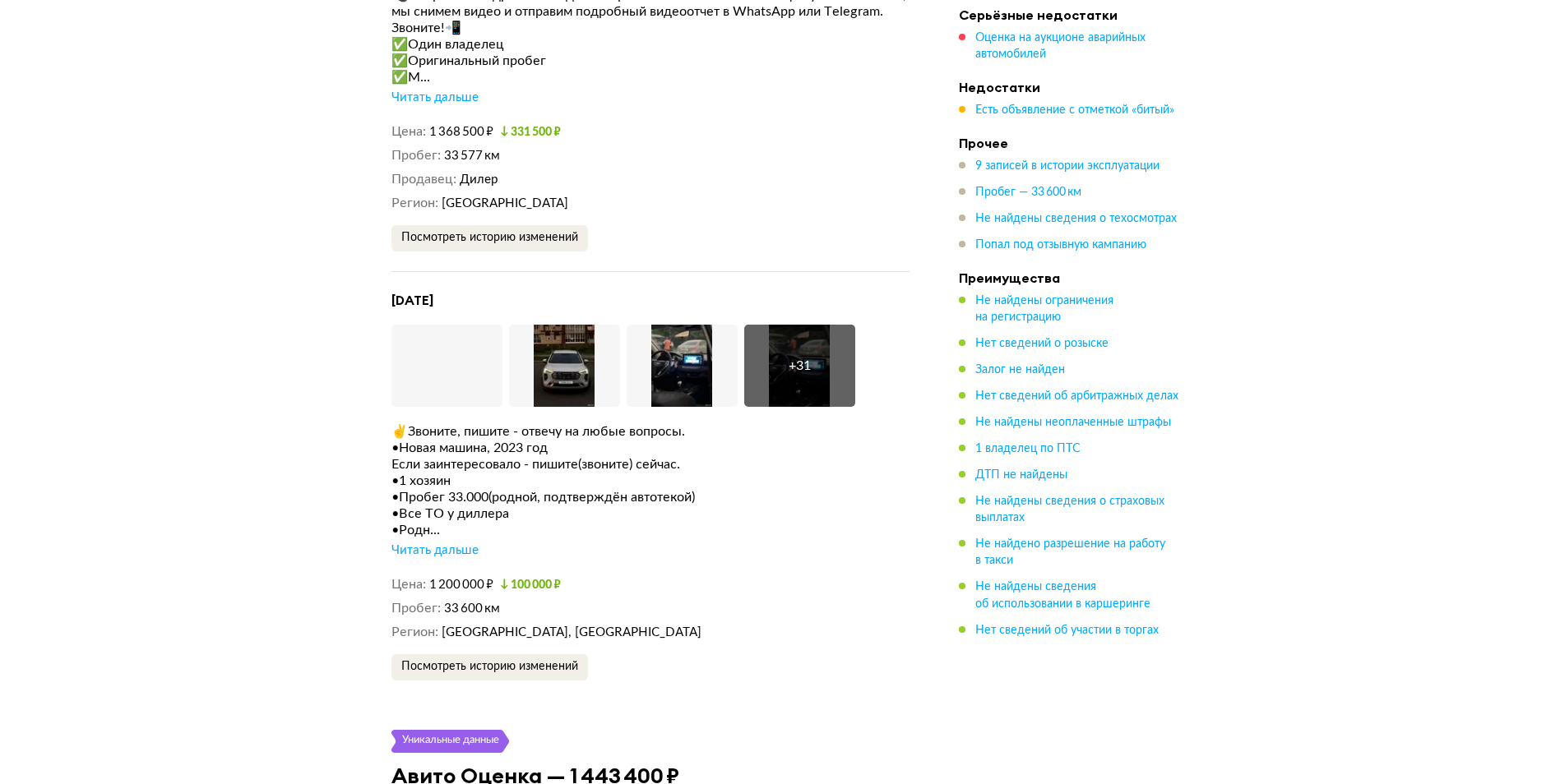
scroll to position [4110, 0]
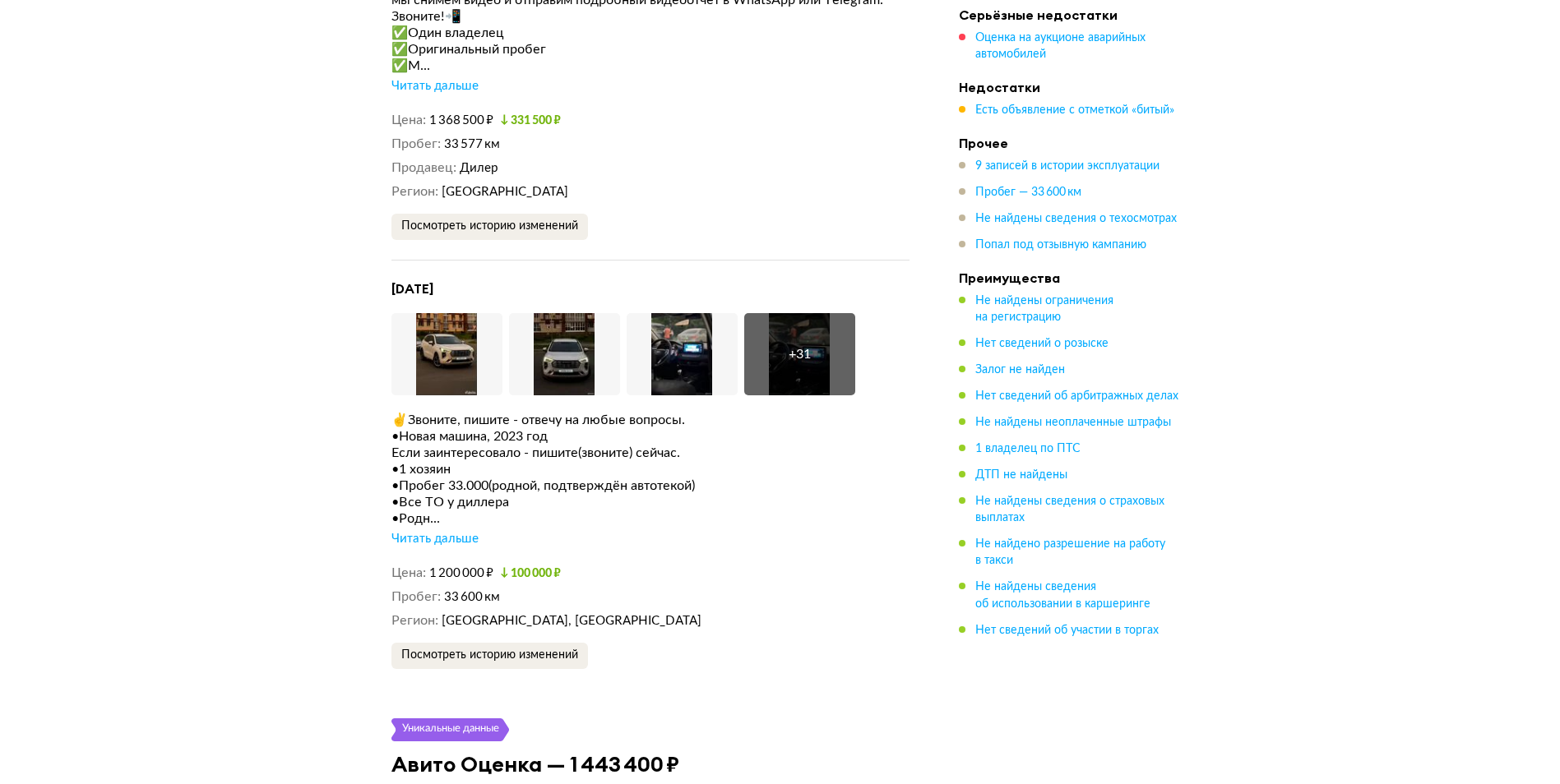
click at [437, 531] on div "Читать дальше" at bounding box center [435, 539] width 87 height 17
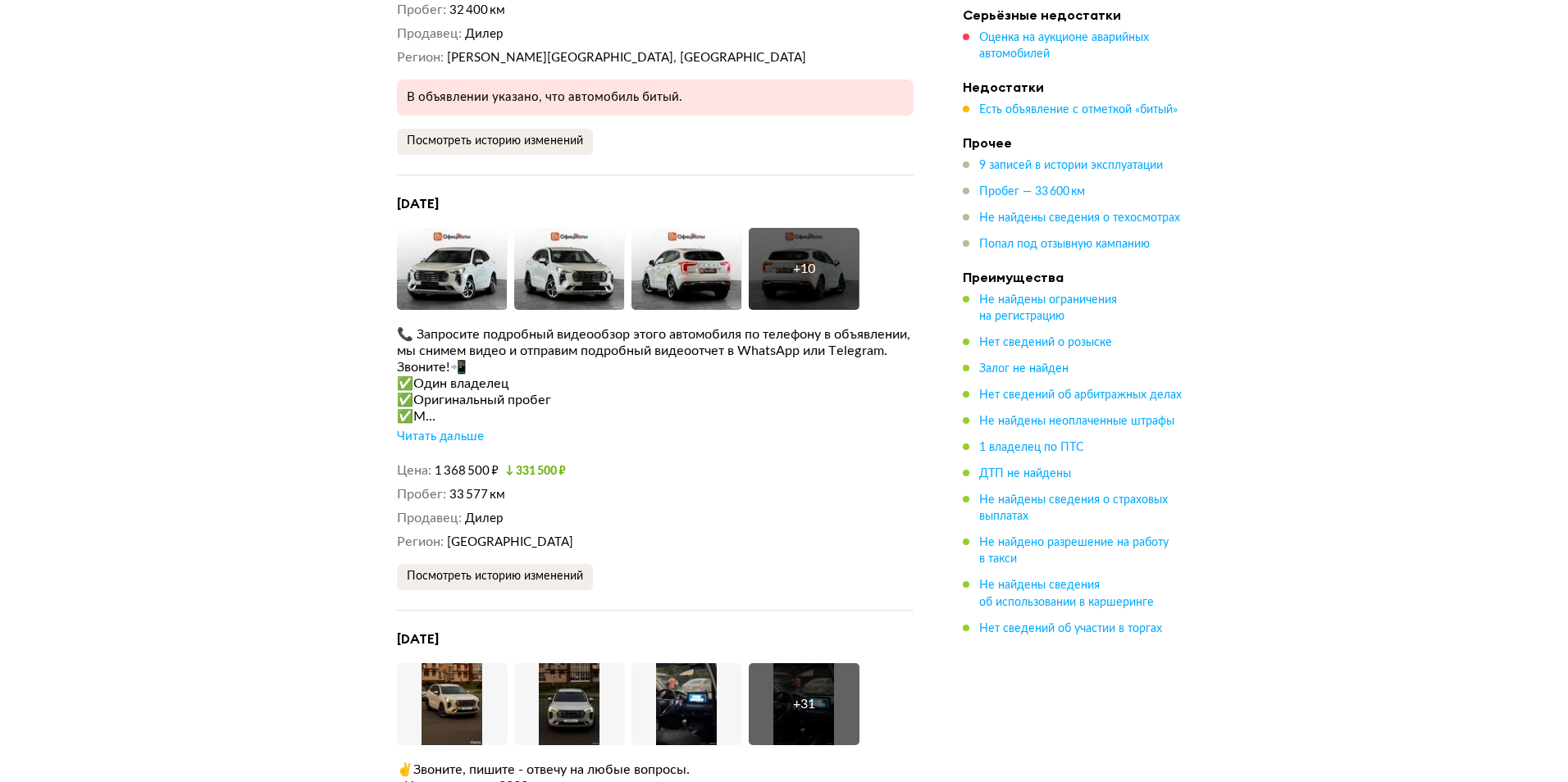
scroll to position [3526, 0]
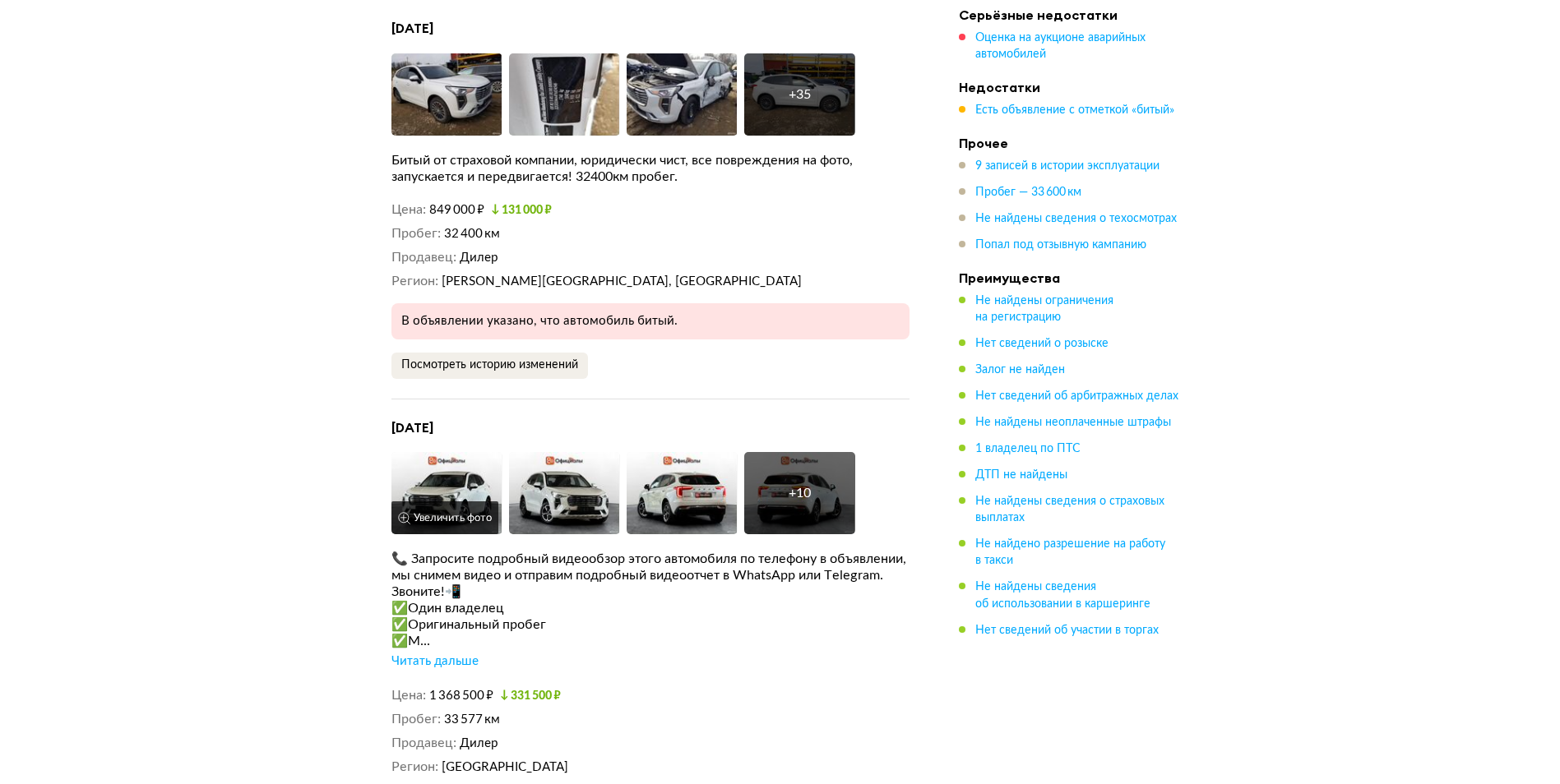
click at [455, 462] on img at bounding box center [447, 493] width 111 height 82
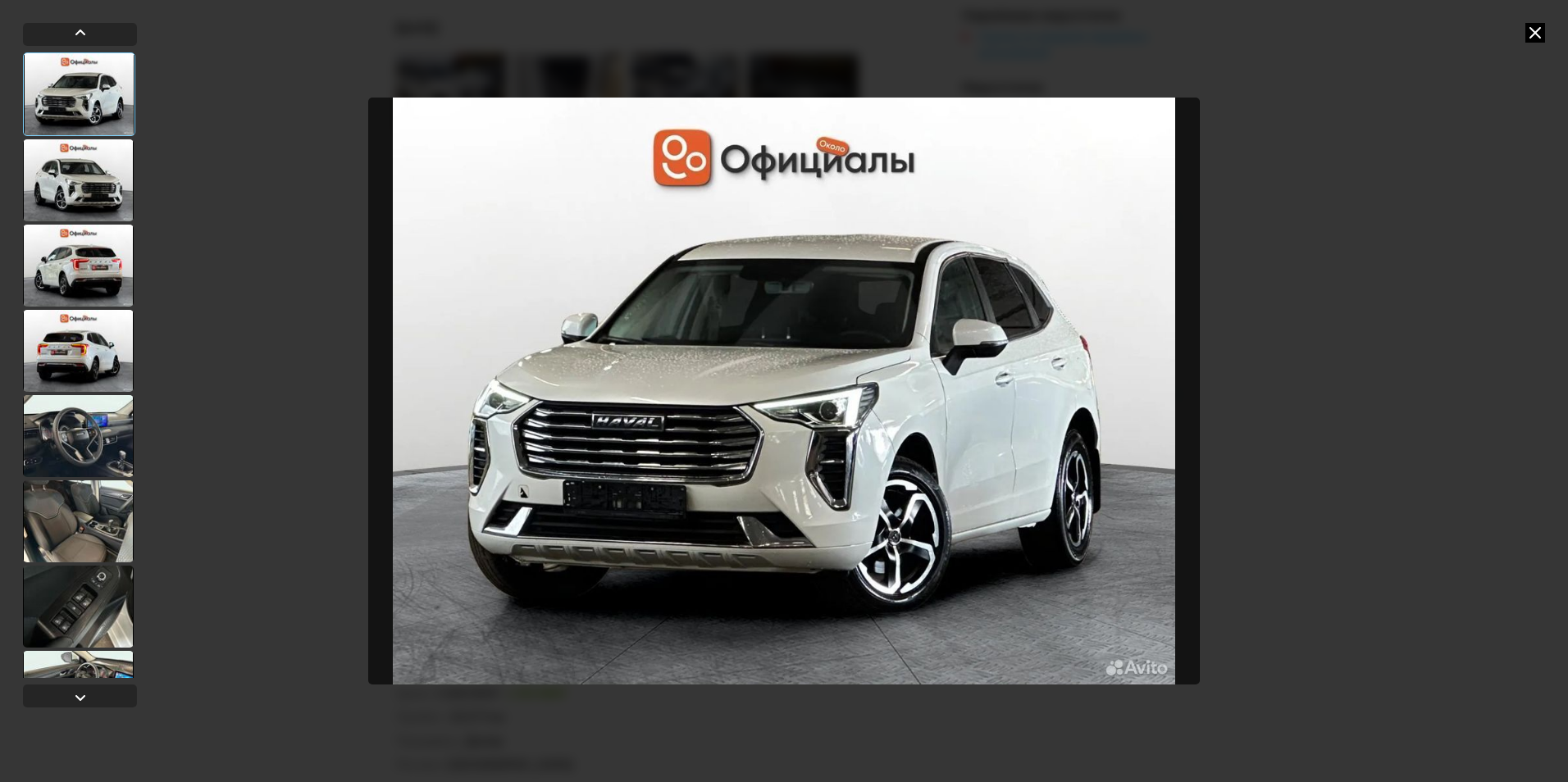
click at [101, 182] on div at bounding box center [78, 180] width 111 height 82
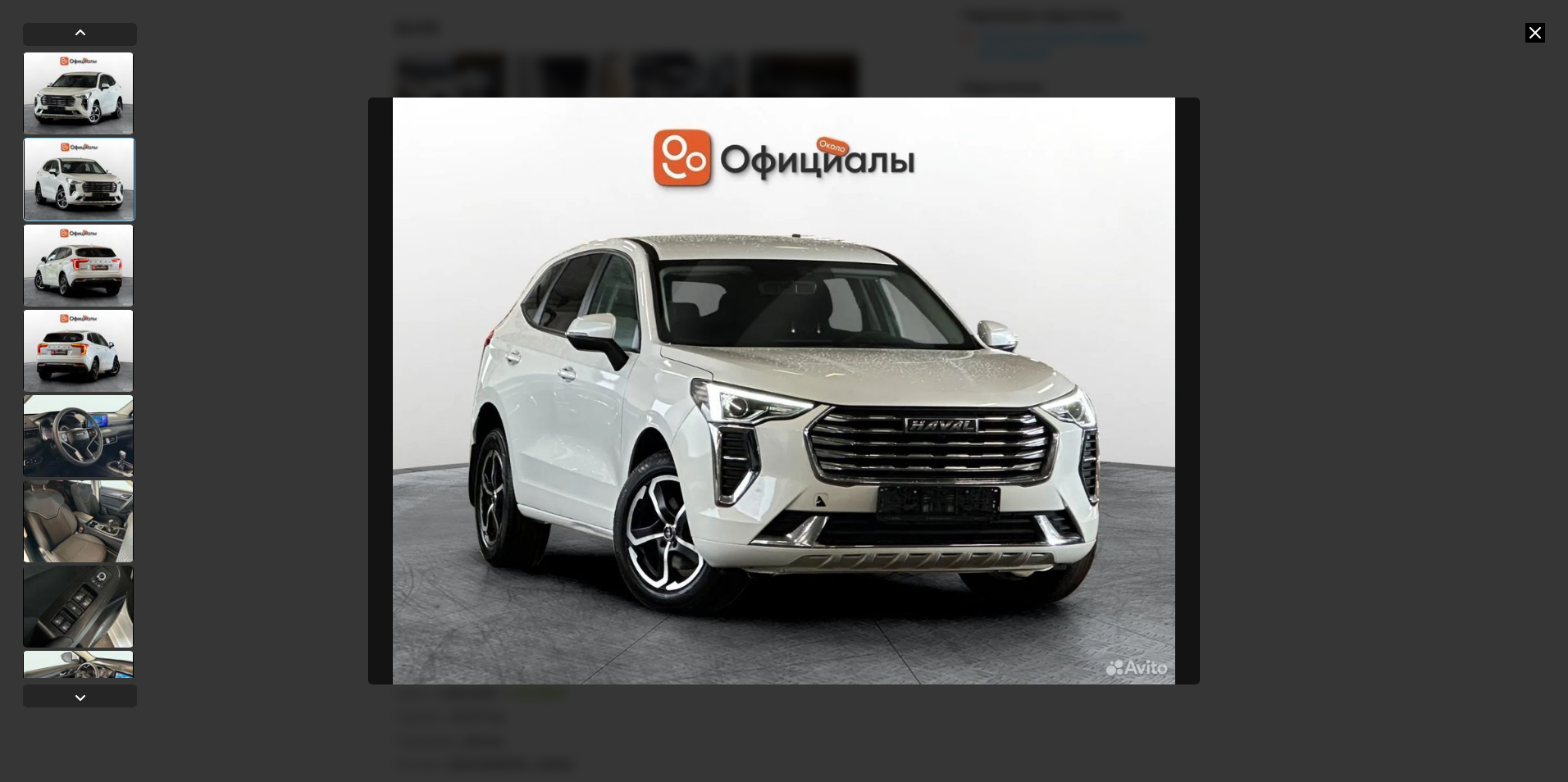
click at [63, 269] on div at bounding box center [78, 266] width 111 height 82
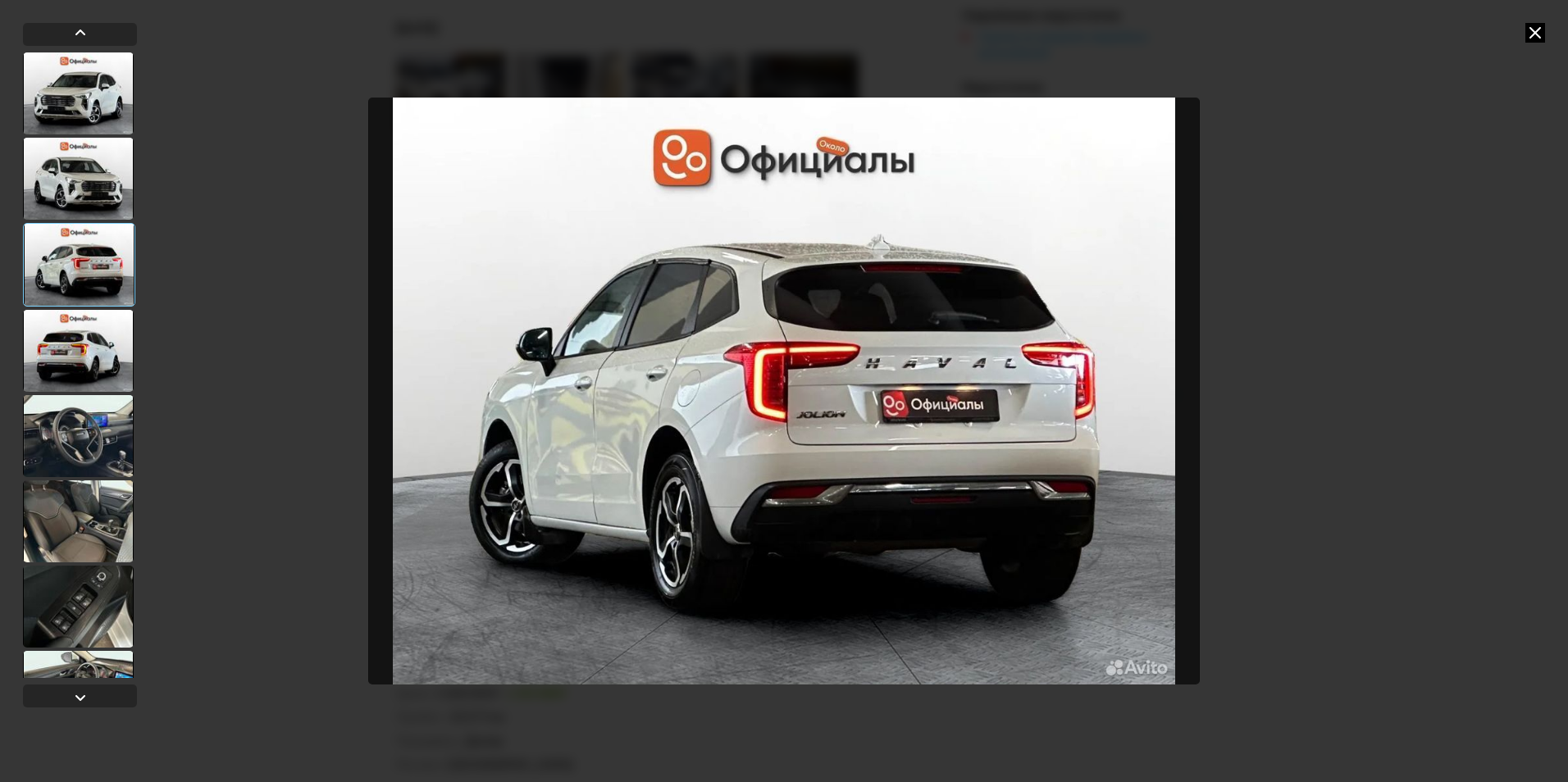
click at [91, 368] on div at bounding box center [78, 350] width 111 height 82
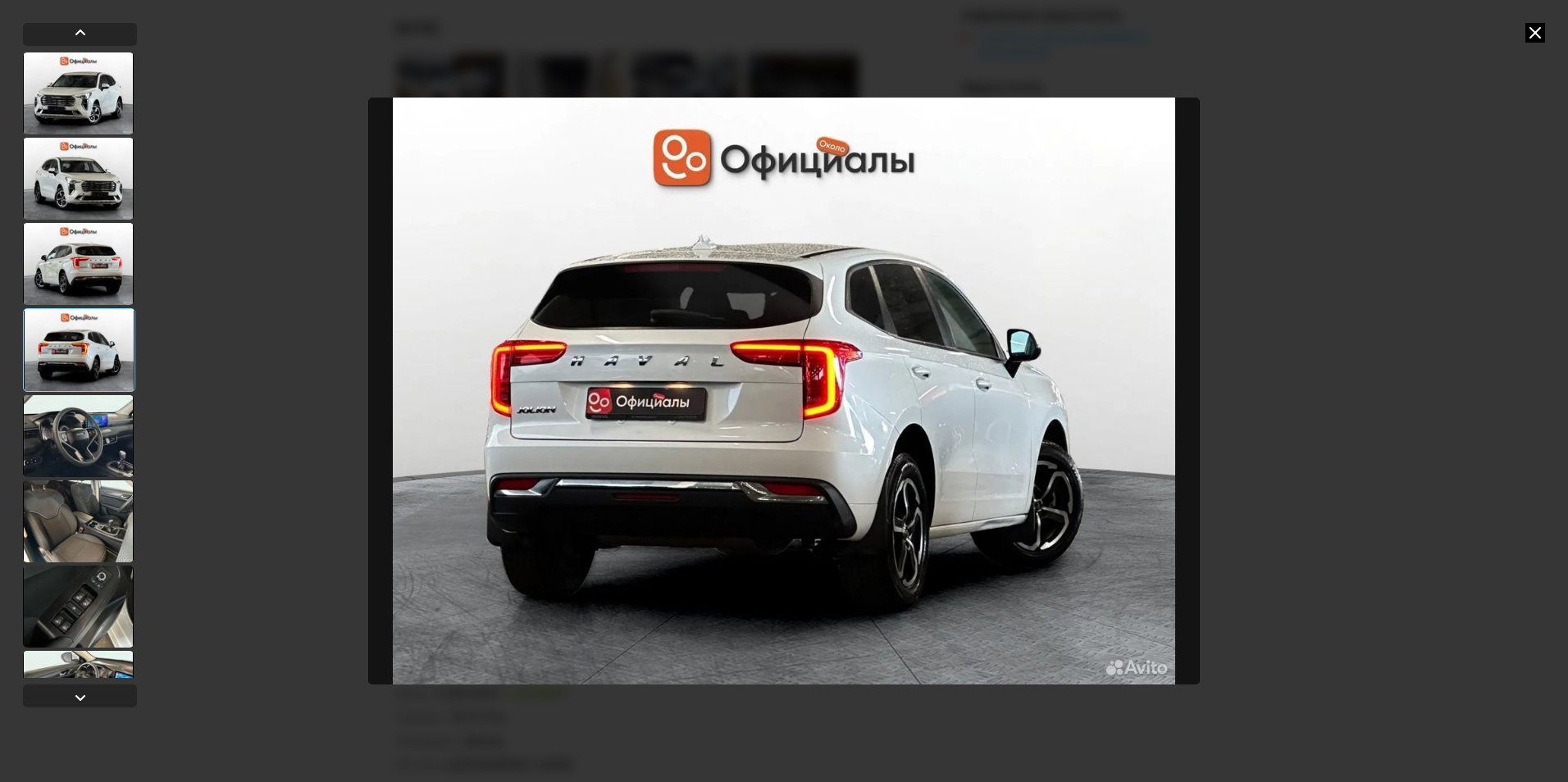
click at [76, 427] on div at bounding box center [78, 436] width 111 height 82
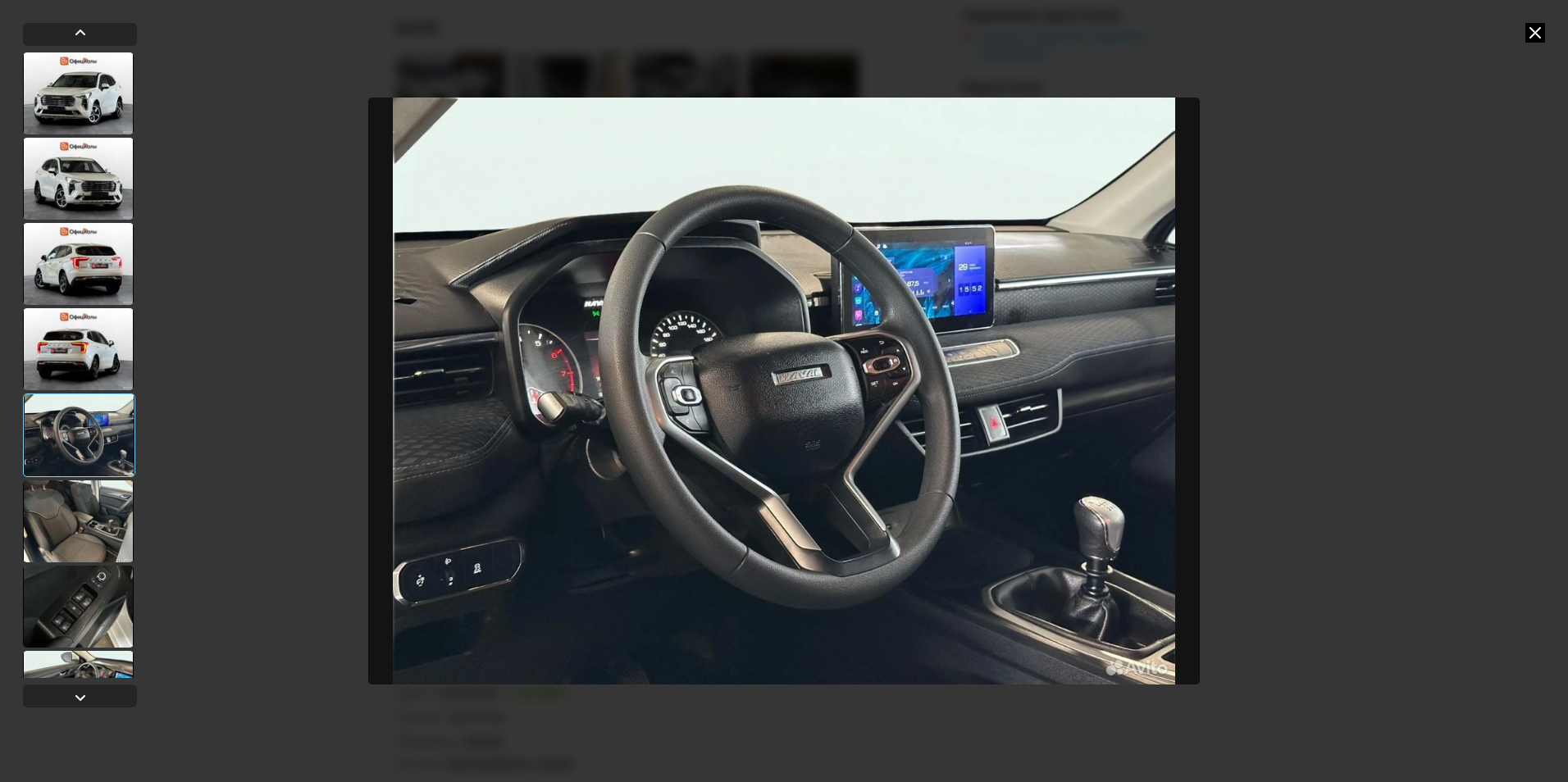
click at [89, 516] on div at bounding box center [78, 521] width 111 height 82
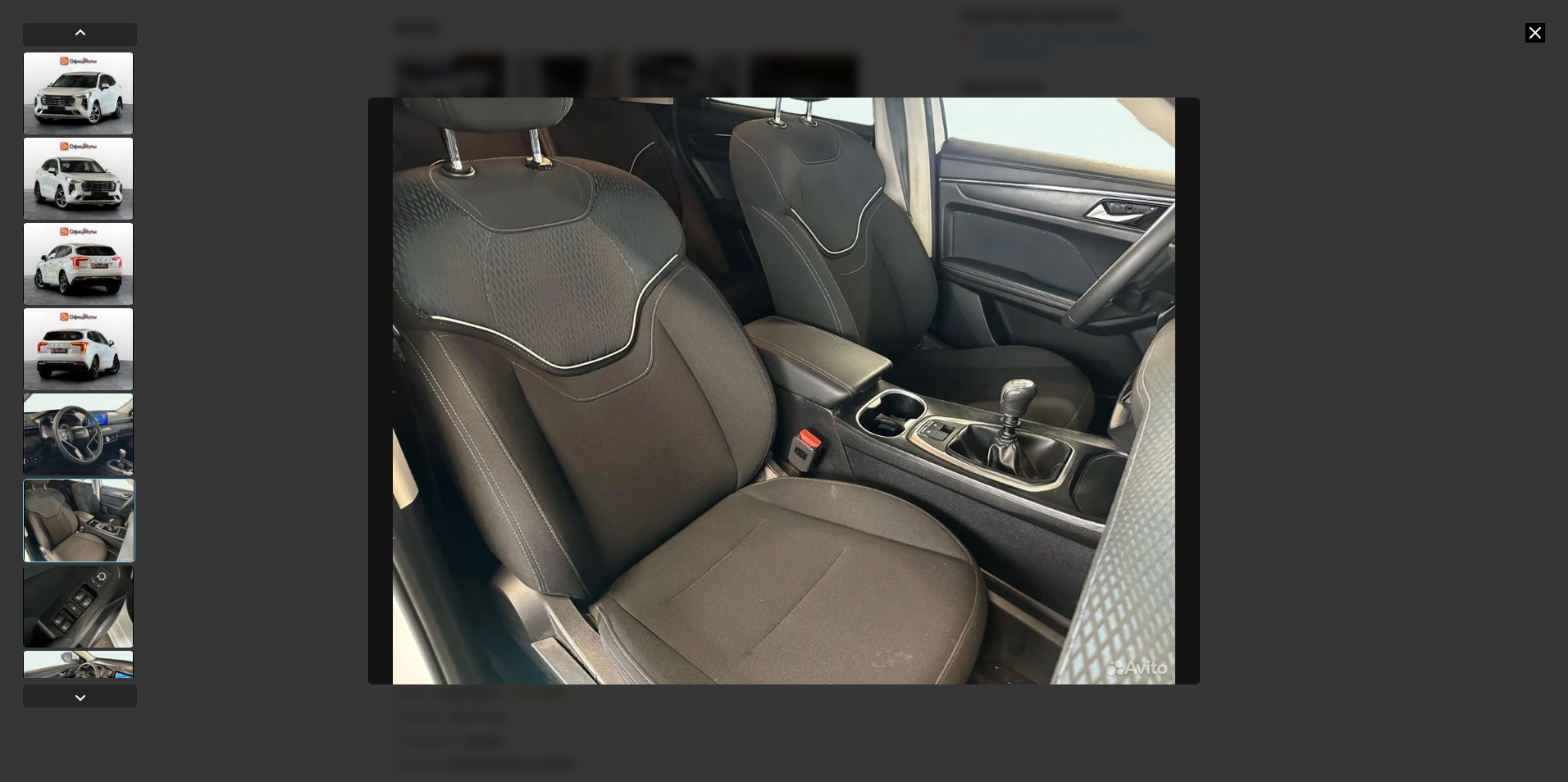
click at [92, 586] on div at bounding box center [78, 607] width 111 height 82
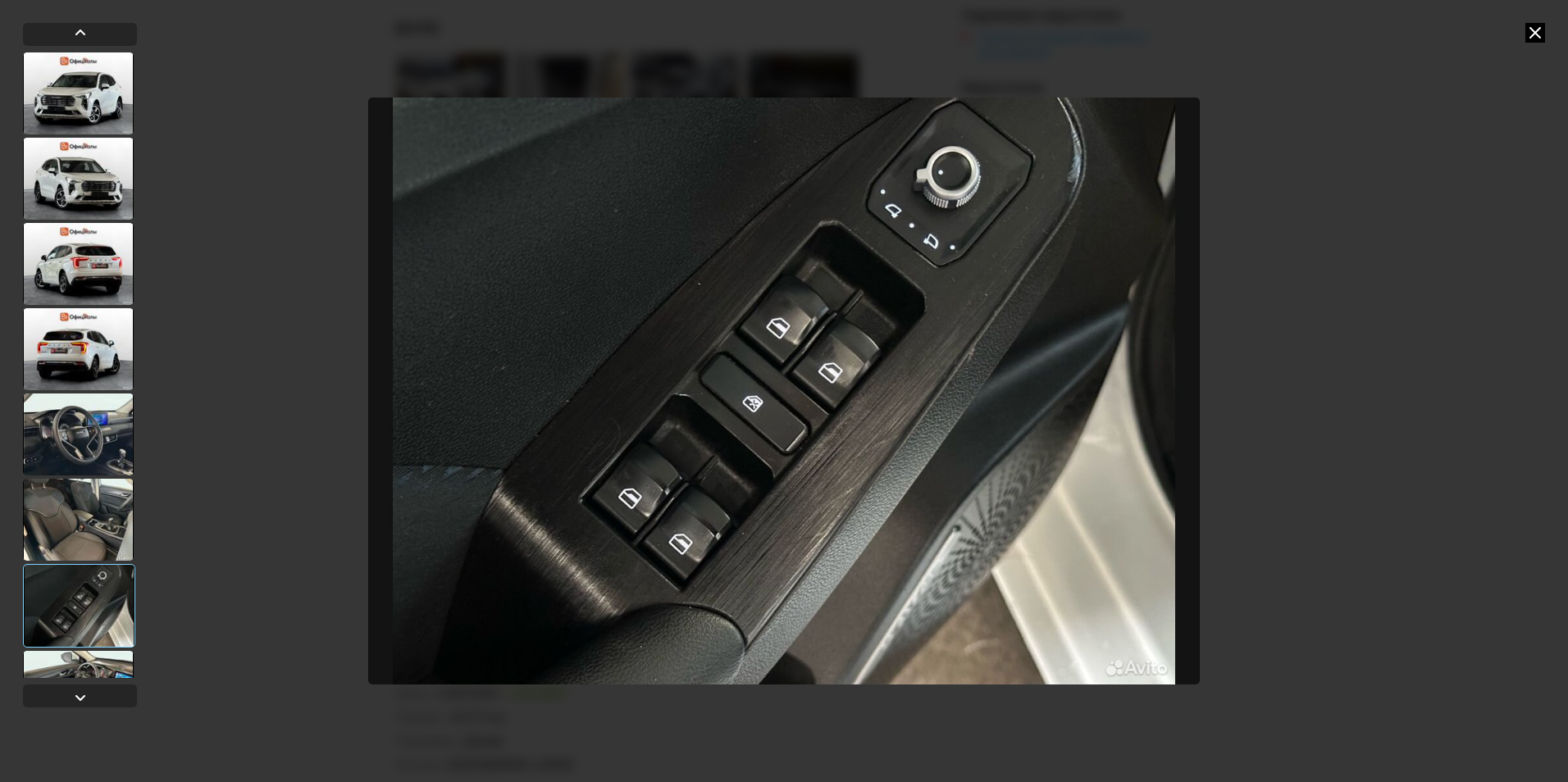
click at [79, 666] on div at bounding box center [78, 692] width 111 height 82
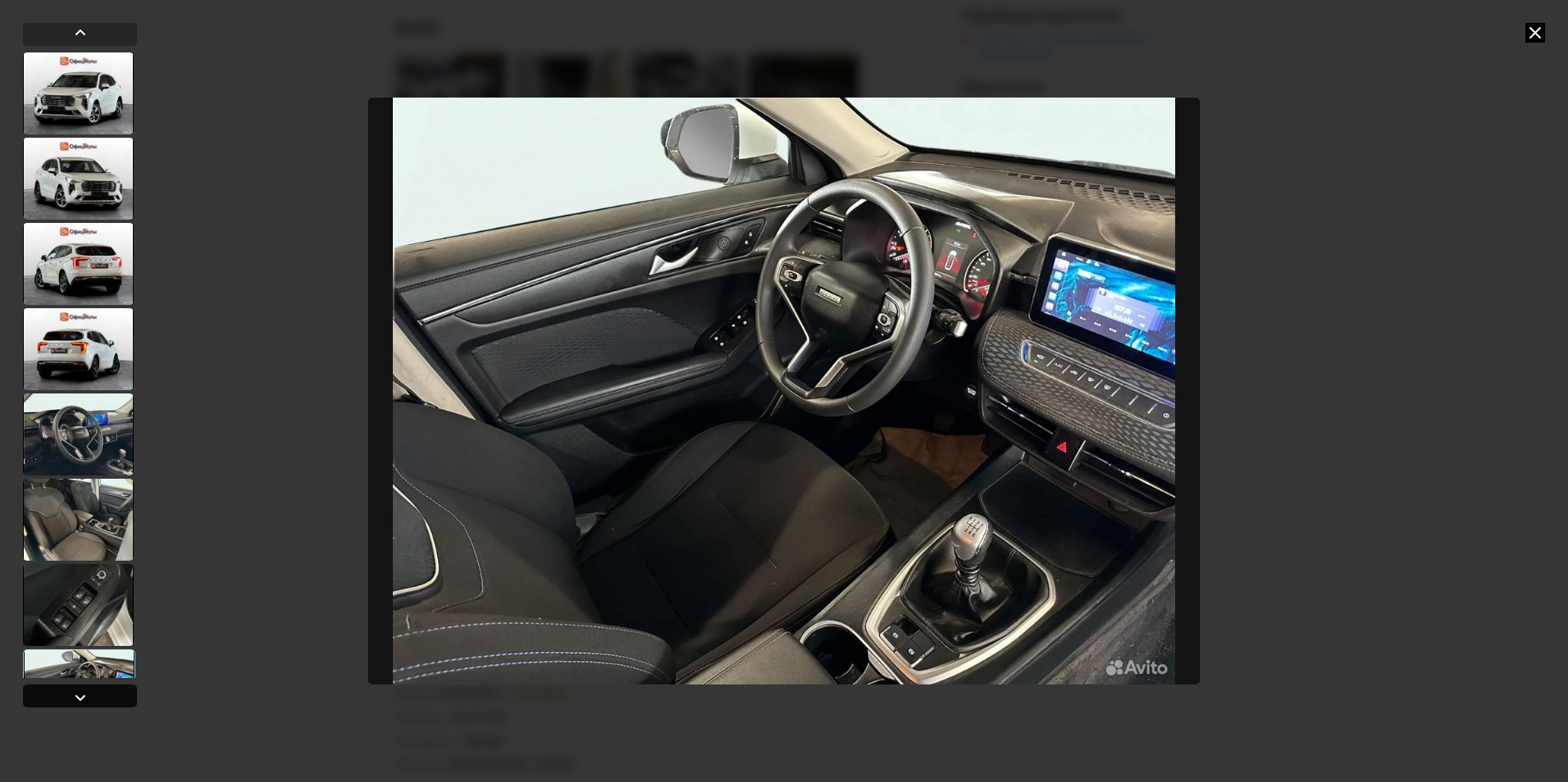
click at [71, 701] on div at bounding box center [79, 697] width 19 height 19
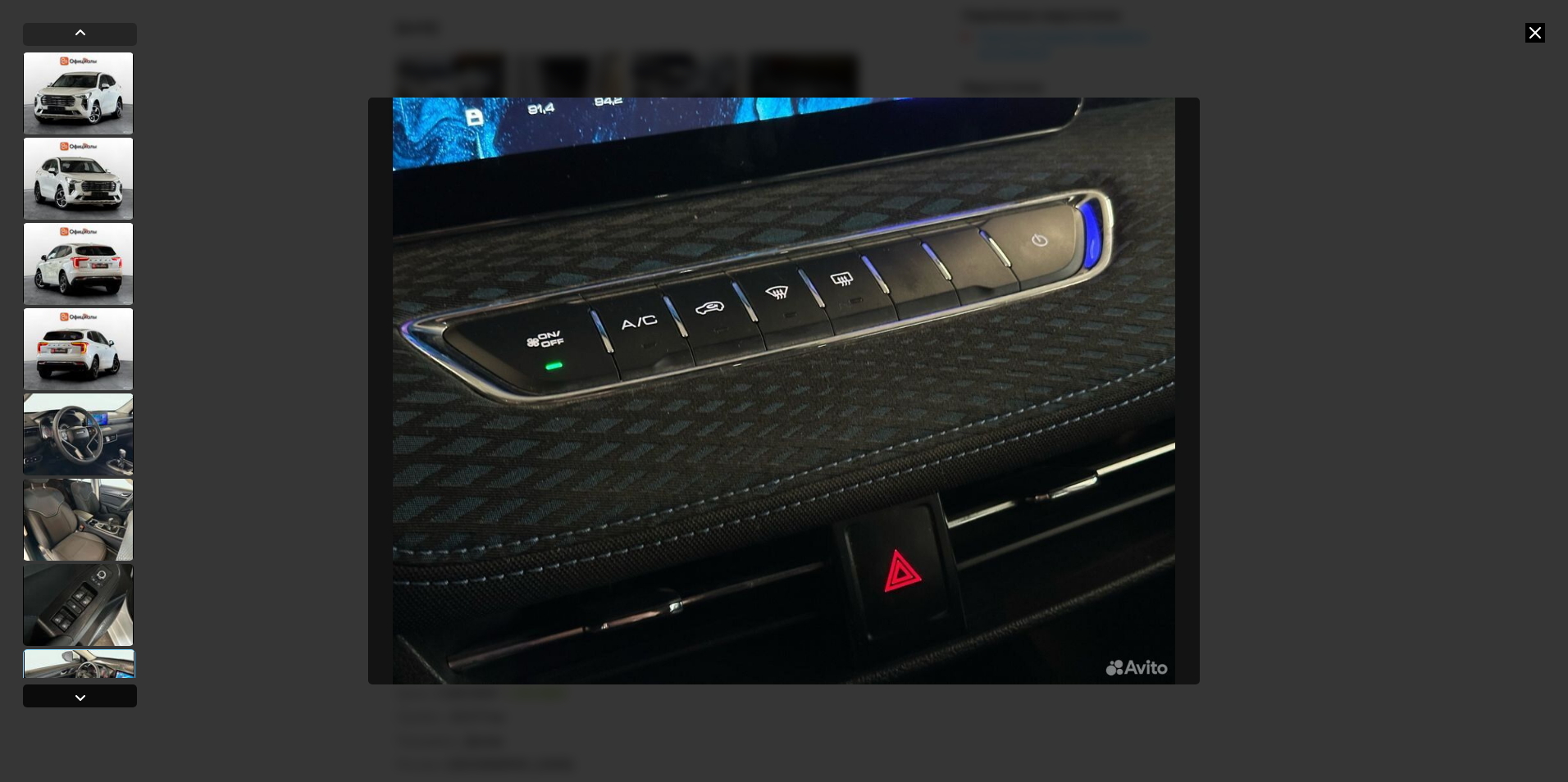
scroll to position [485, 0]
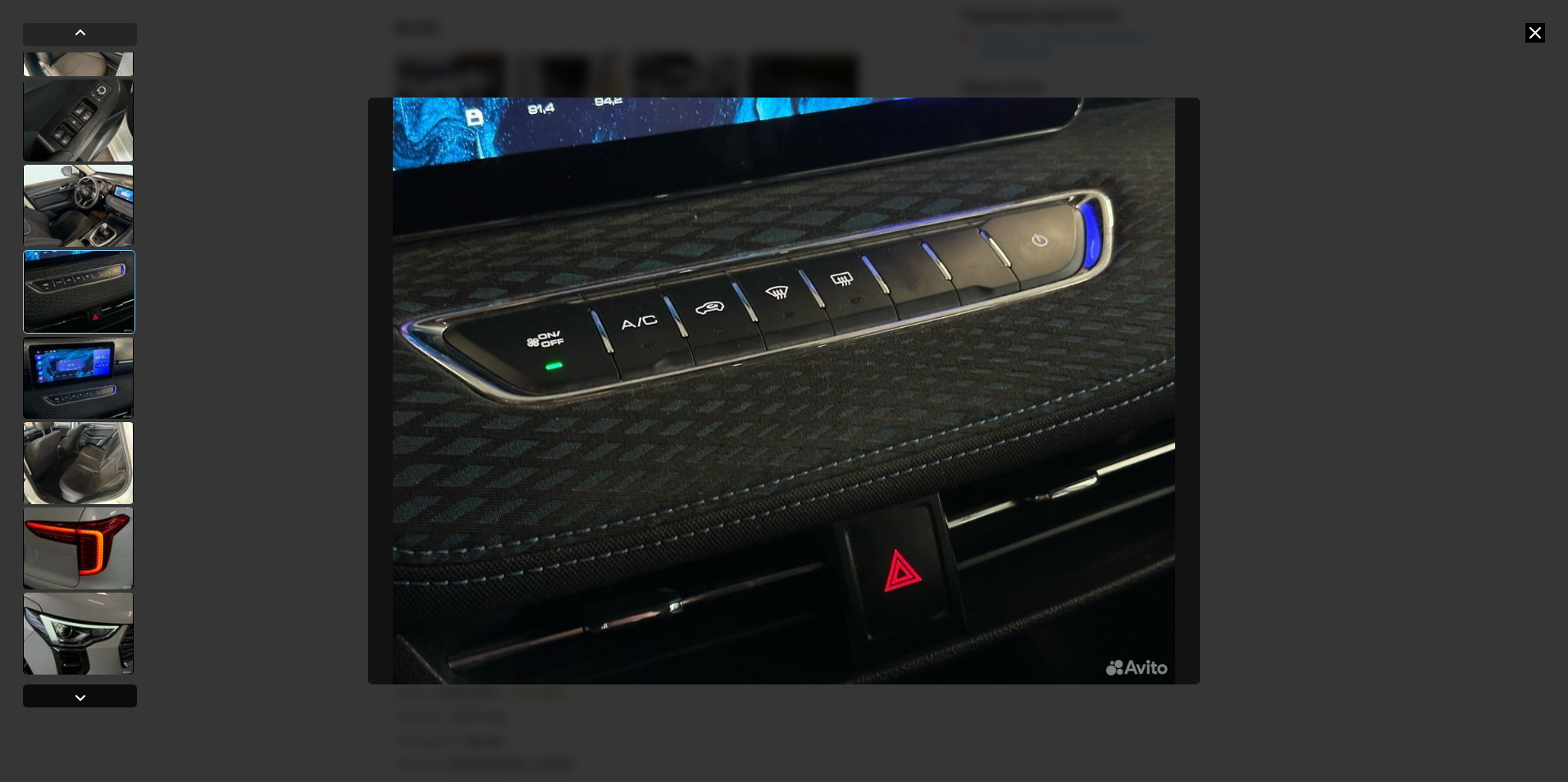
click at [71, 701] on div at bounding box center [79, 697] width 19 height 19
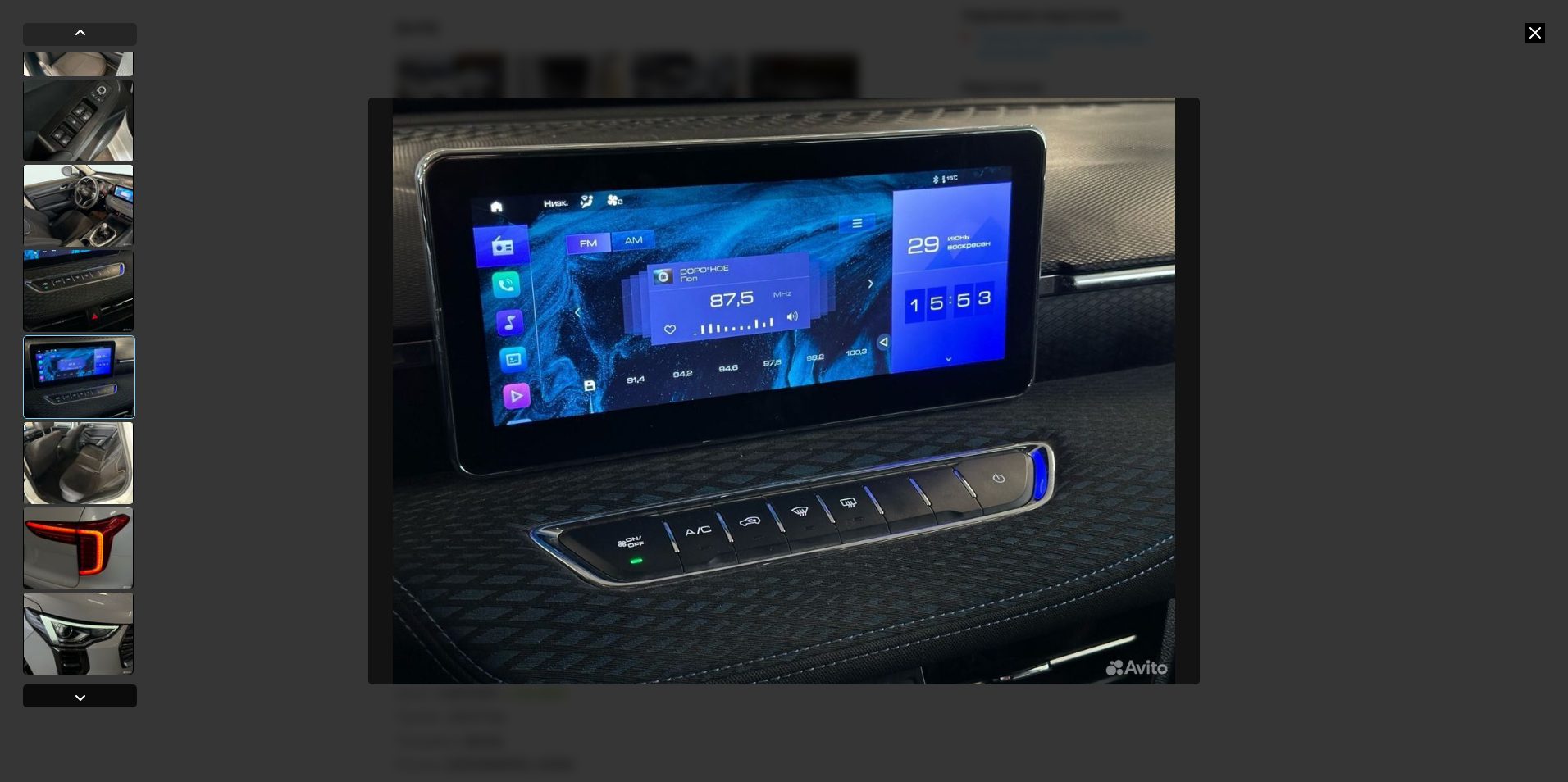
click at [71, 701] on div at bounding box center [79, 697] width 19 height 19
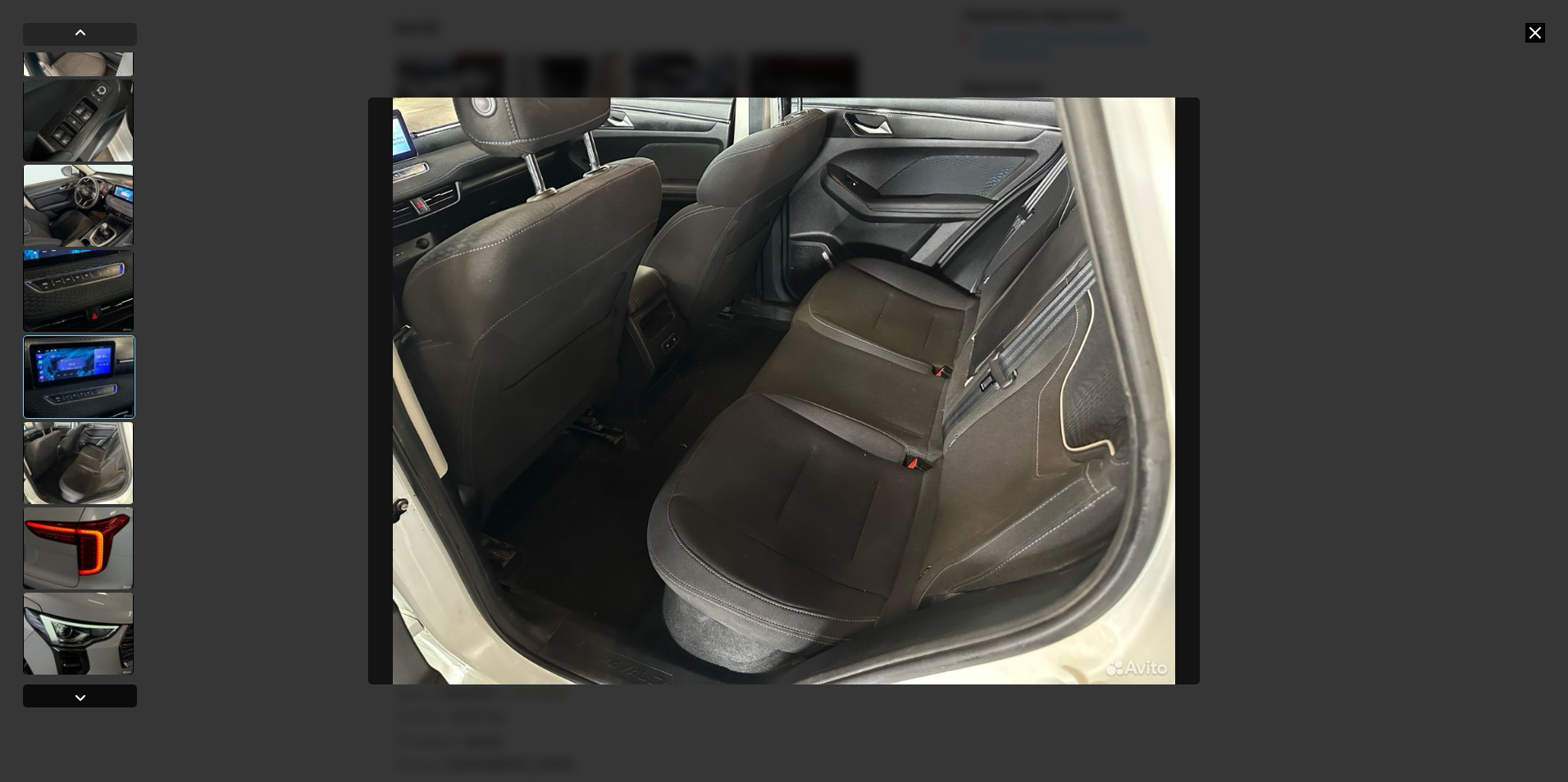
click at [71, 701] on div at bounding box center [79, 697] width 19 height 19
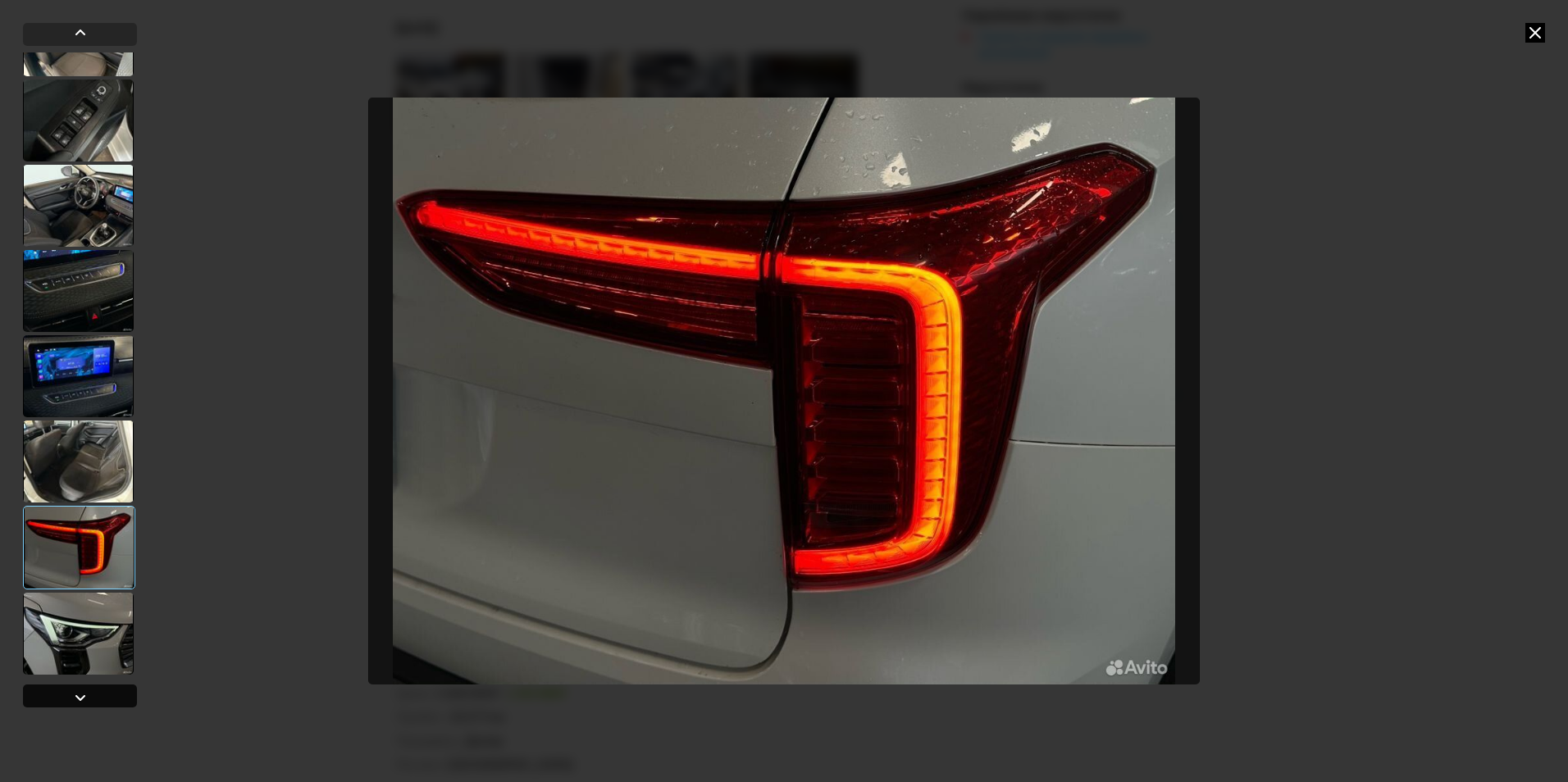
click at [71, 701] on div at bounding box center [79, 697] width 19 height 19
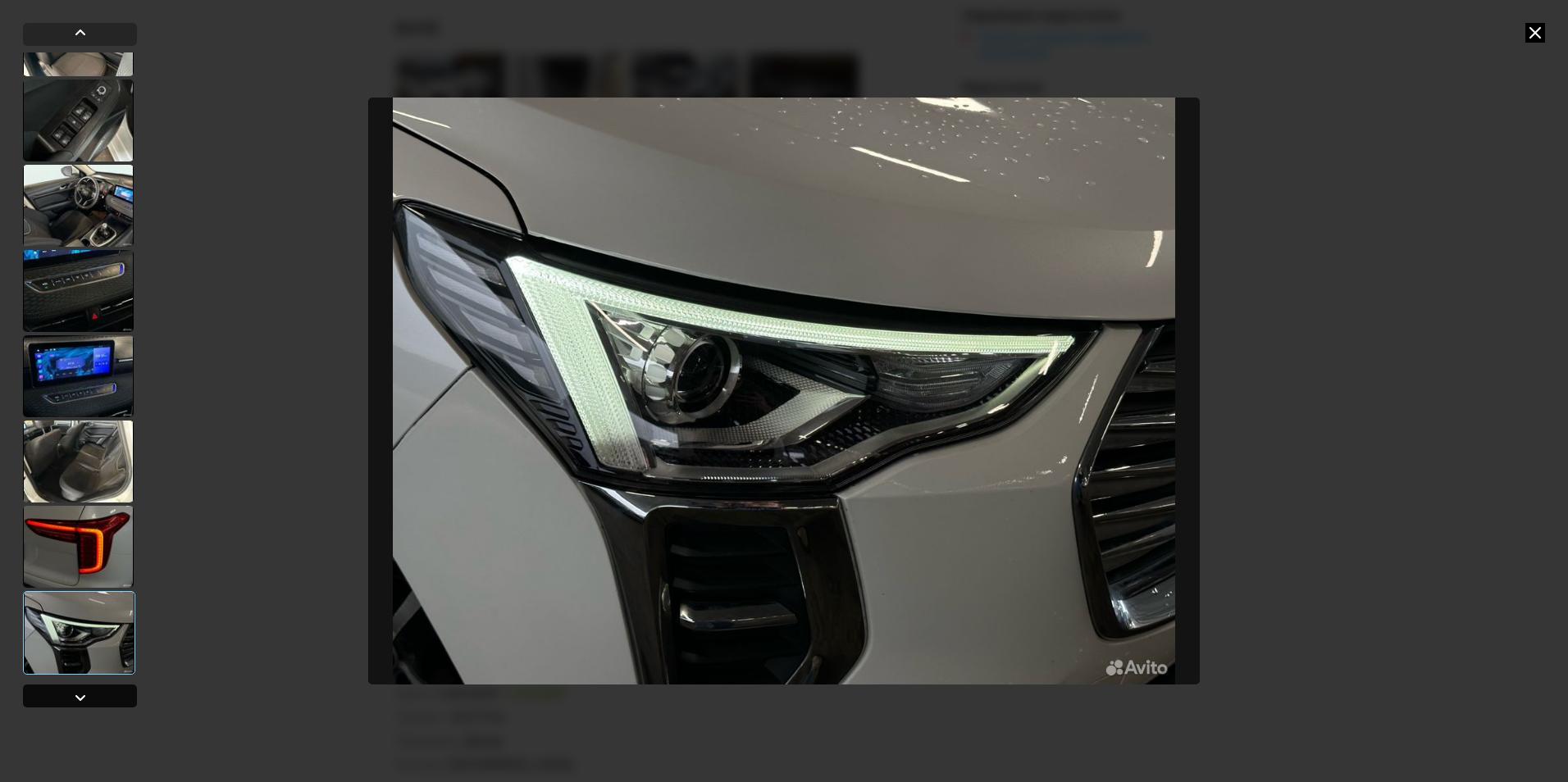
click at [71, 701] on div at bounding box center [79, 697] width 19 height 19
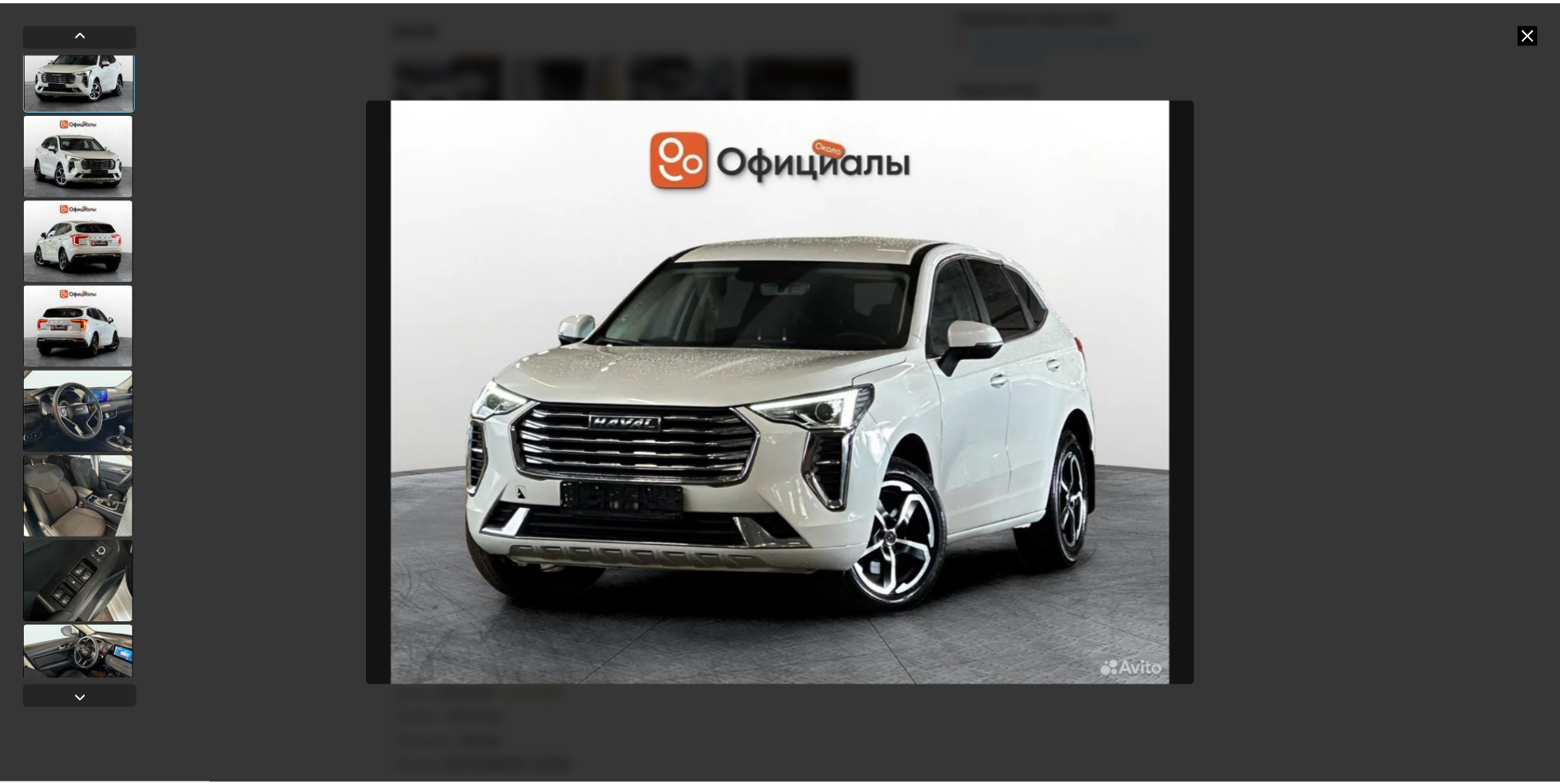
scroll to position [0, 0]
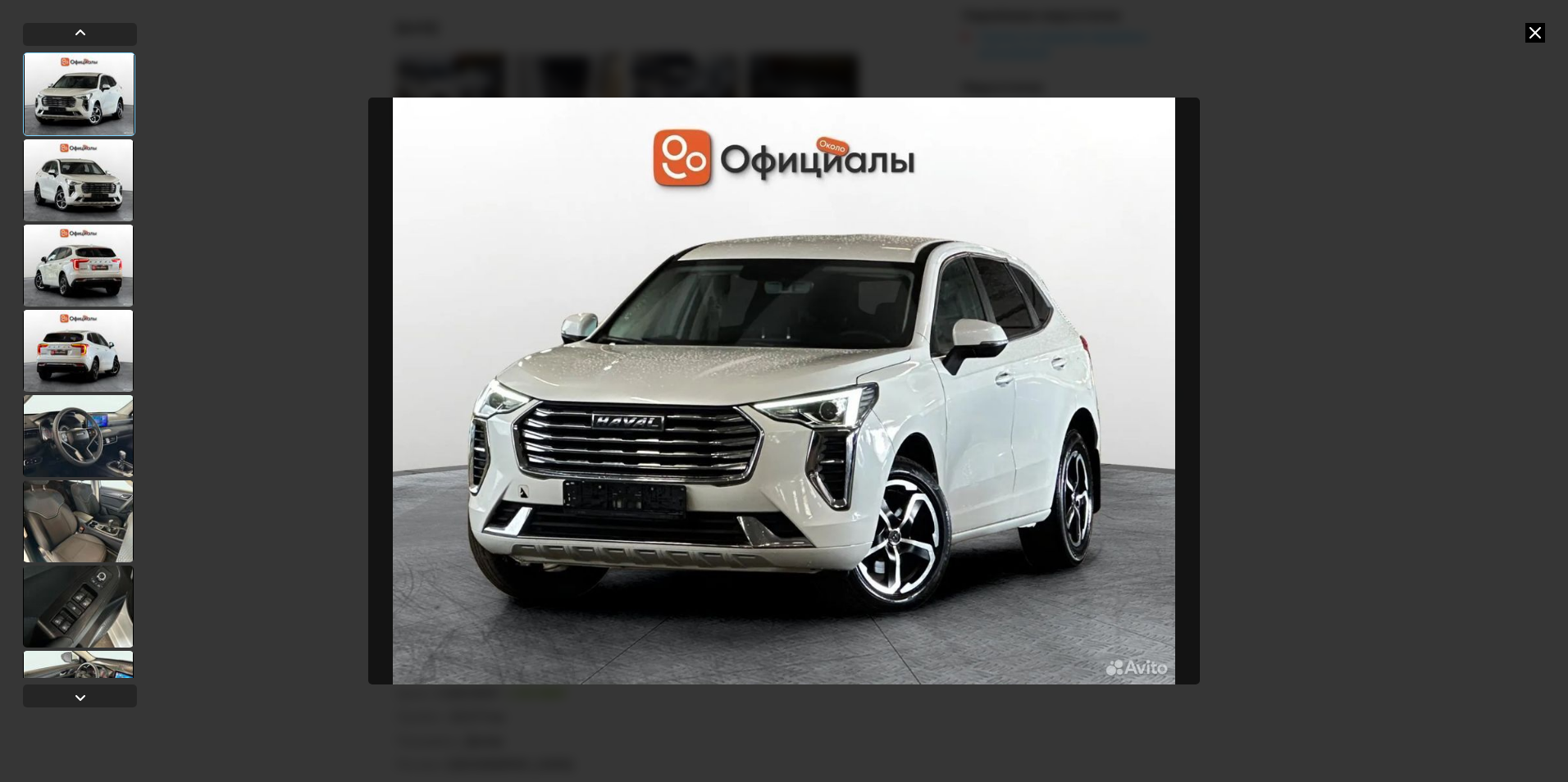
click at [85, 192] on div at bounding box center [78, 180] width 111 height 82
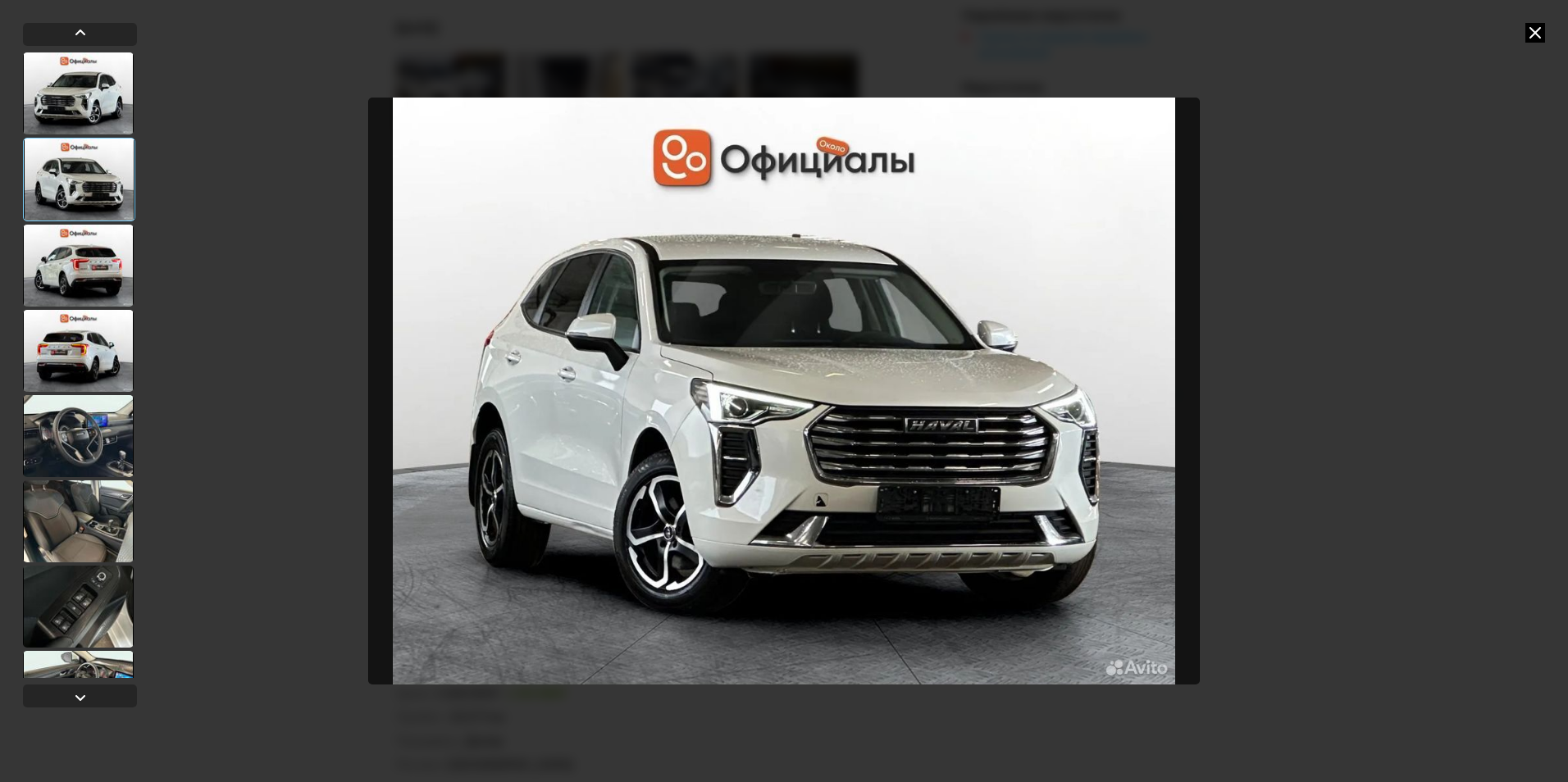
click at [77, 105] on div at bounding box center [78, 93] width 111 height 82
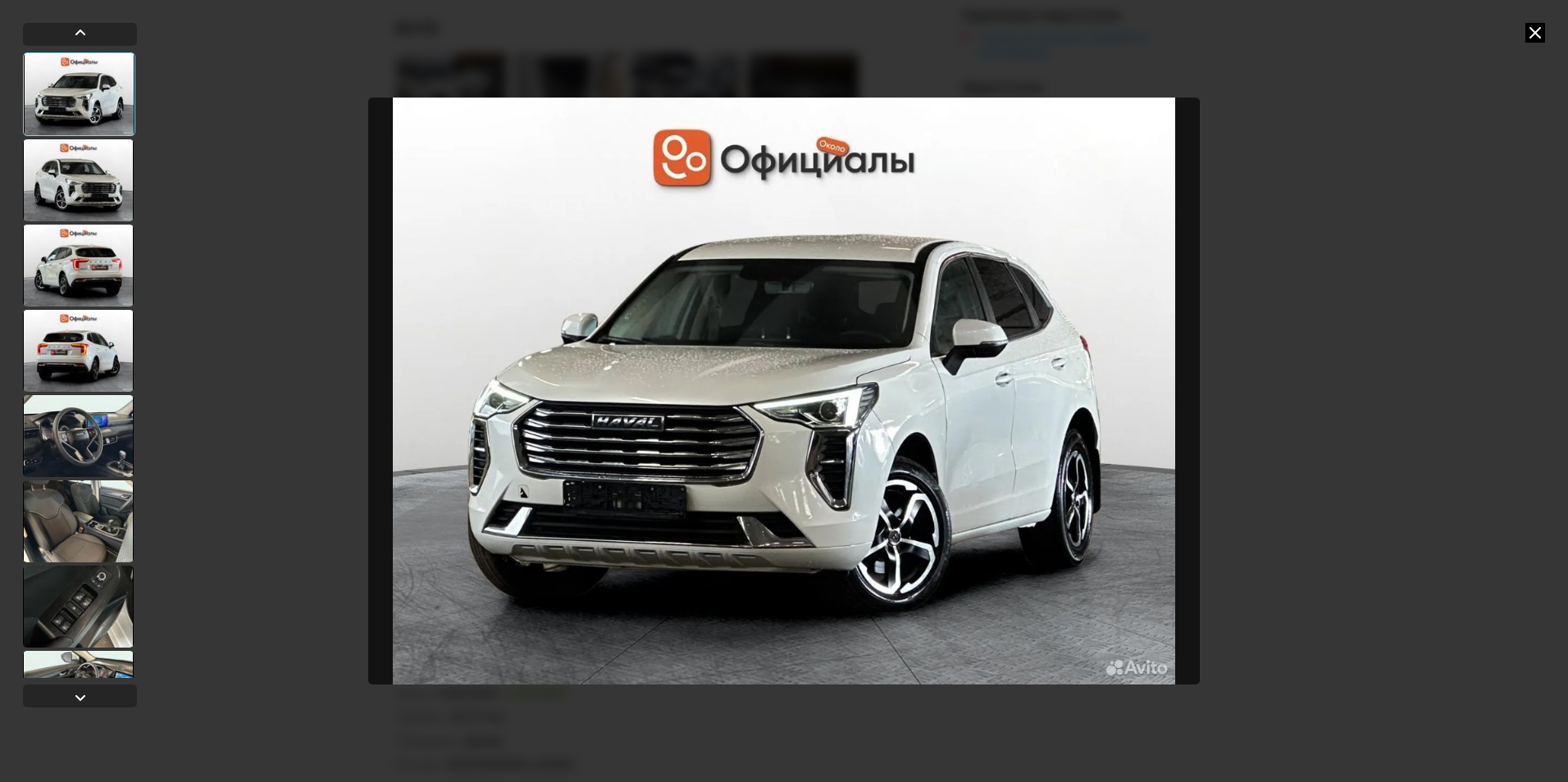
click at [1538, 31] on icon at bounding box center [1535, 32] width 19 height 19
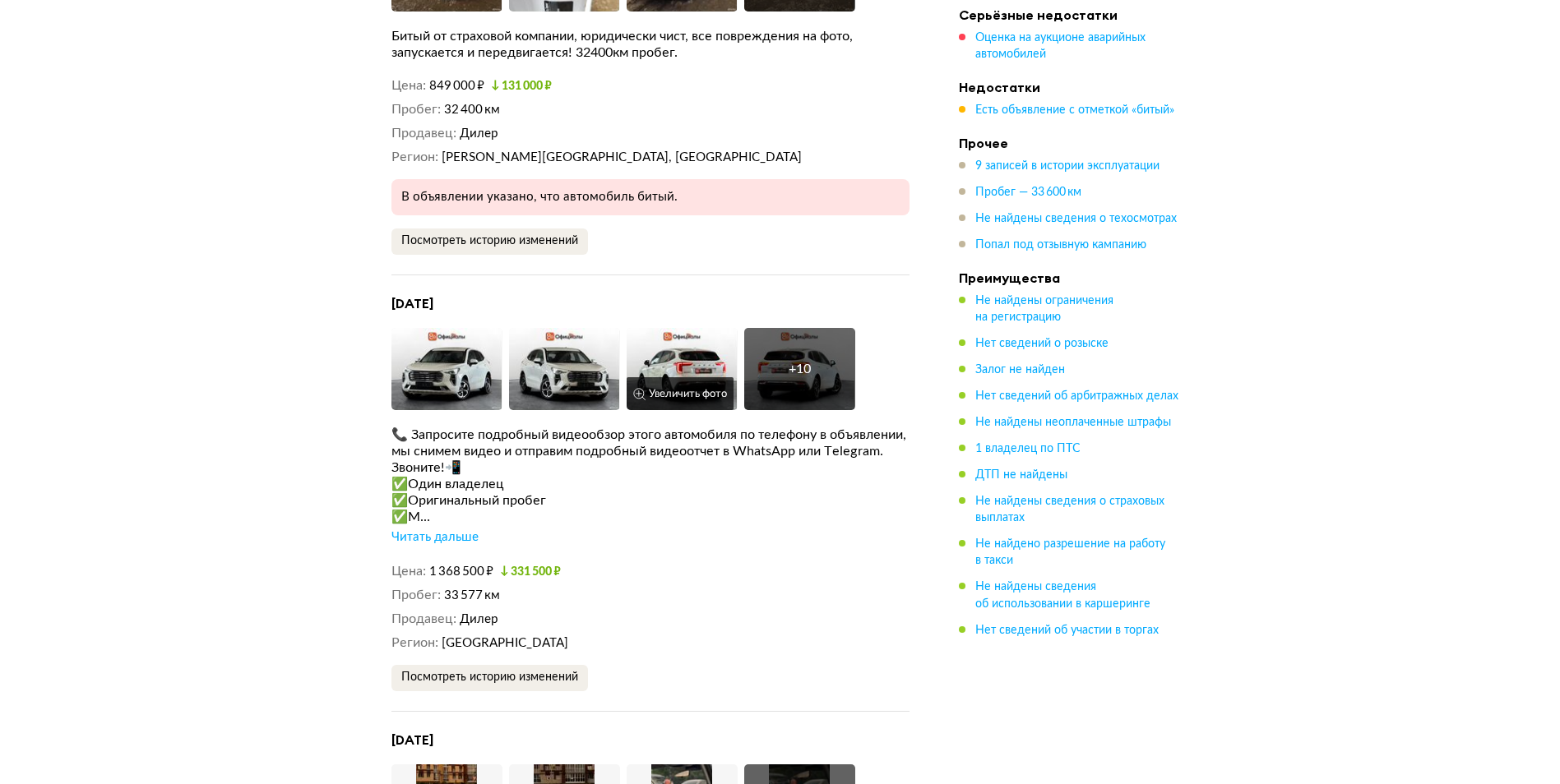
scroll to position [3700, 0]
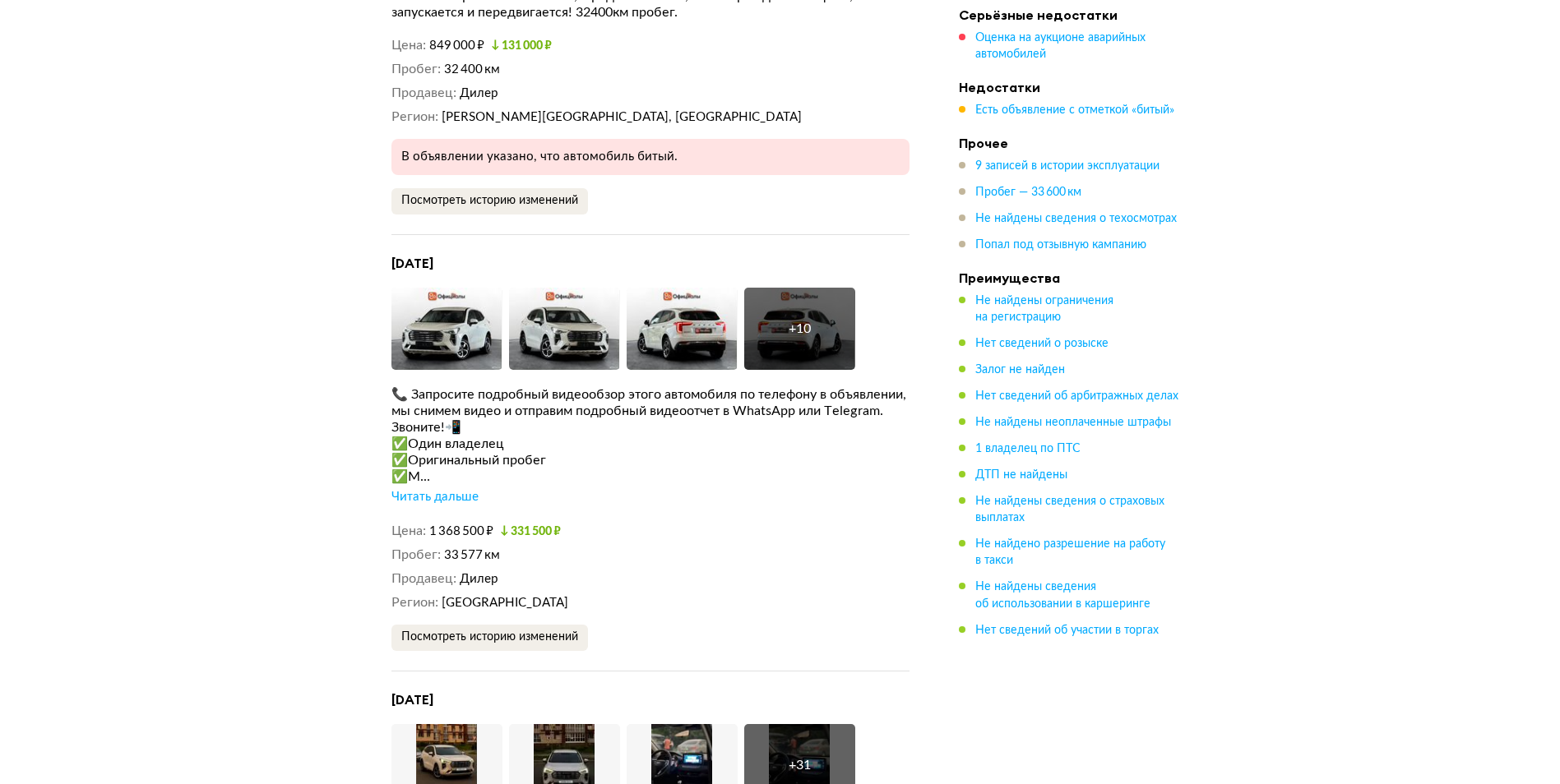
click at [450, 489] on div "Читать дальше" at bounding box center [435, 497] width 87 height 17
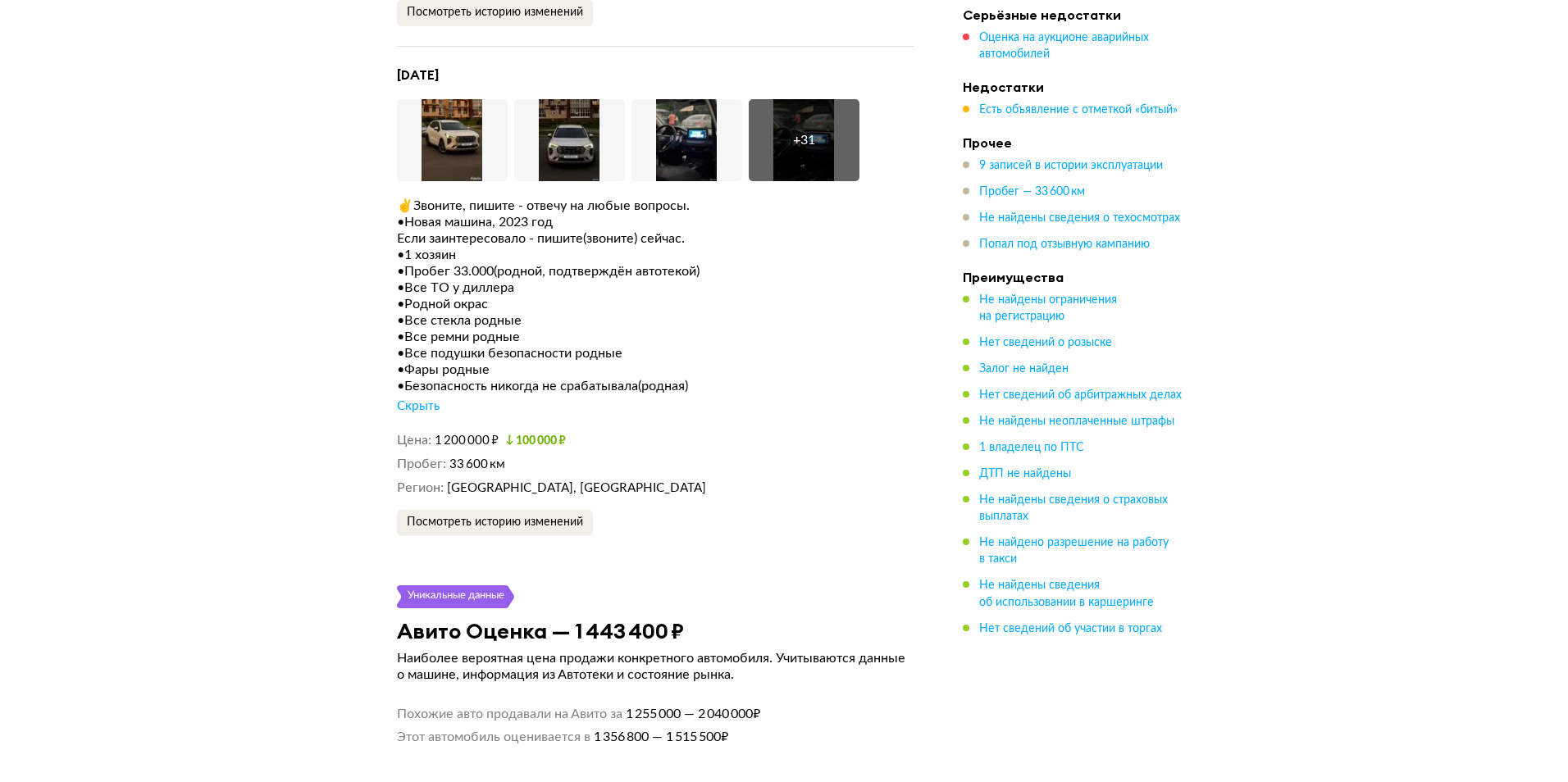
scroll to position [5167, 0]
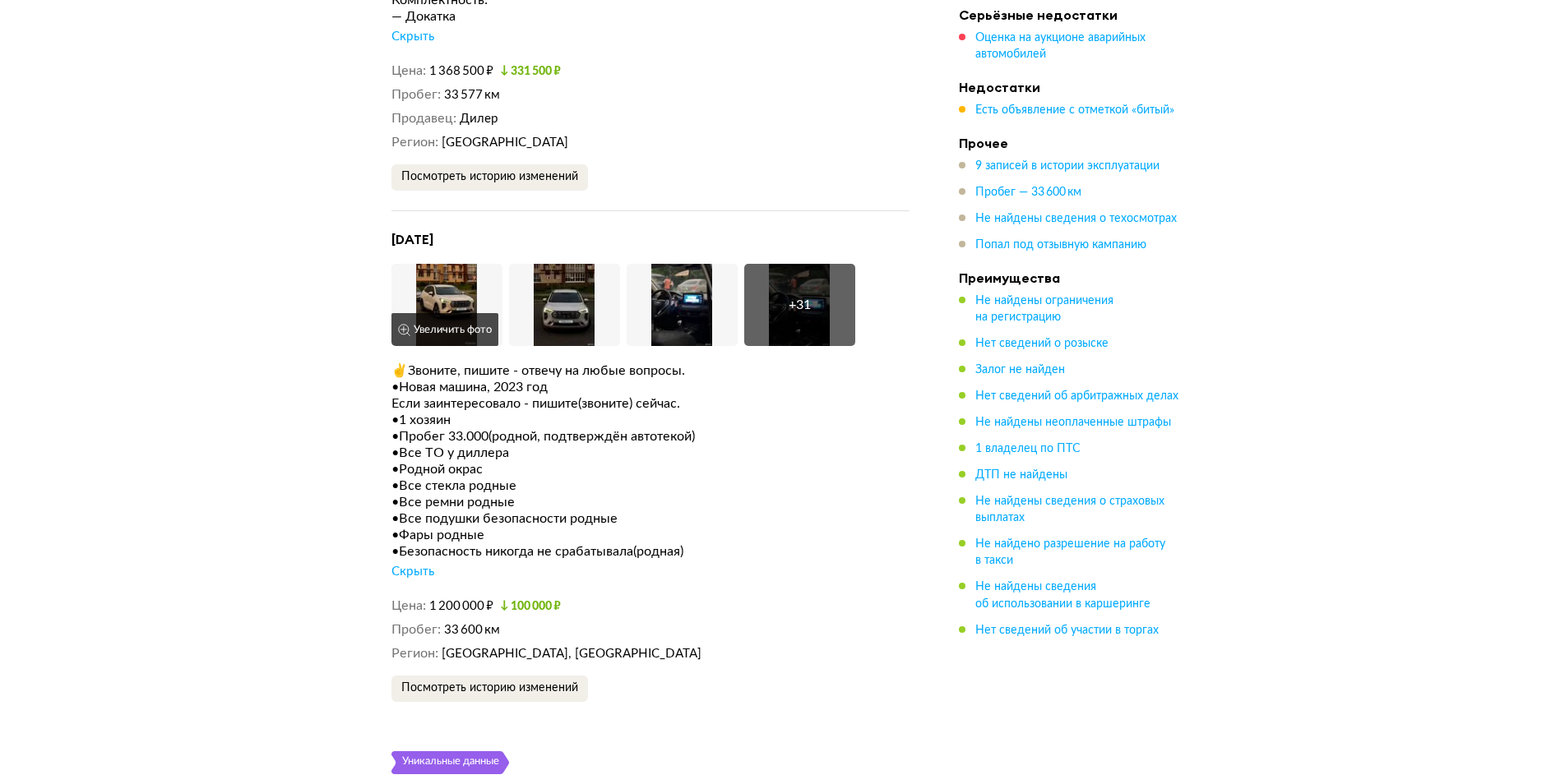
click at [442, 279] on img at bounding box center [447, 304] width 111 height 82
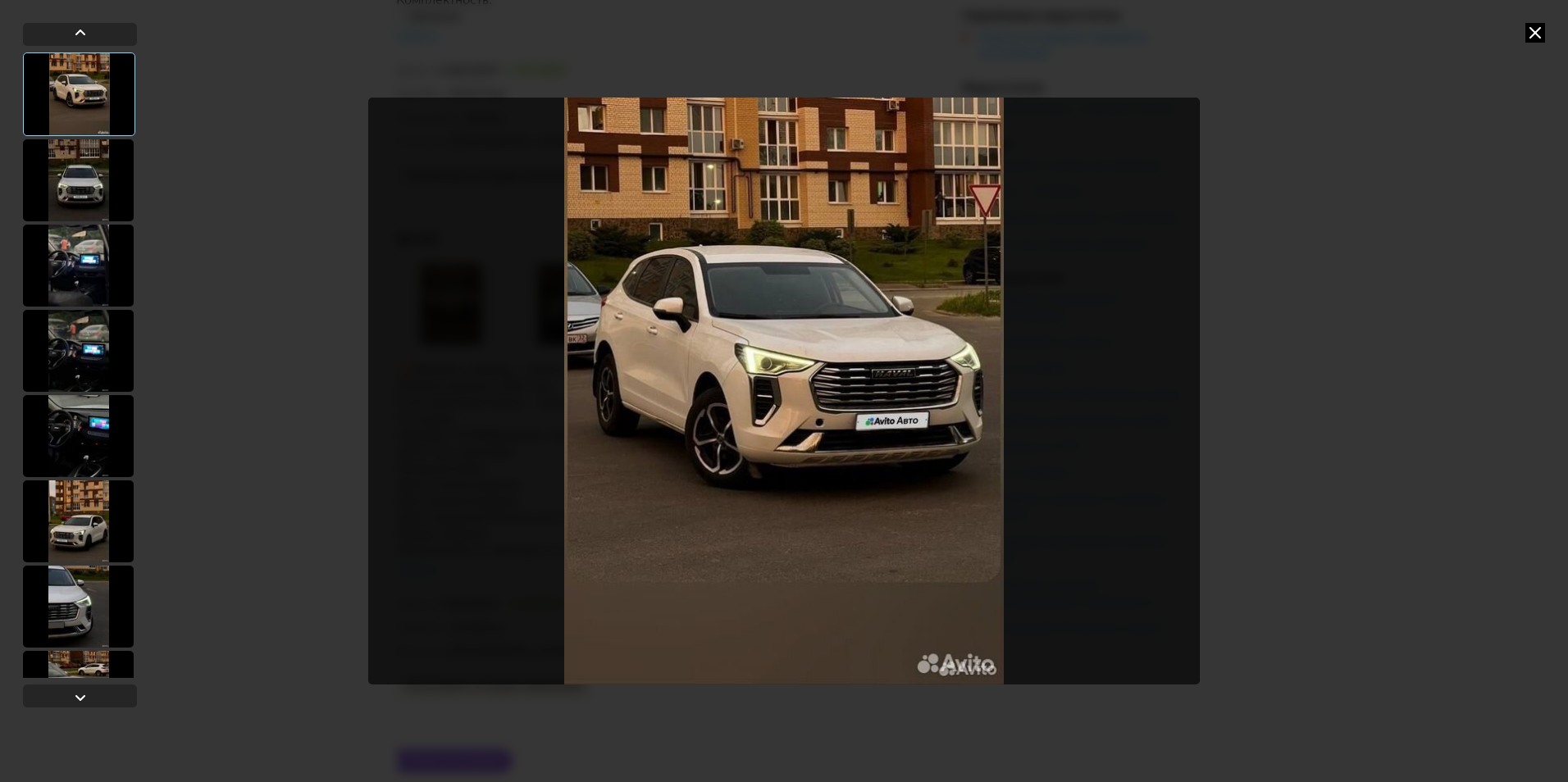
click at [84, 174] on div at bounding box center [78, 180] width 111 height 82
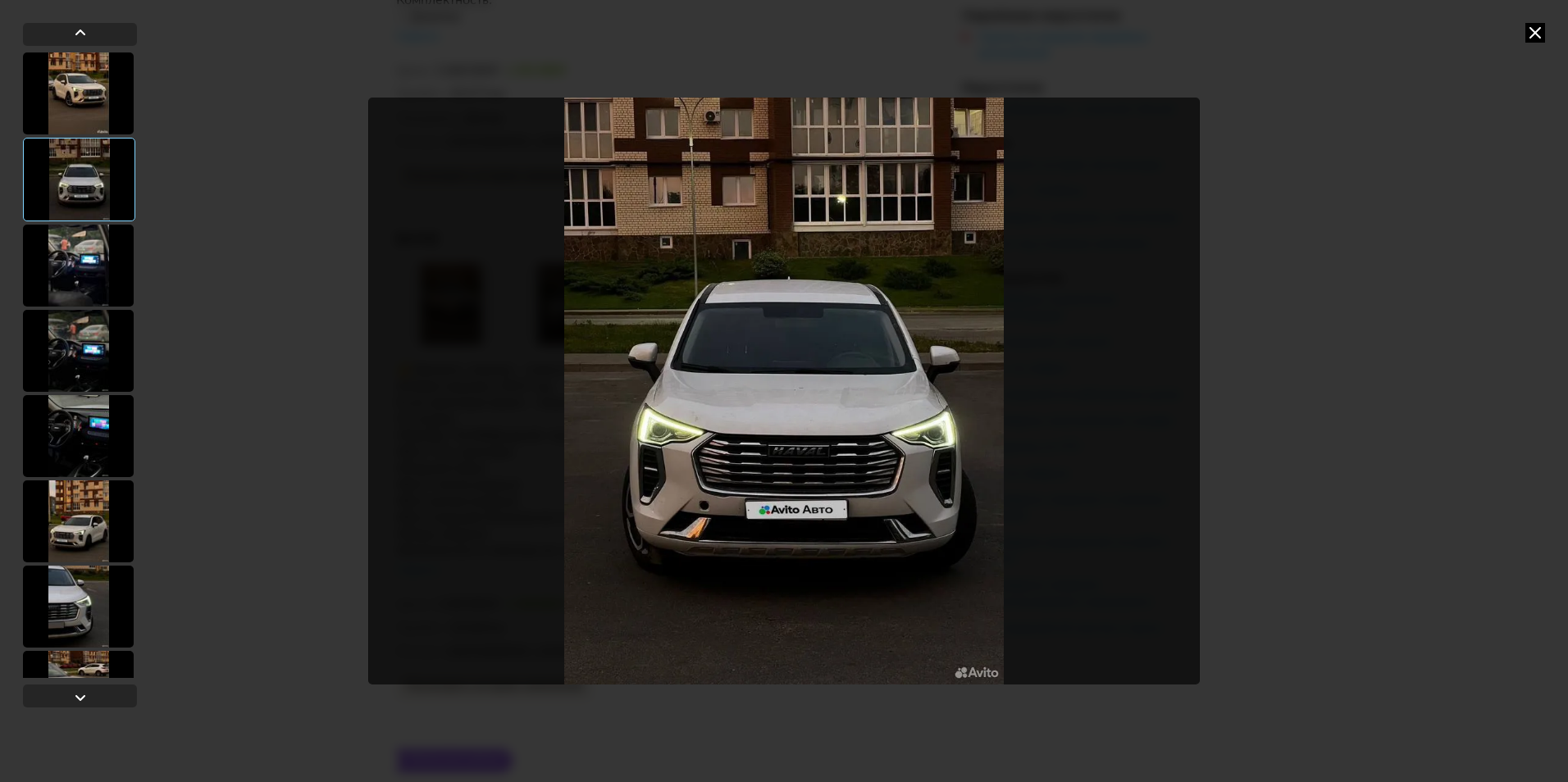
click at [107, 254] on div at bounding box center [78, 266] width 111 height 82
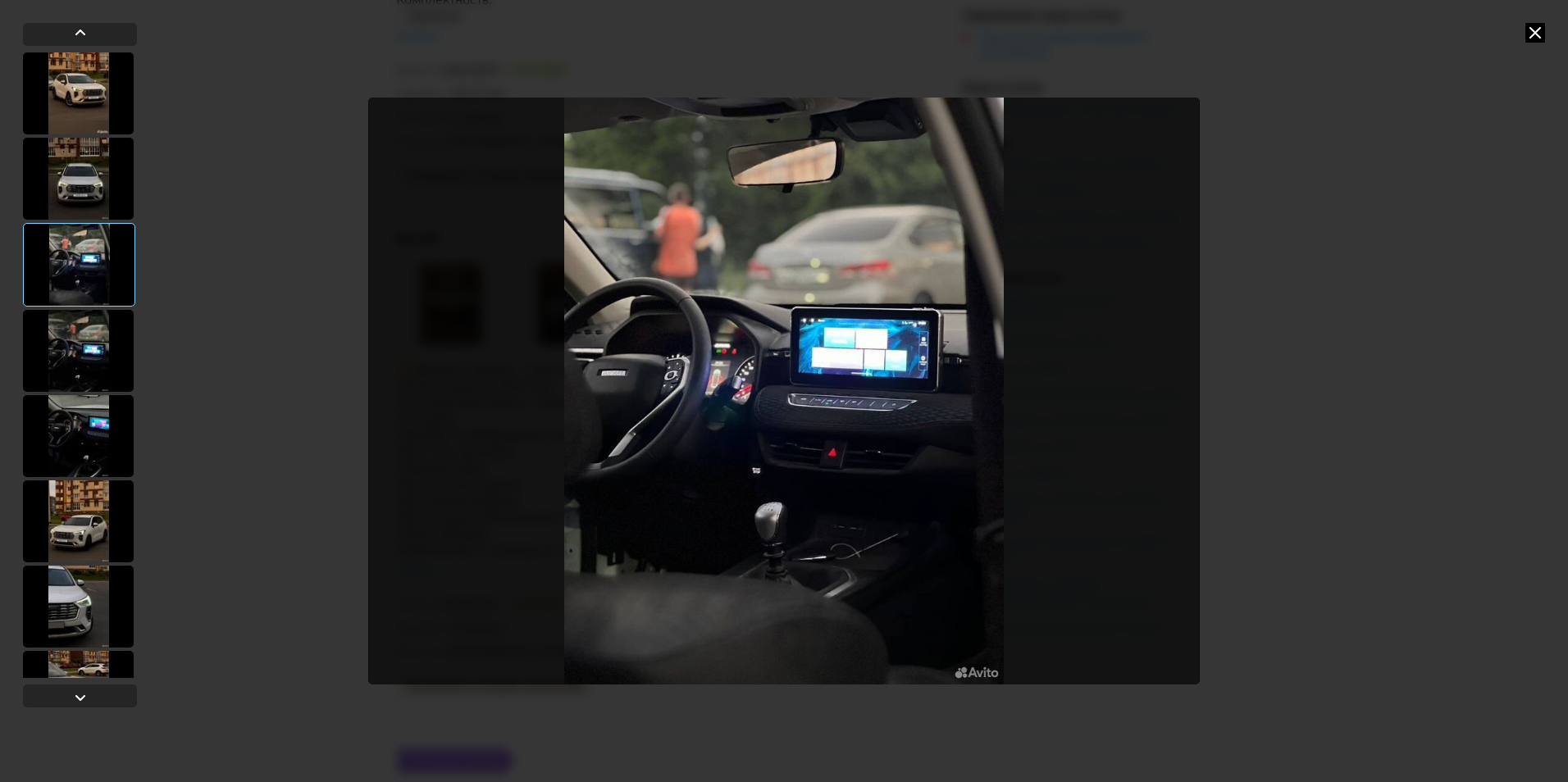
click at [1527, 29] on icon at bounding box center [1535, 32] width 19 height 19
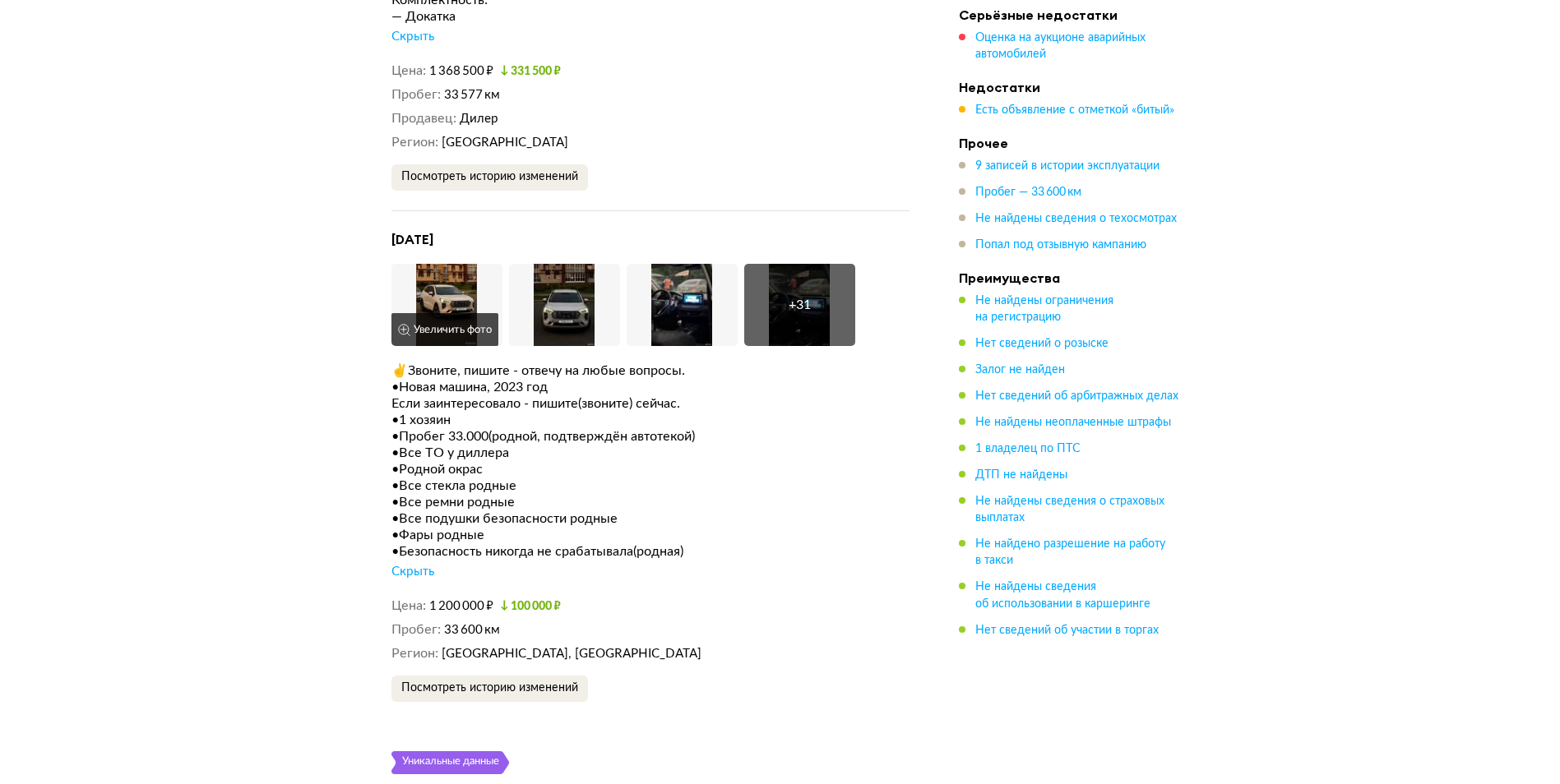
click at [434, 279] on img at bounding box center [447, 304] width 111 height 82
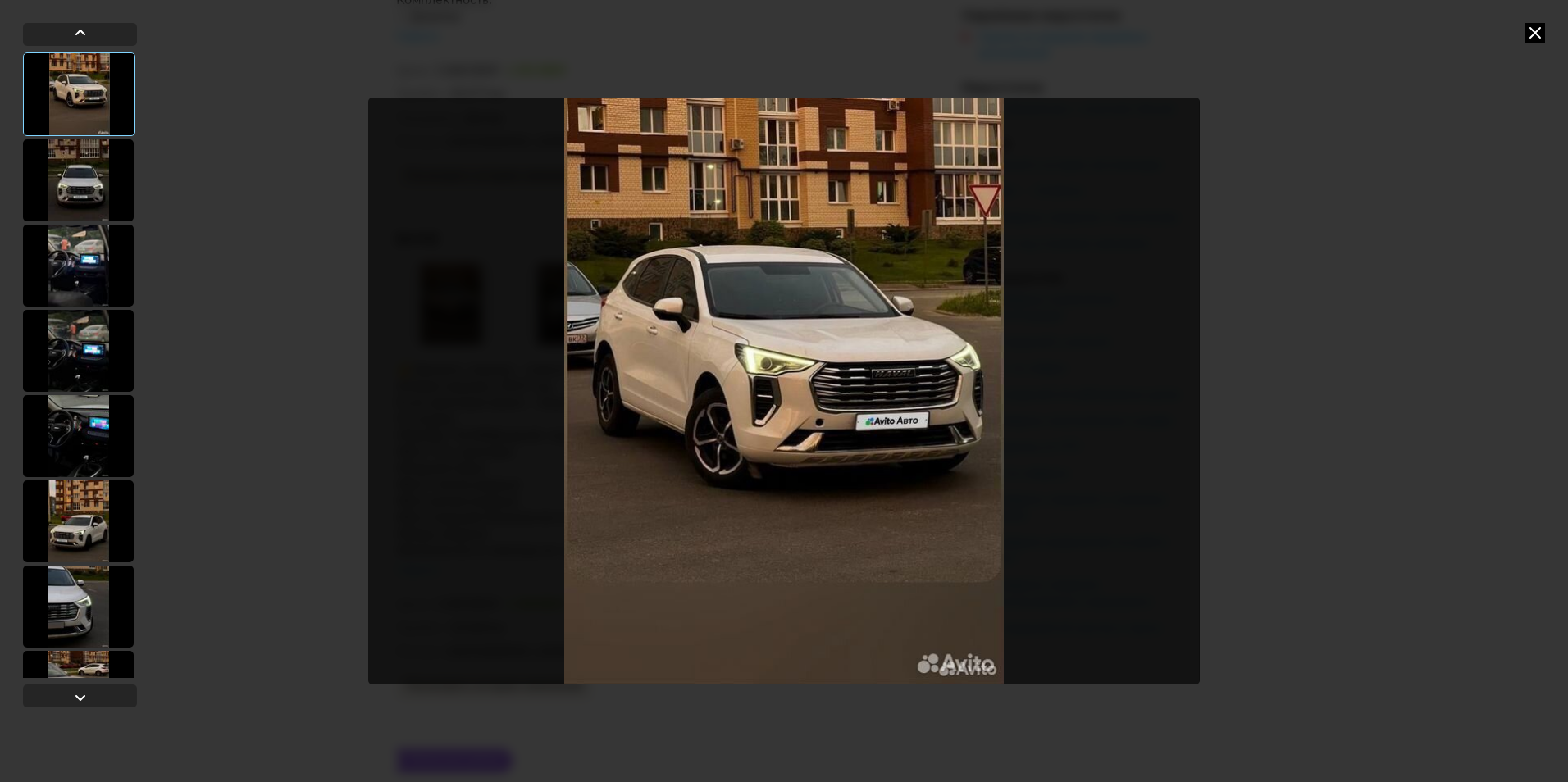
click at [63, 196] on div at bounding box center [78, 180] width 111 height 82
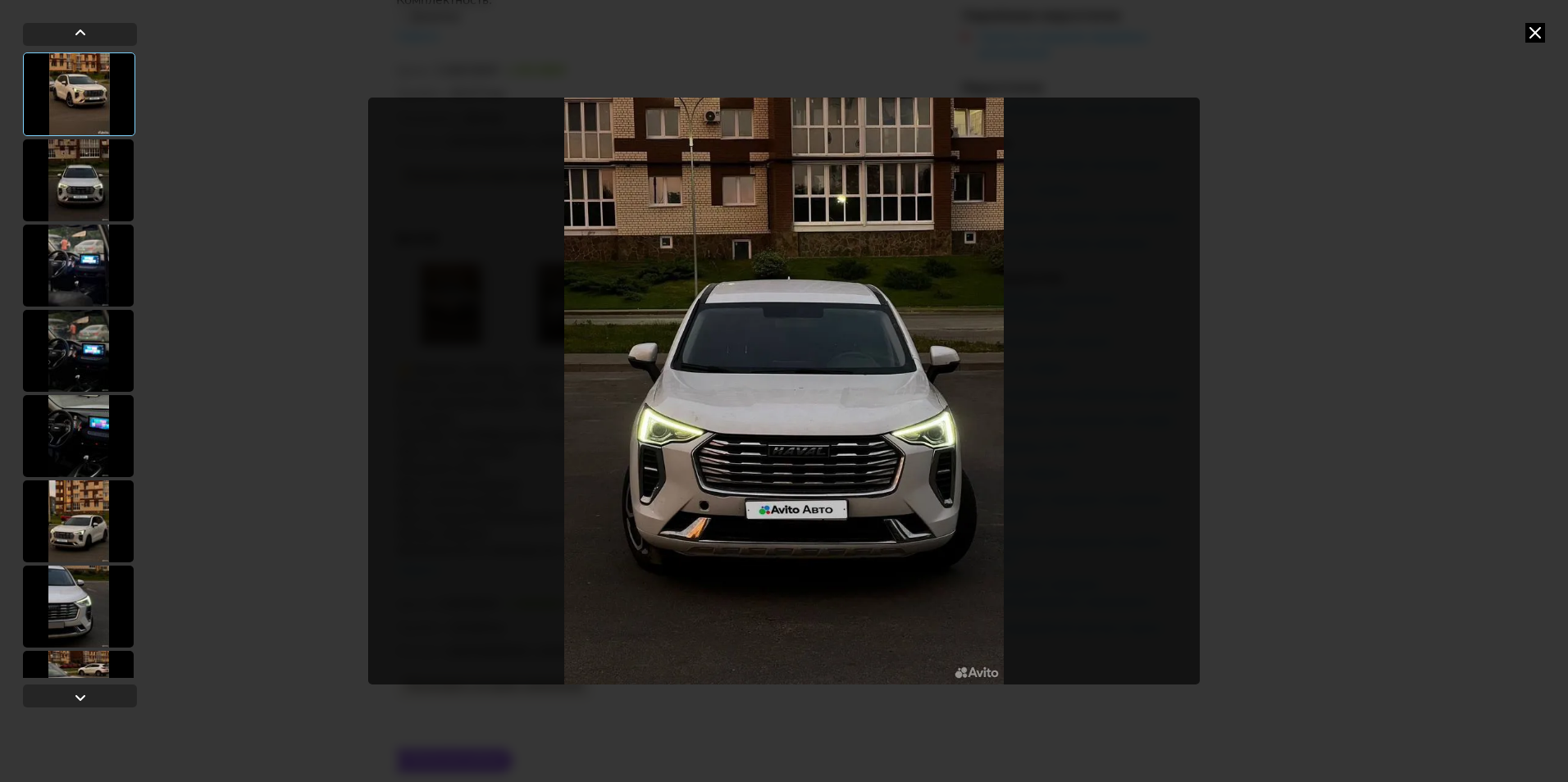
click at [89, 272] on div at bounding box center [78, 266] width 111 height 82
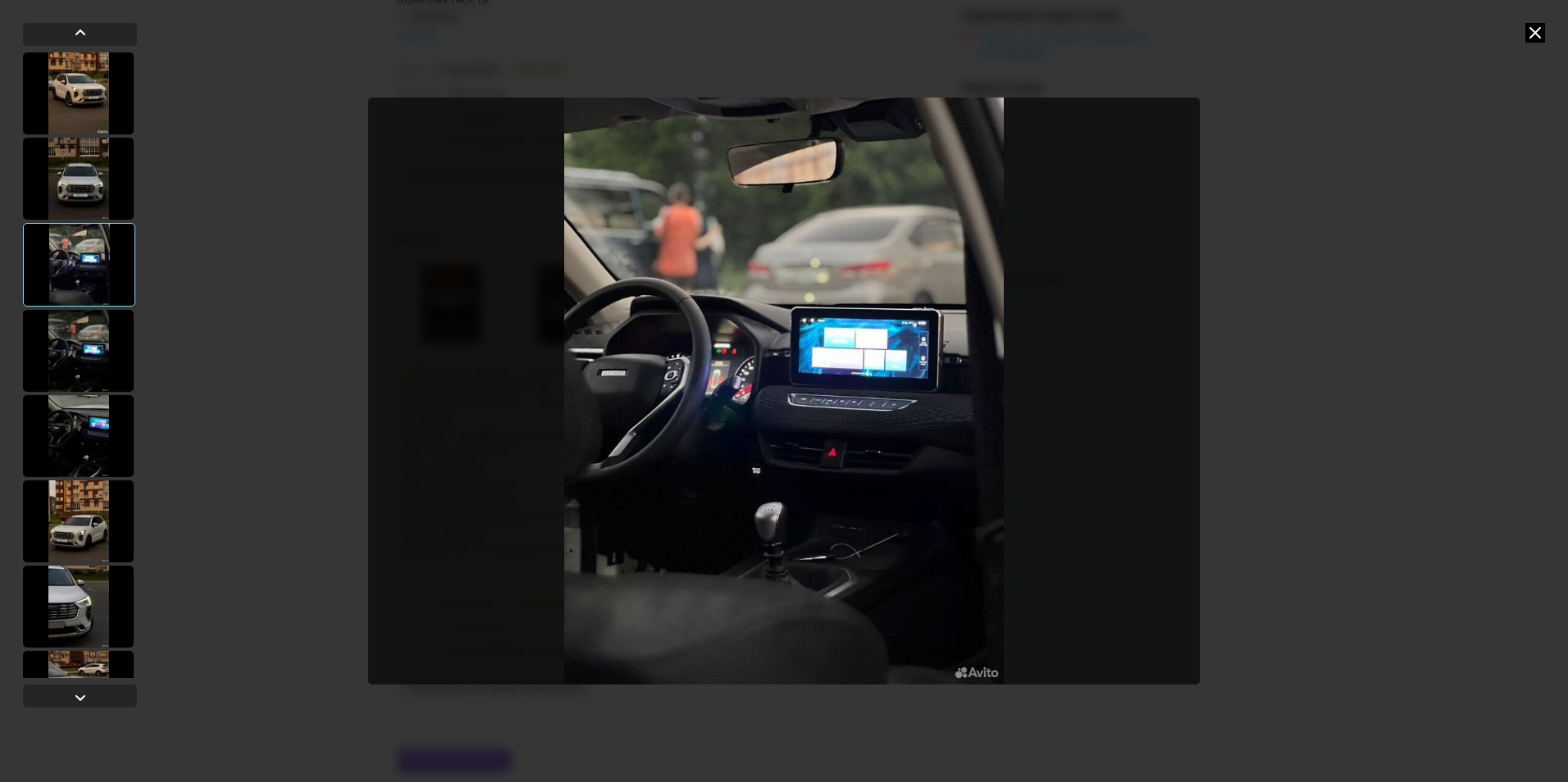
click at [93, 332] on div at bounding box center [78, 350] width 111 height 82
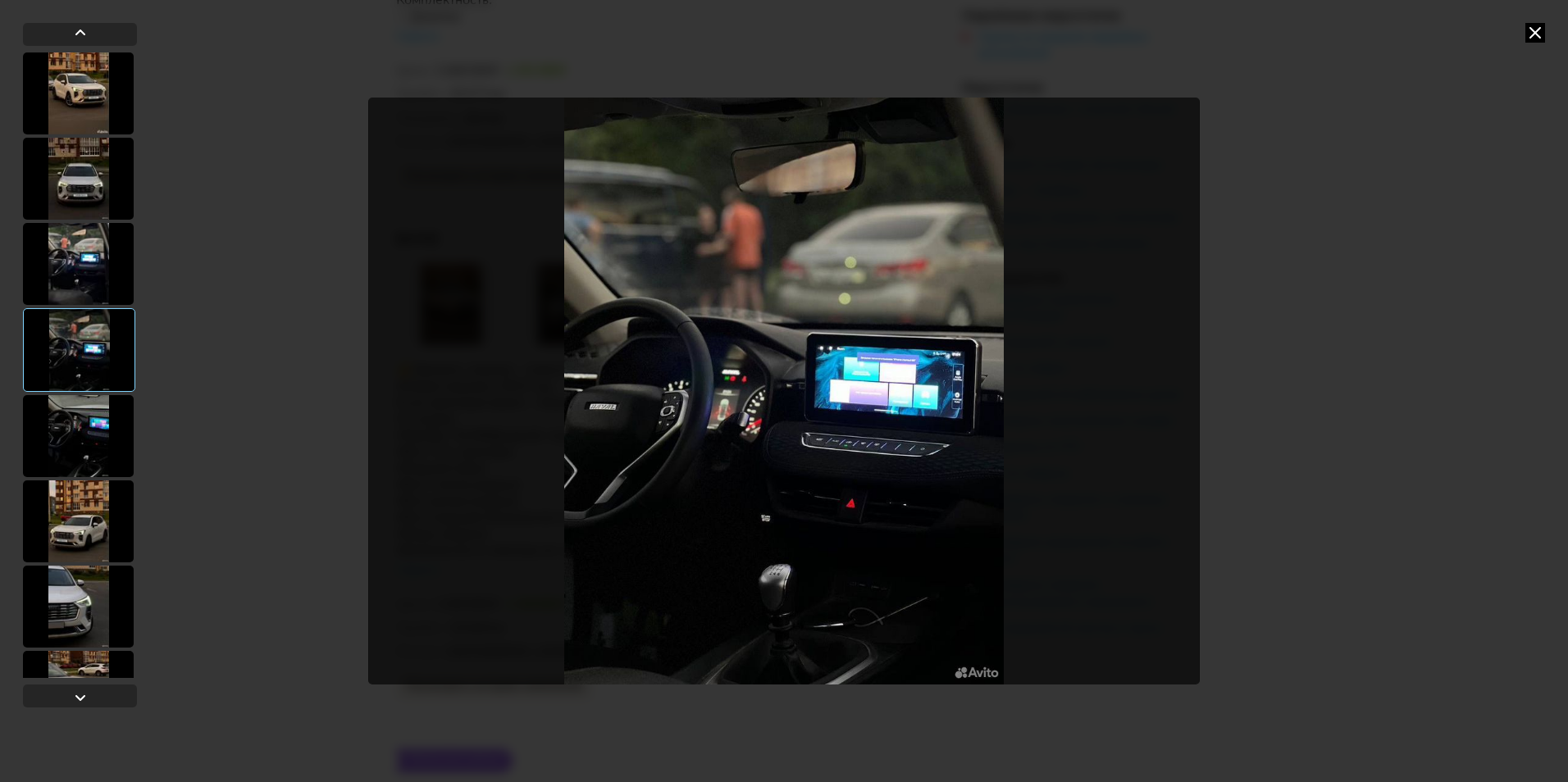
drag, startPoint x: 1539, startPoint y: 42, endPoint x: 1415, endPoint y: 9, distance: 128.3
click at [1538, 41] on div at bounding box center [784, 391] width 1568 height 782
